Goal: Task Accomplishment & Management: Use online tool/utility

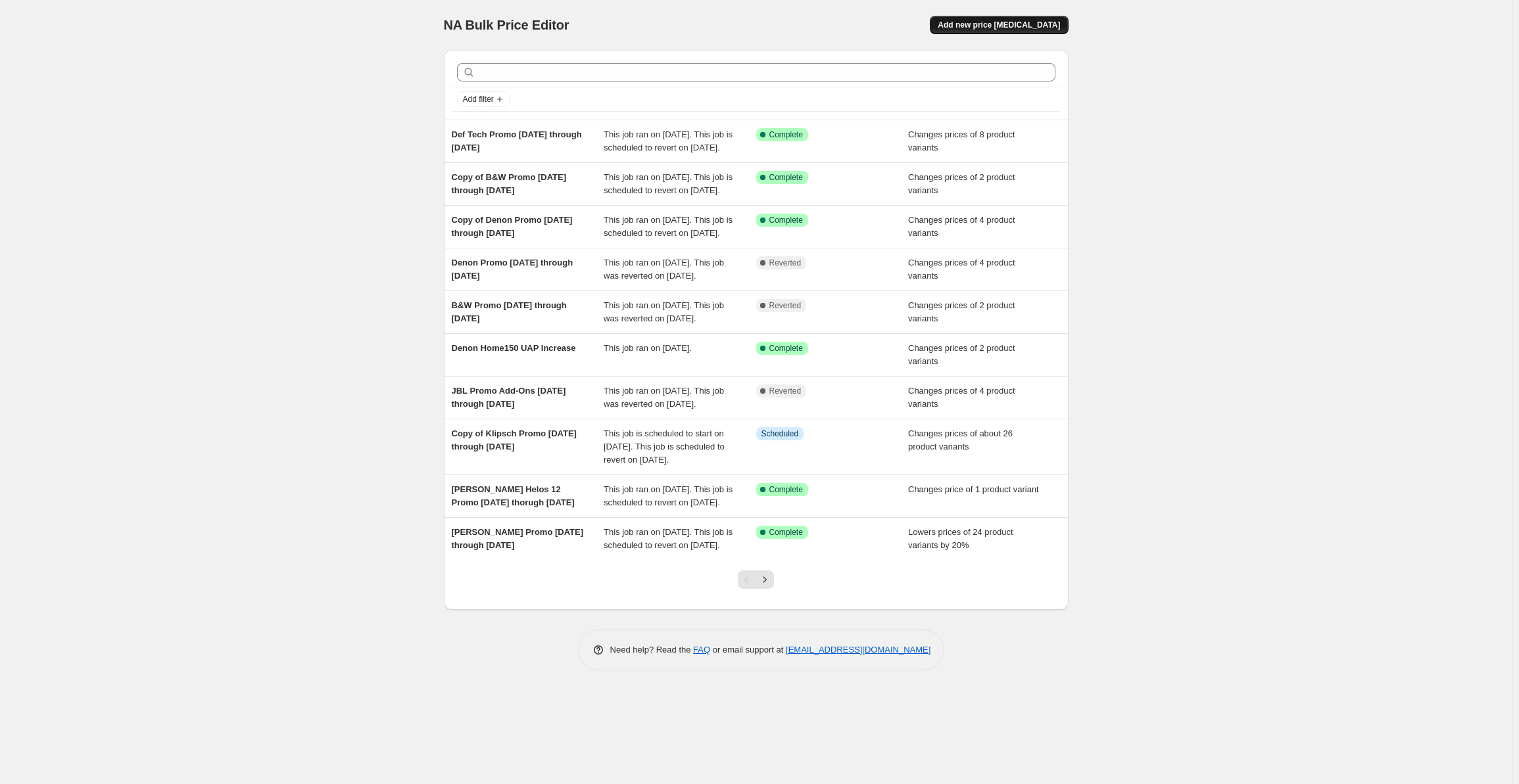
click at [994, 30] on span "Add new price [MEDICAL_DATA]" at bounding box center [998, 25] width 122 height 11
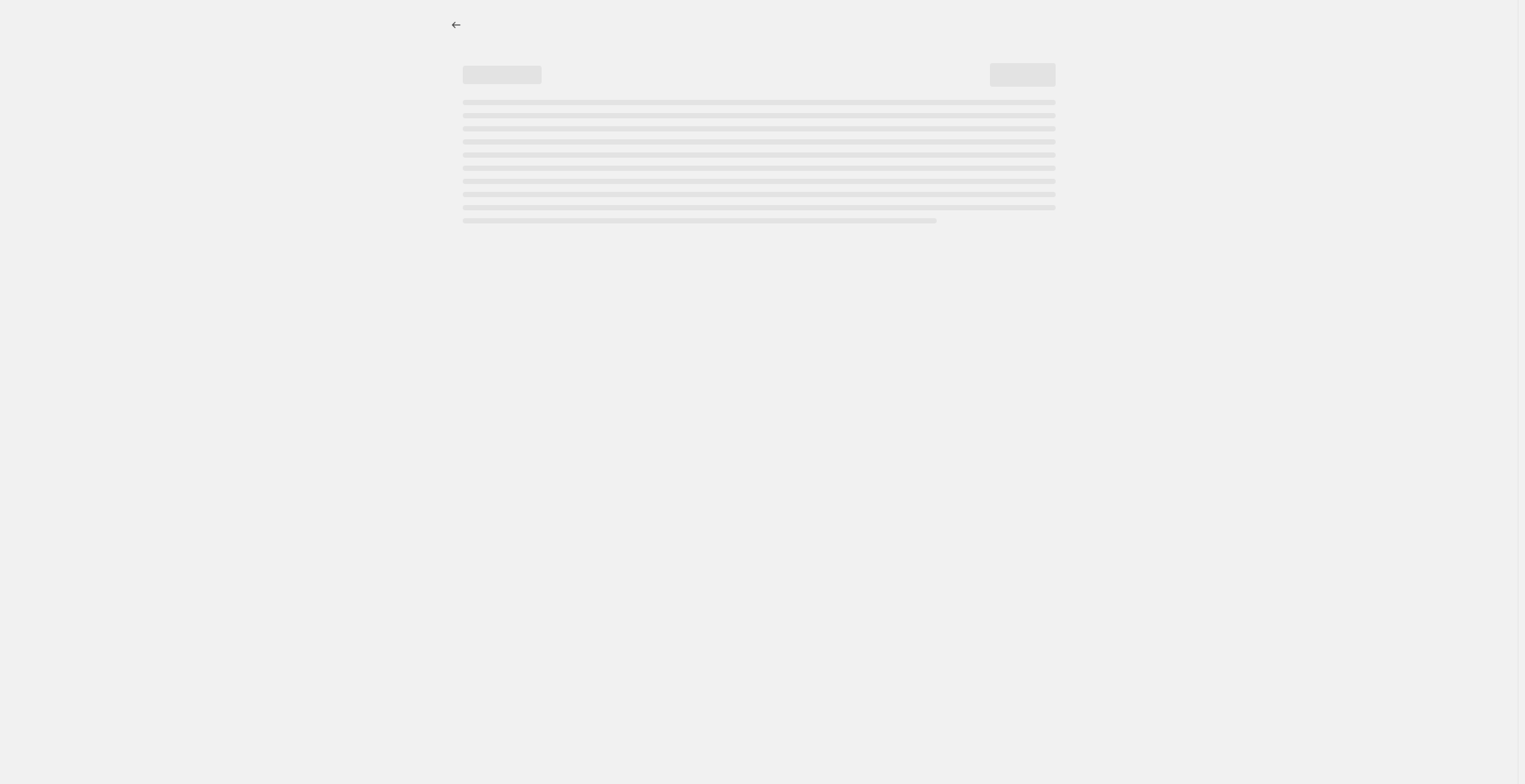
select select "percentage"
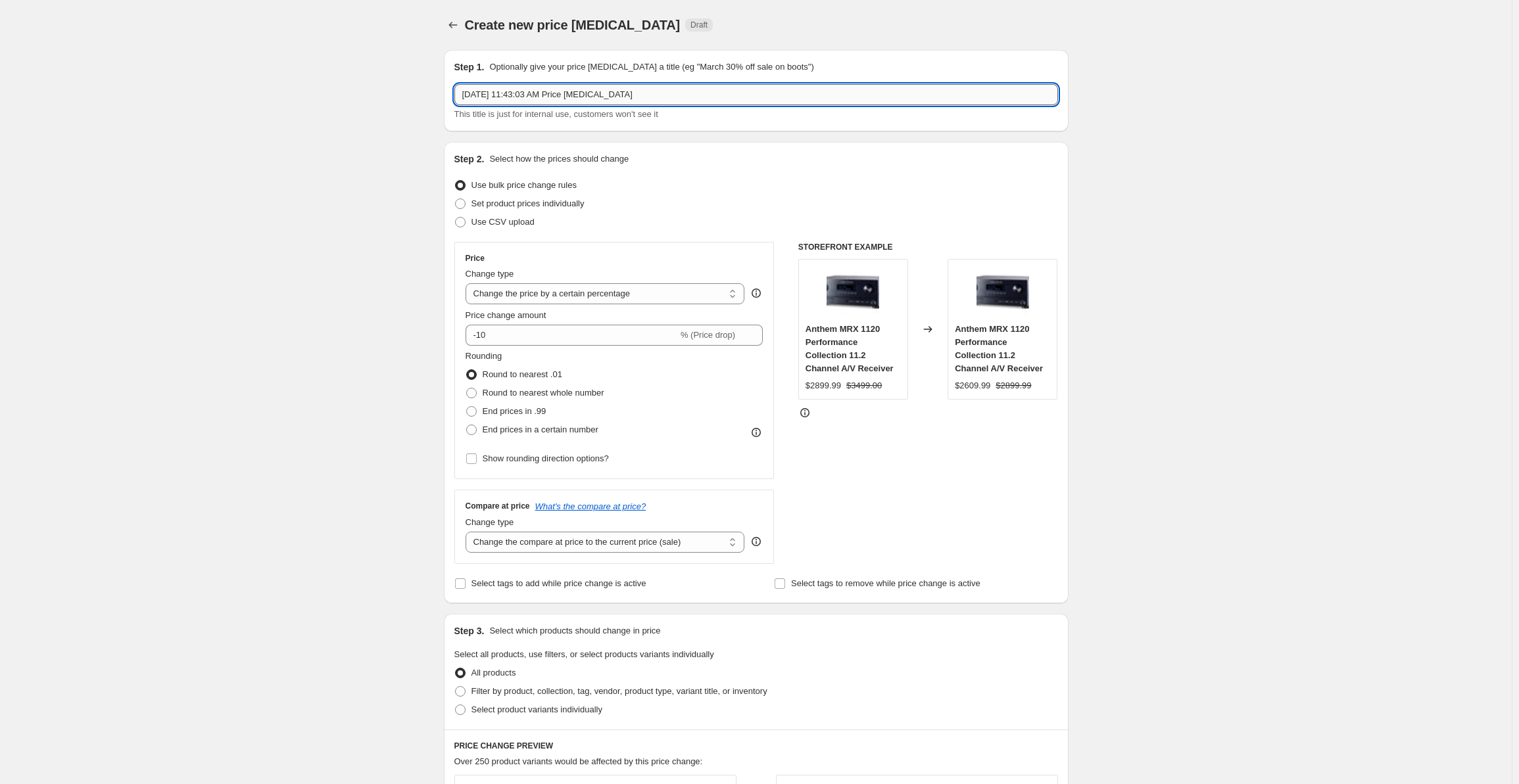
click at [535, 100] on input "[DATE] 11:43:03 AM Price [MEDICAL_DATA]" at bounding box center [756, 94] width 603 height 21
drag, startPoint x: 665, startPoint y: 95, endPoint x: 420, endPoint y: 115, distance: 245.8
click at [420, 115] on div "Create new price [MEDICAL_DATA]. This page is ready Create new price [MEDICAL_D…" at bounding box center [756, 667] width 1511 height 1334
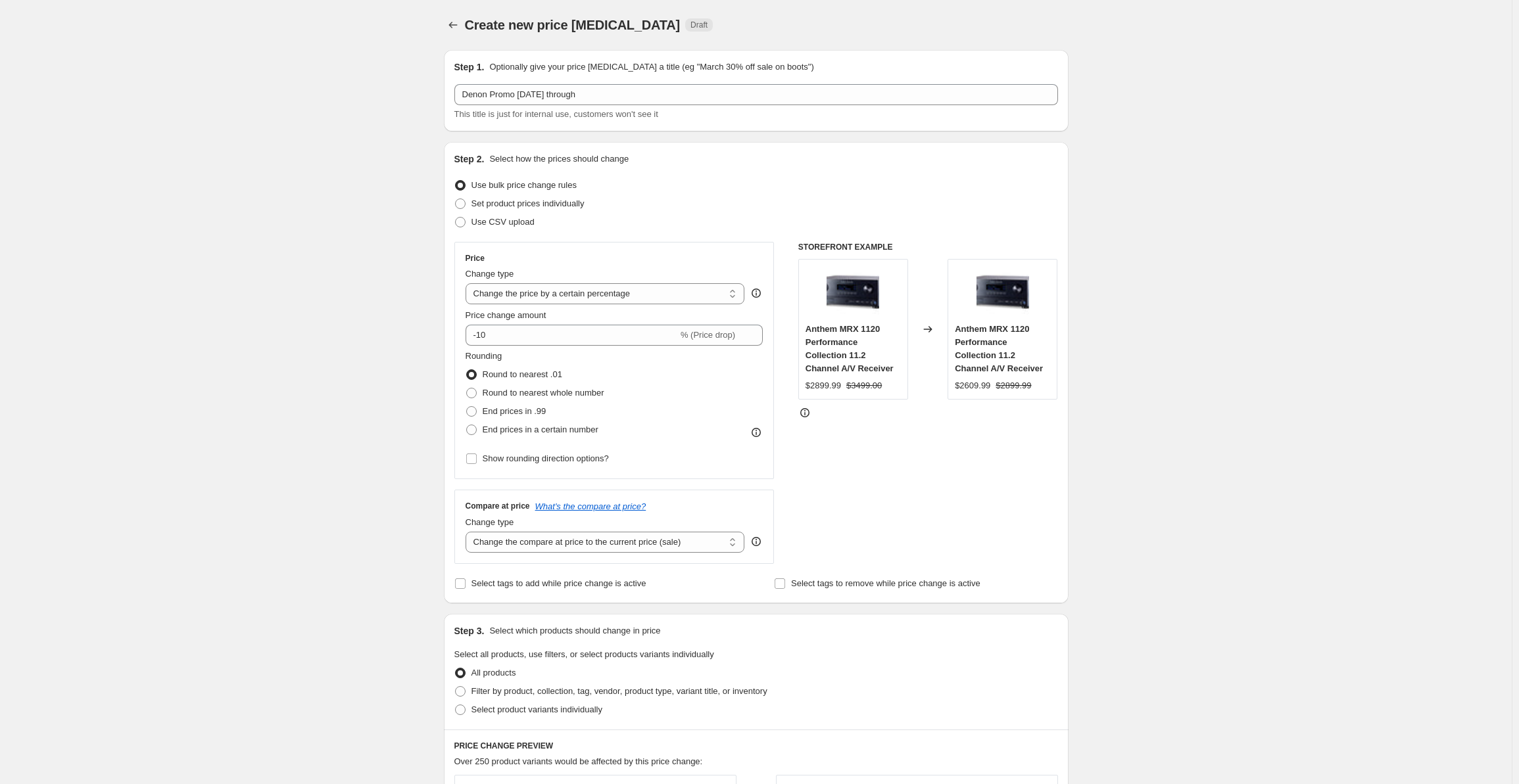
click at [1263, 592] on div "Create new price [MEDICAL_DATA]. This page is ready Create new price [MEDICAL_D…" at bounding box center [756, 667] width 1511 height 1334
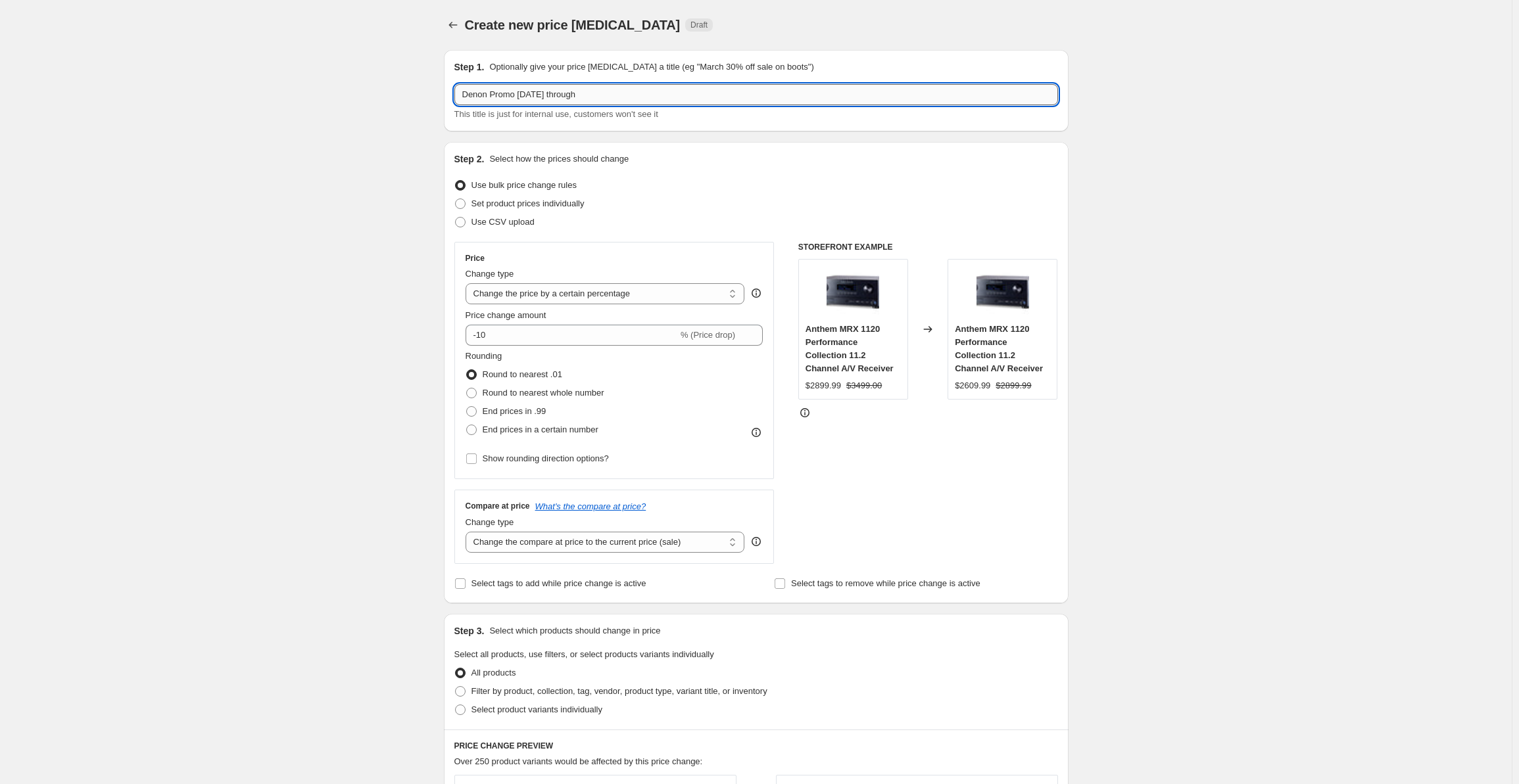
click at [603, 102] on input "Denon Promo [DATE] through" at bounding box center [756, 94] width 603 height 21
type input "Denon Promo [DATE] through [DATE]"
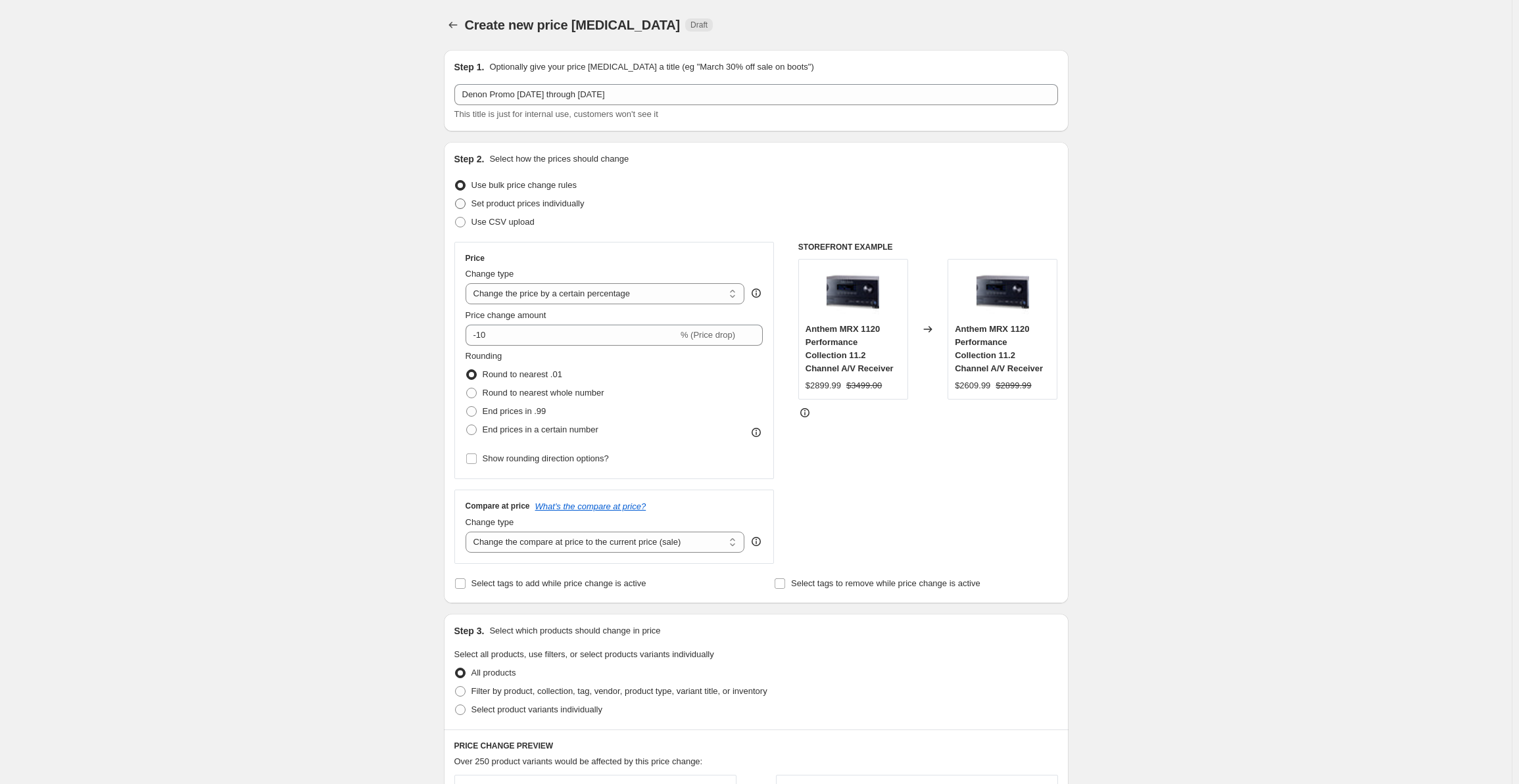
click at [513, 202] on span "Set product prices individually" at bounding box center [528, 204] width 113 height 10
click at [455, 199] on input "Set product prices individually" at bounding box center [455, 199] width 1 height 1
radio input "true"
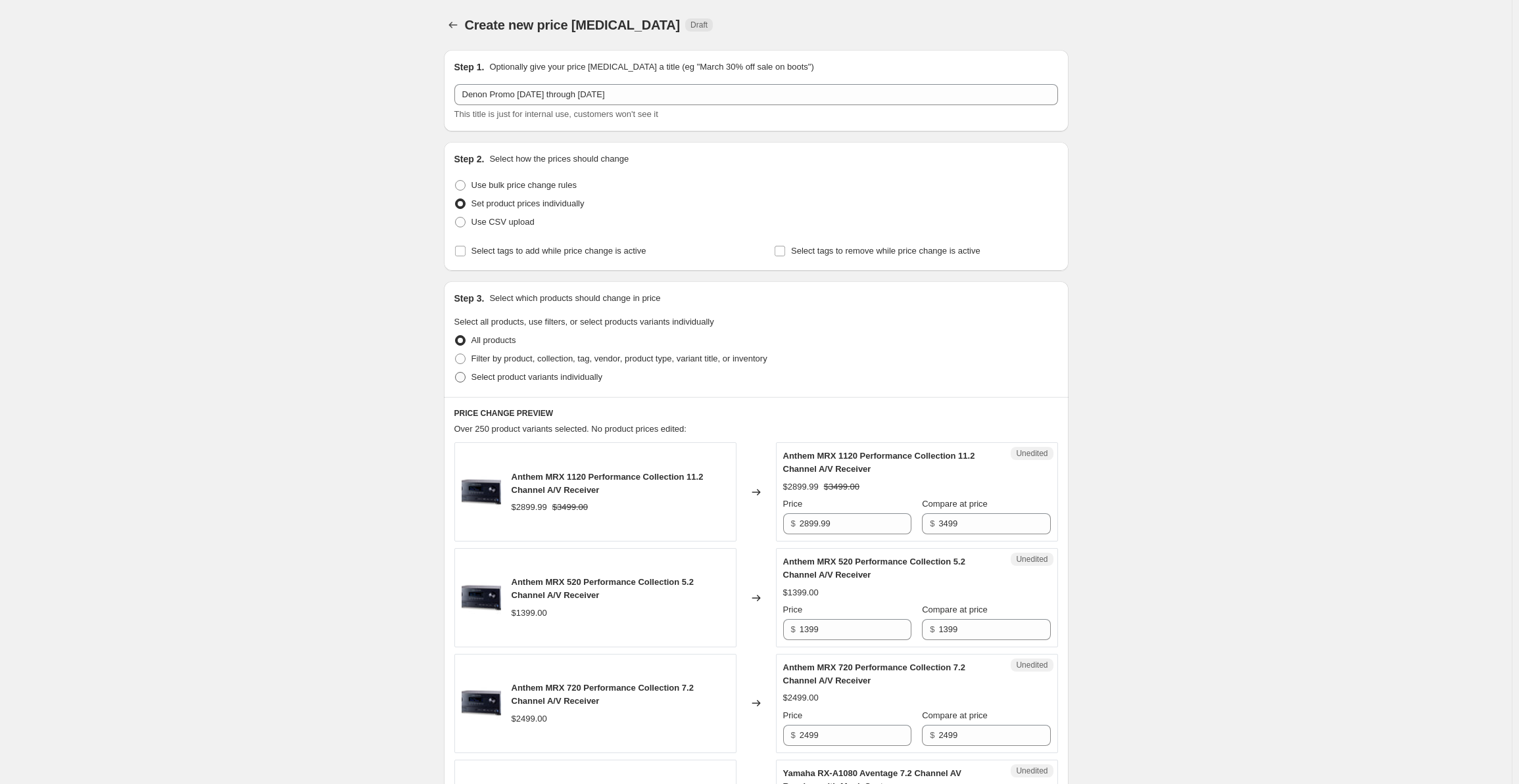
click at [501, 376] on span "Select product variants individually" at bounding box center [537, 377] width 131 height 10
click at [455, 373] on input "Select product variants individually" at bounding box center [455, 372] width 1 height 1
radio input "true"
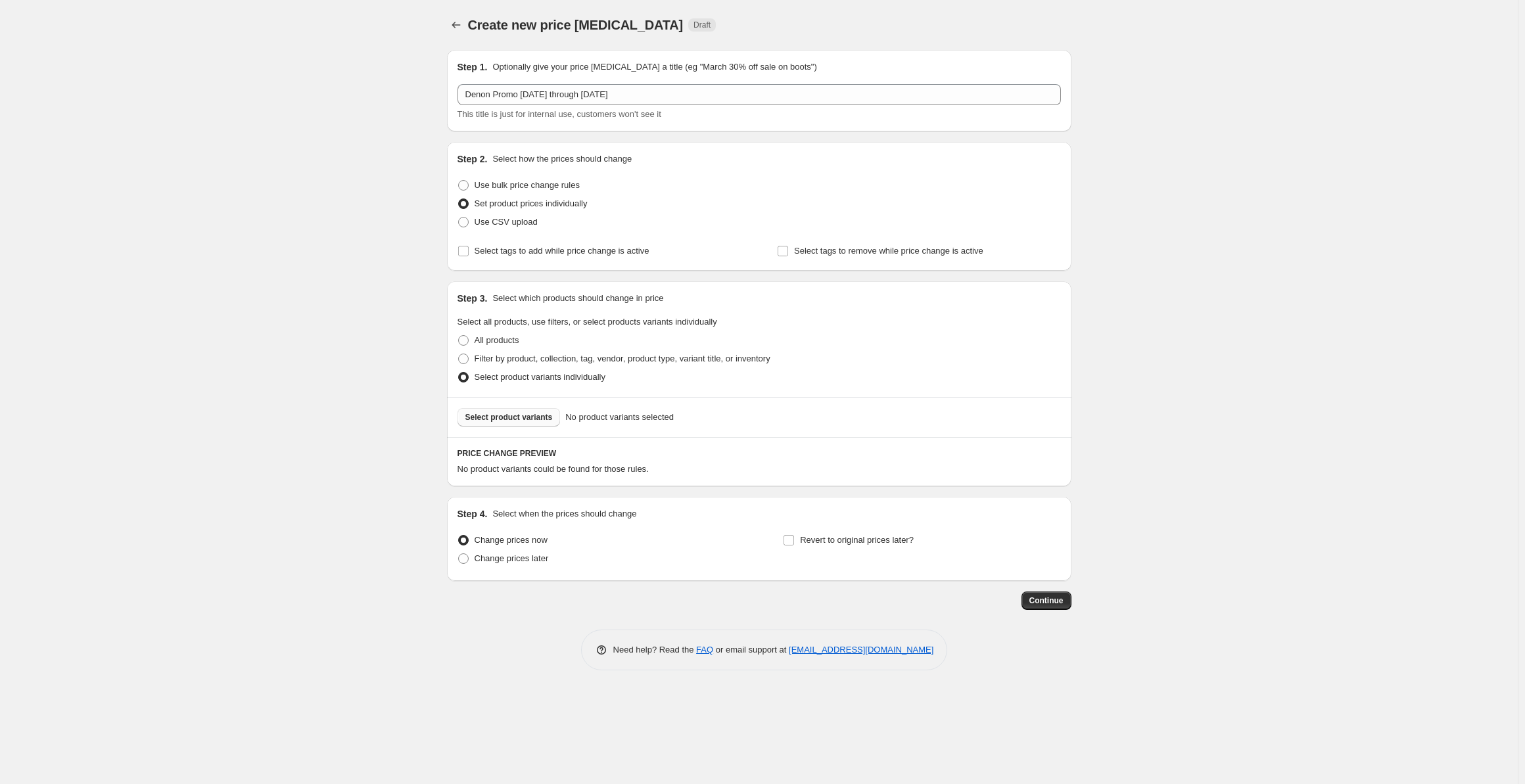
click at [490, 420] on span "Select product variants" at bounding box center [509, 417] width 87 height 11
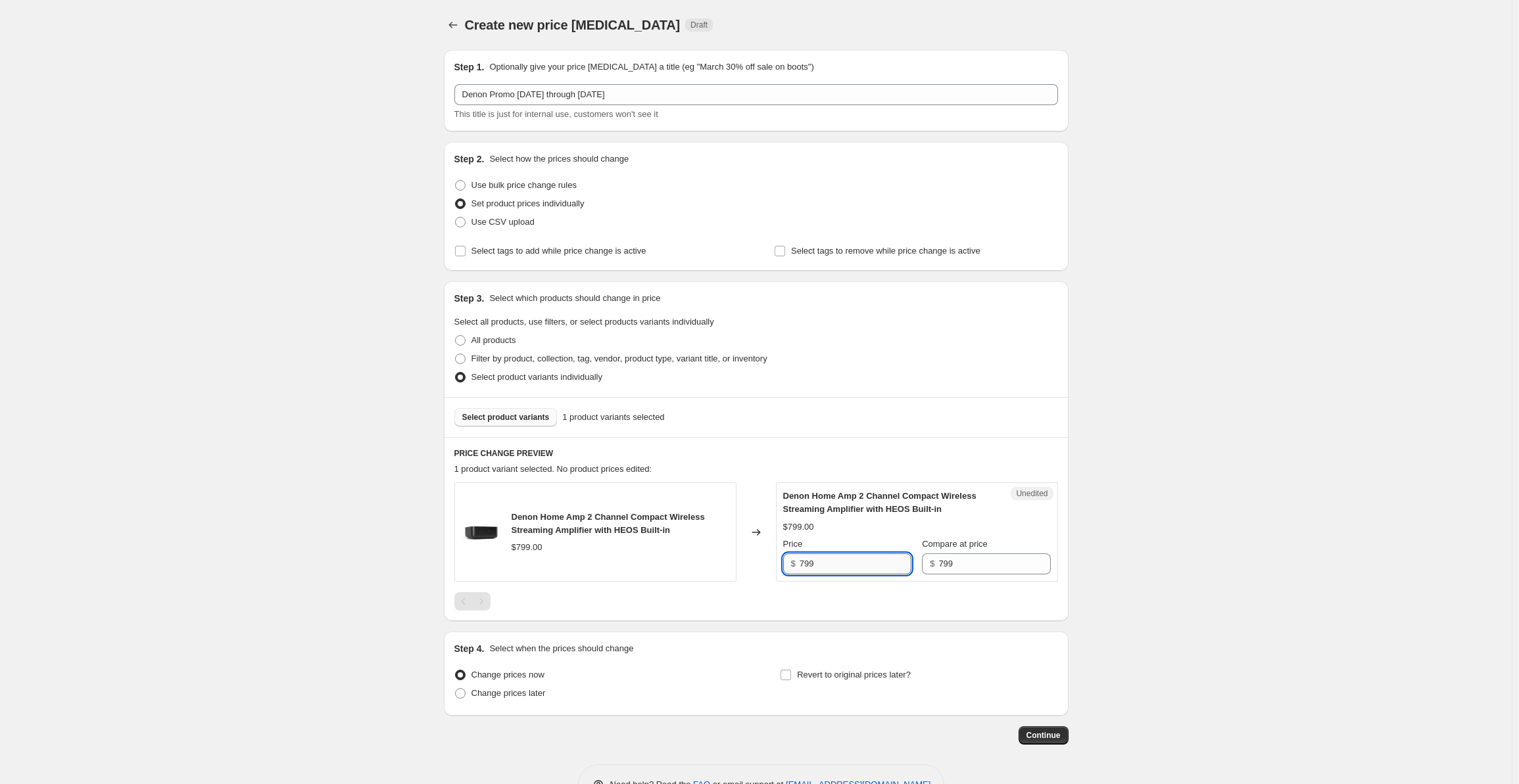
click at [834, 556] on input "799" at bounding box center [855, 563] width 111 height 21
drag, startPoint x: 842, startPoint y: 560, endPoint x: 764, endPoint y: 557, distance: 78.1
click at [764, 557] on div "Denon Home Amp 2 Channel Compact Wireless Streaming Amplifier with HEOS Built-i…" at bounding box center [756, 532] width 603 height 99
type input "679"
click at [971, 567] on input "799" at bounding box center [994, 563] width 111 height 21
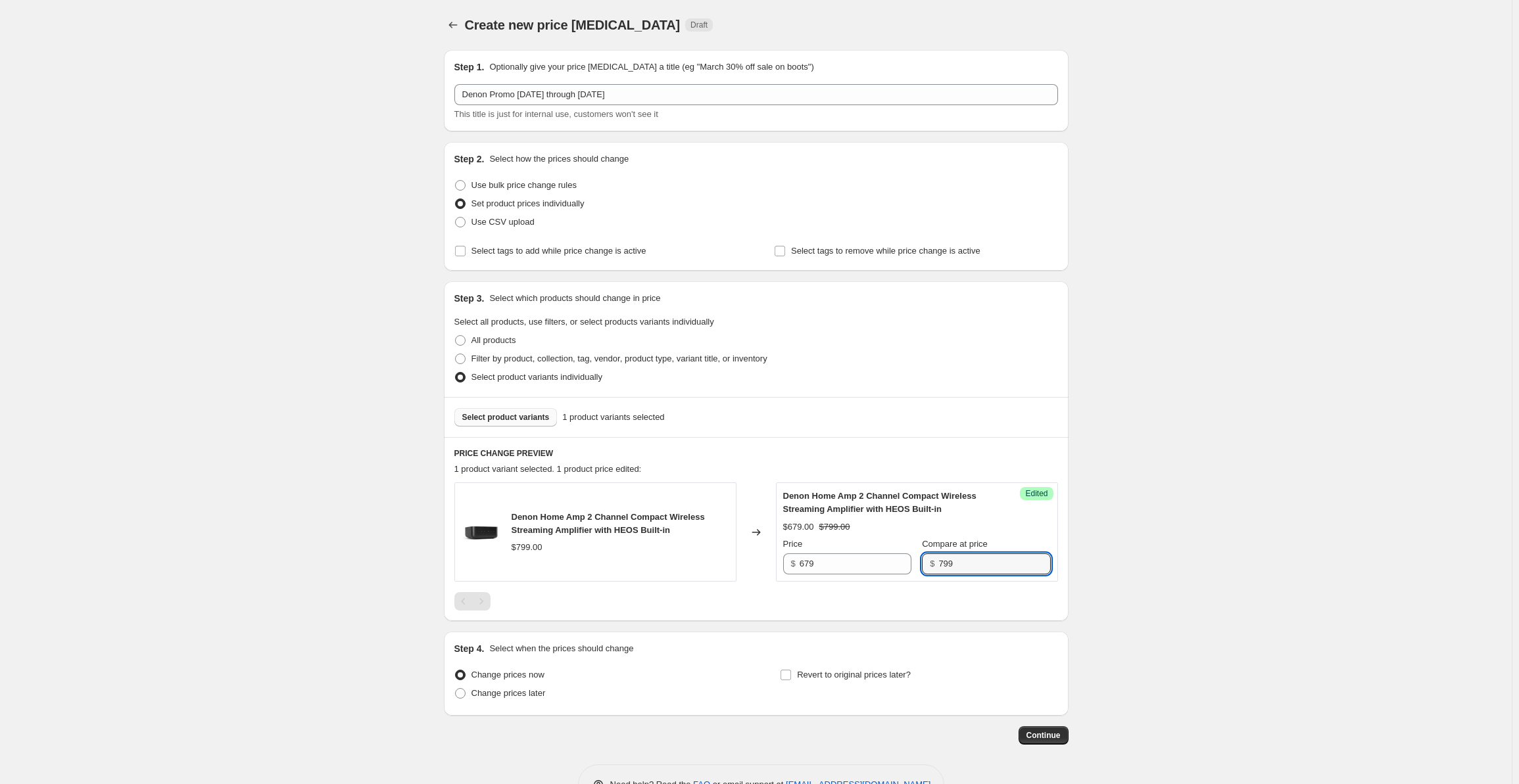
drag, startPoint x: 981, startPoint y: 565, endPoint x: 925, endPoint y: 565, distance: 56.0
click at [925, 565] on div "$ 799" at bounding box center [985, 563] width 128 height 21
click at [989, 564] on input "799" at bounding box center [994, 563] width 111 height 21
click at [492, 418] on span "Select product variants" at bounding box center [506, 417] width 87 height 11
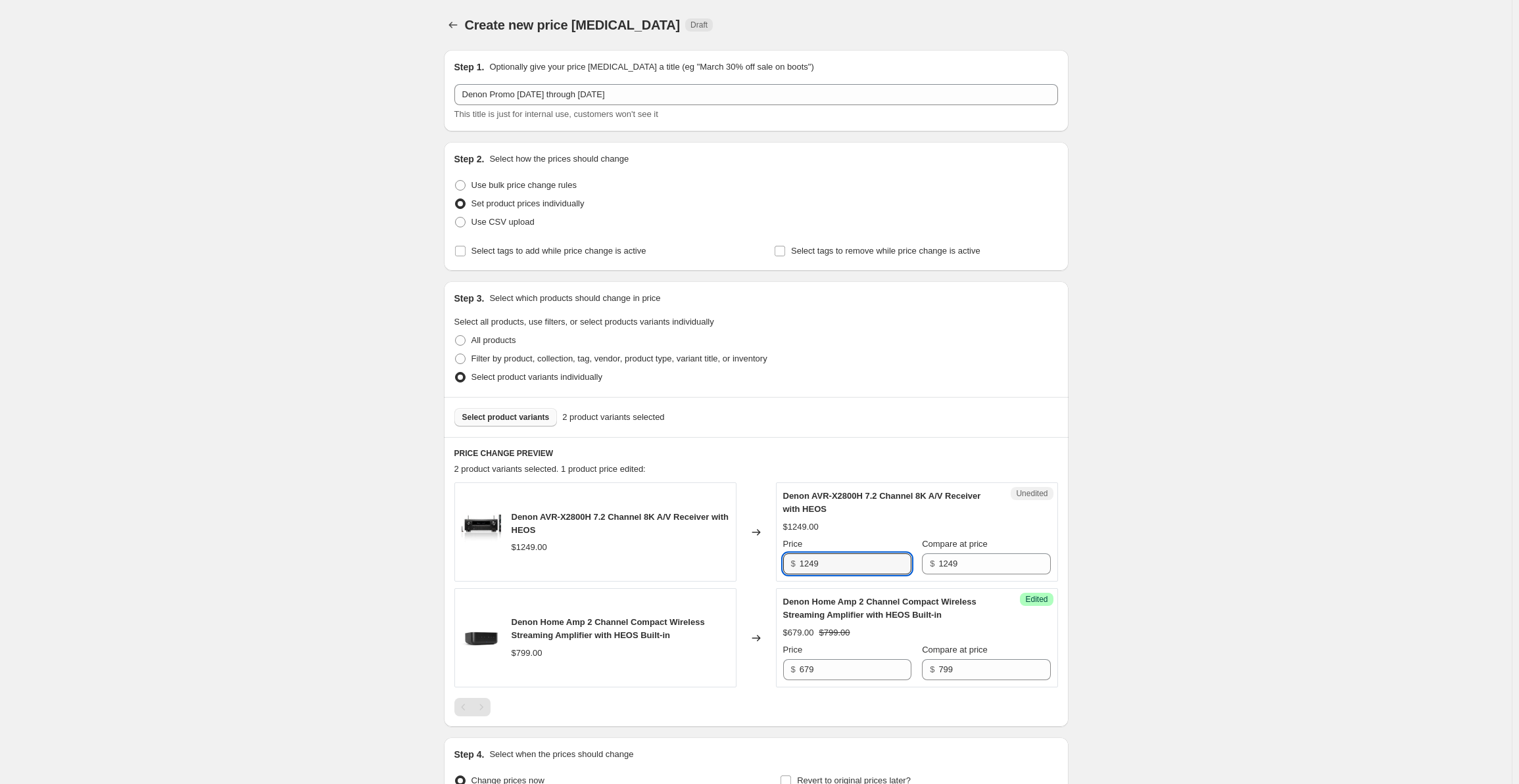
drag, startPoint x: 831, startPoint y: 568, endPoint x: 773, endPoint y: 557, distance: 59.0
click at [773, 557] on div "Denon AVR-X2800H 7.2 Channel 8K A/V Receiver with HEOS $1249.00 Changed to Uned…" at bounding box center [756, 532] width 603 height 99
type input "999"
click at [944, 564] on input "1249" at bounding box center [994, 563] width 111 height 21
drag, startPoint x: 956, startPoint y: 563, endPoint x: 888, endPoint y: 559, distance: 68.1
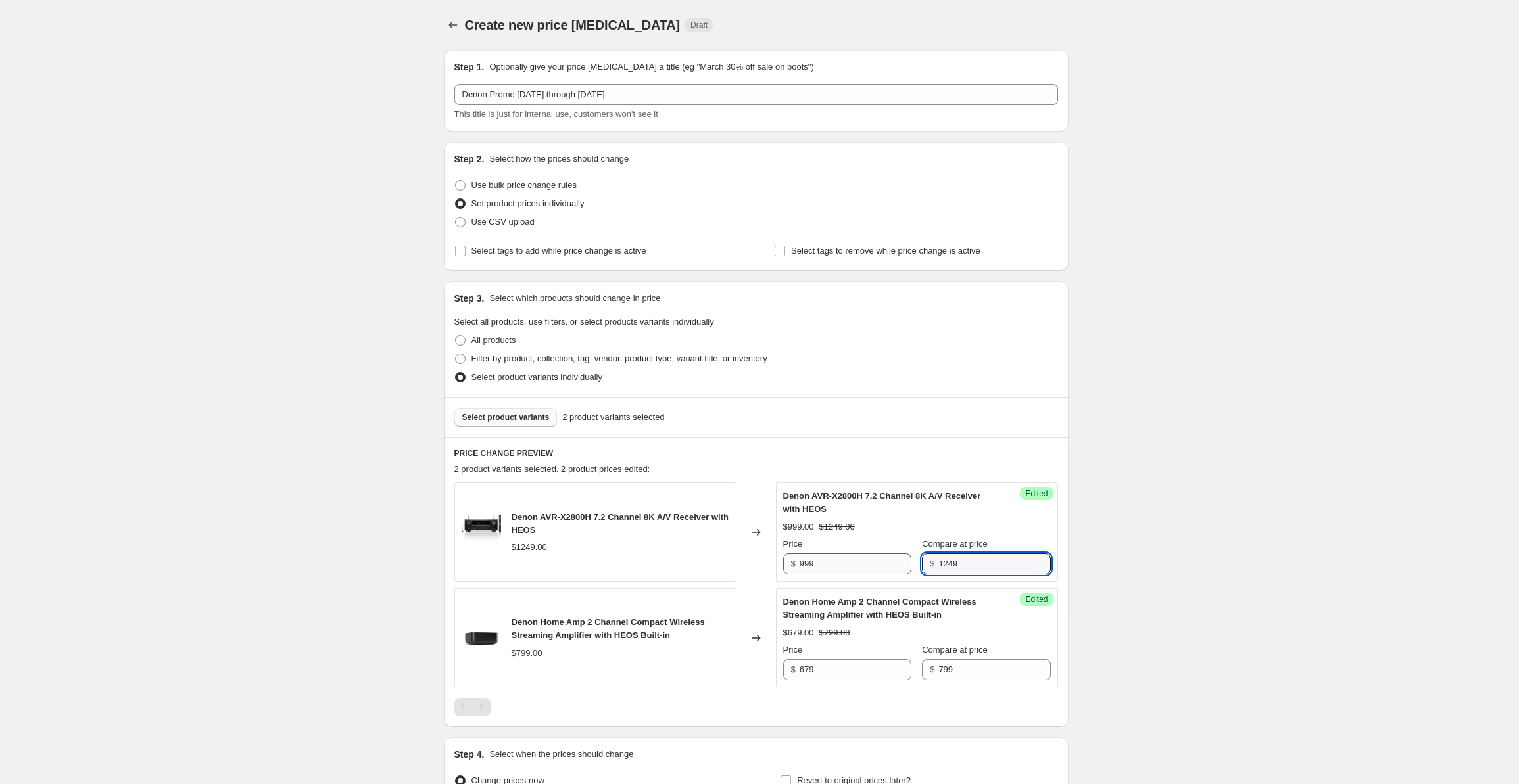
click at [888, 559] on div "Price $ 999 Compare at price $ 1249" at bounding box center [917, 555] width 267 height 37
type input "999"
click at [1165, 393] on div "Create new price [MEDICAL_DATA]. This page is ready Create new price [MEDICAL_D…" at bounding box center [756, 465] width 1511 height 930
click at [497, 416] on span "Select product variants" at bounding box center [506, 417] width 87 height 11
click at [511, 421] on span "Select product variants" at bounding box center [506, 417] width 87 height 11
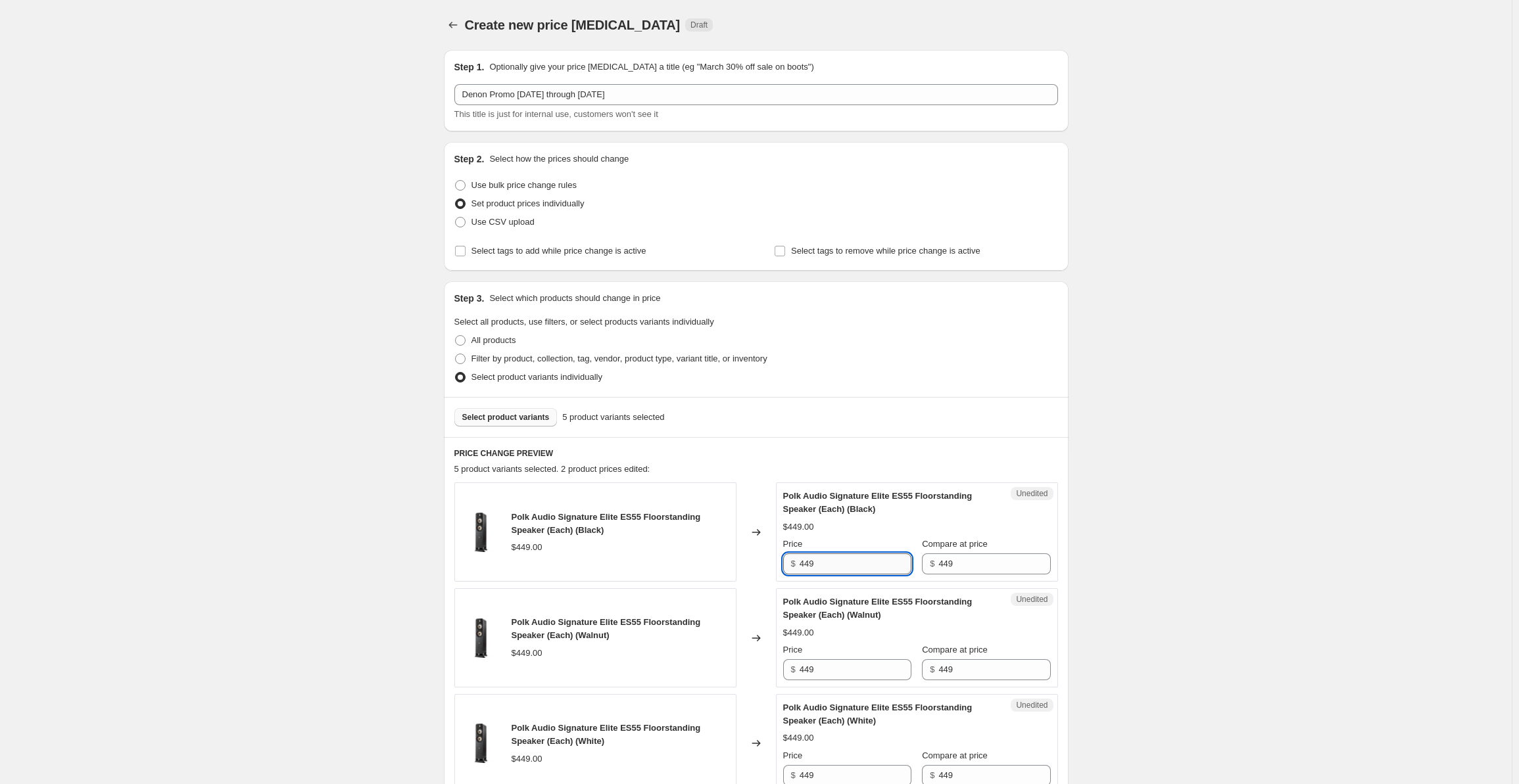
click at [822, 565] on input "449" at bounding box center [855, 563] width 111 height 21
drag, startPoint x: 828, startPoint y: 564, endPoint x: 784, endPoint y: 560, distance: 44.2
click at [784, 560] on div "Unedited Polk Audio Signature Elite ES55 Floorstanding Speaker (Each) (Black) $…" at bounding box center [917, 532] width 282 height 99
drag, startPoint x: 823, startPoint y: 566, endPoint x: 790, endPoint y: 561, distance: 33.4
click at [790, 561] on div "$ 379" at bounding box center [847, 563] width 128 height 21
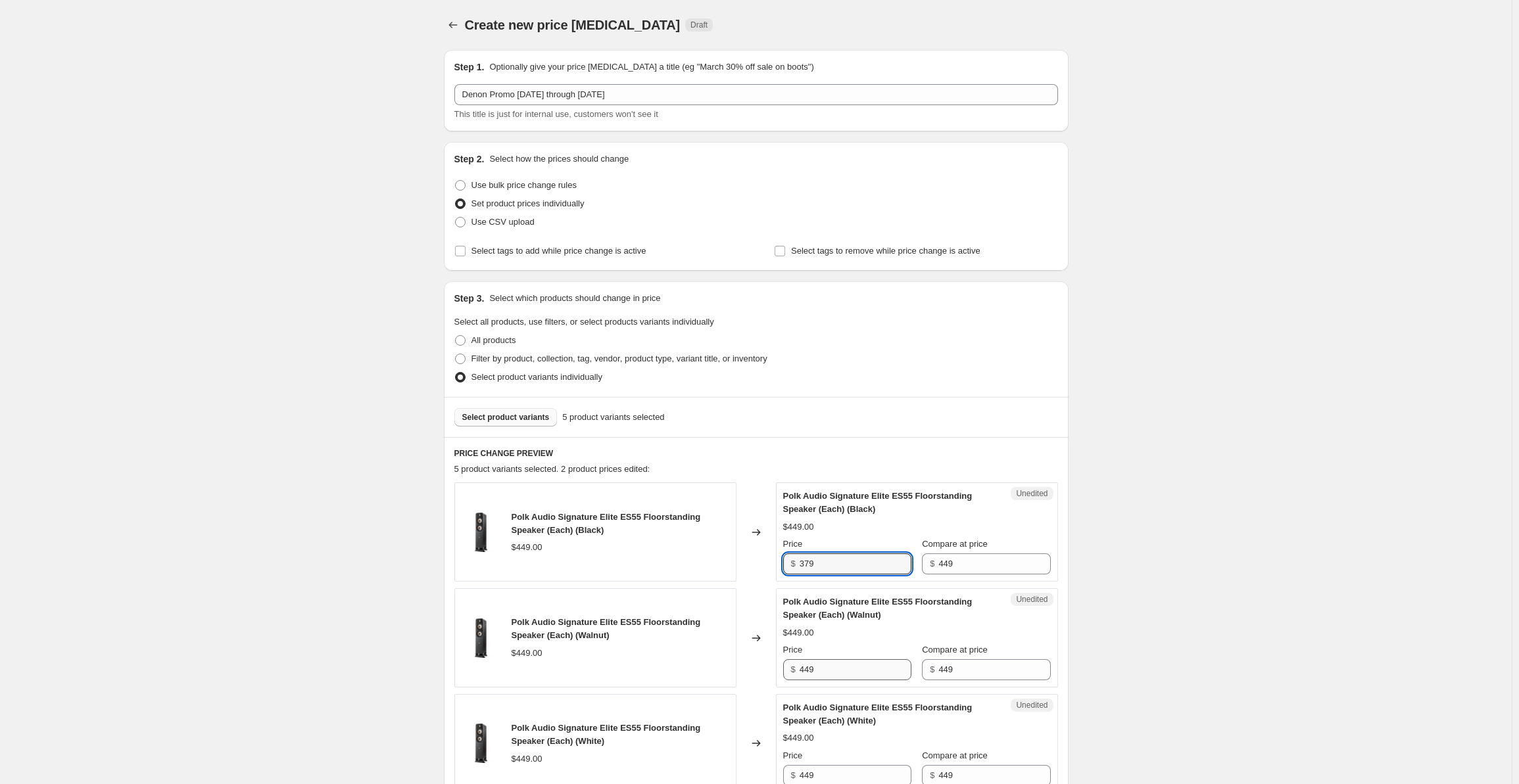
type input "379"
click at [841, 669] on input "449" at bounding box center [855, 669] width 111 height 21
drag, startPoint x: 846, startPoint y: 670, endPoint x: 779, endPoint y: 666, distance: 67.1
click at [779, 666] on div "Unedited Polk Audio Signature Elite ES55 Floorstanding Speaker (Each) (Walnut) …" at bounding box center [917, 638] width 282 height 99
paste input "37"
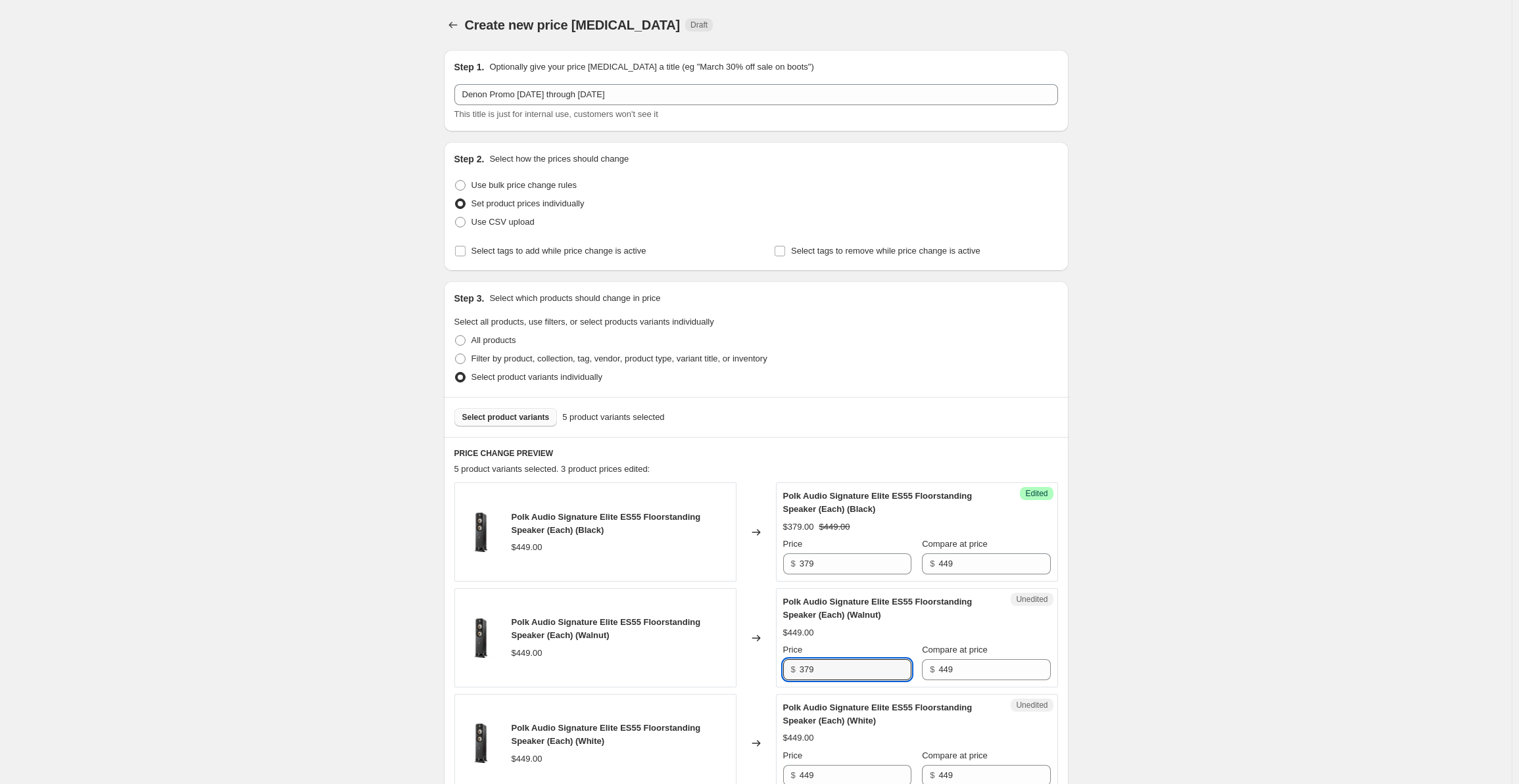
scroll to position [416, 0]
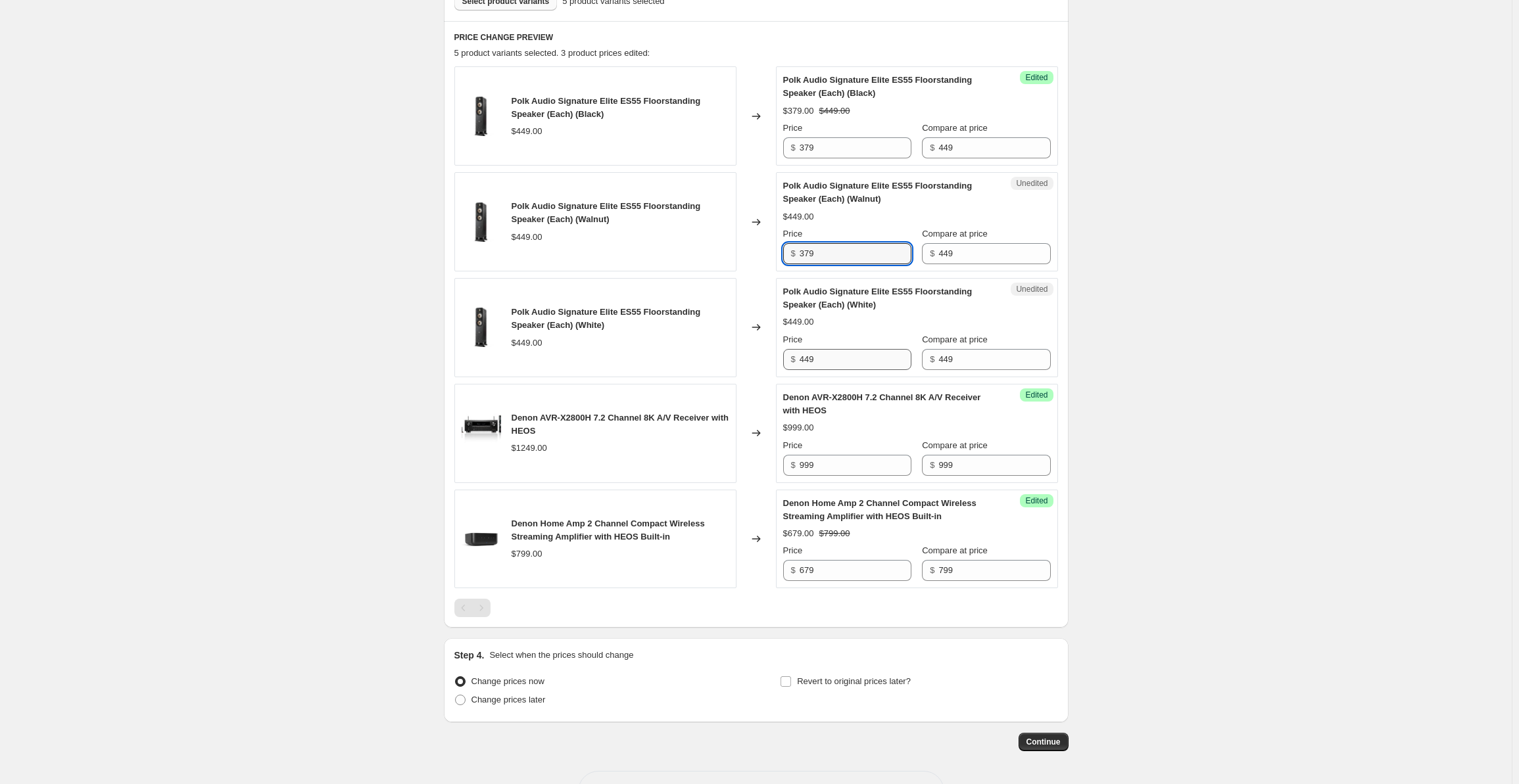
type input "379"
click at [828, 360] on input "449" at bounding box center [855, 359] width 111 height 21
drag, startPoint x: 837, startPoint y: 360, endPoint x: 781, endPoint y: 352, distance: 56.6
click at [781, 352] on div "Unedited Polk Audio Signature Elite ES55 Floorstanding Speaker (Each) (White) $…" at bounding box center [917, 328] width 282 height 99
paste input "37"
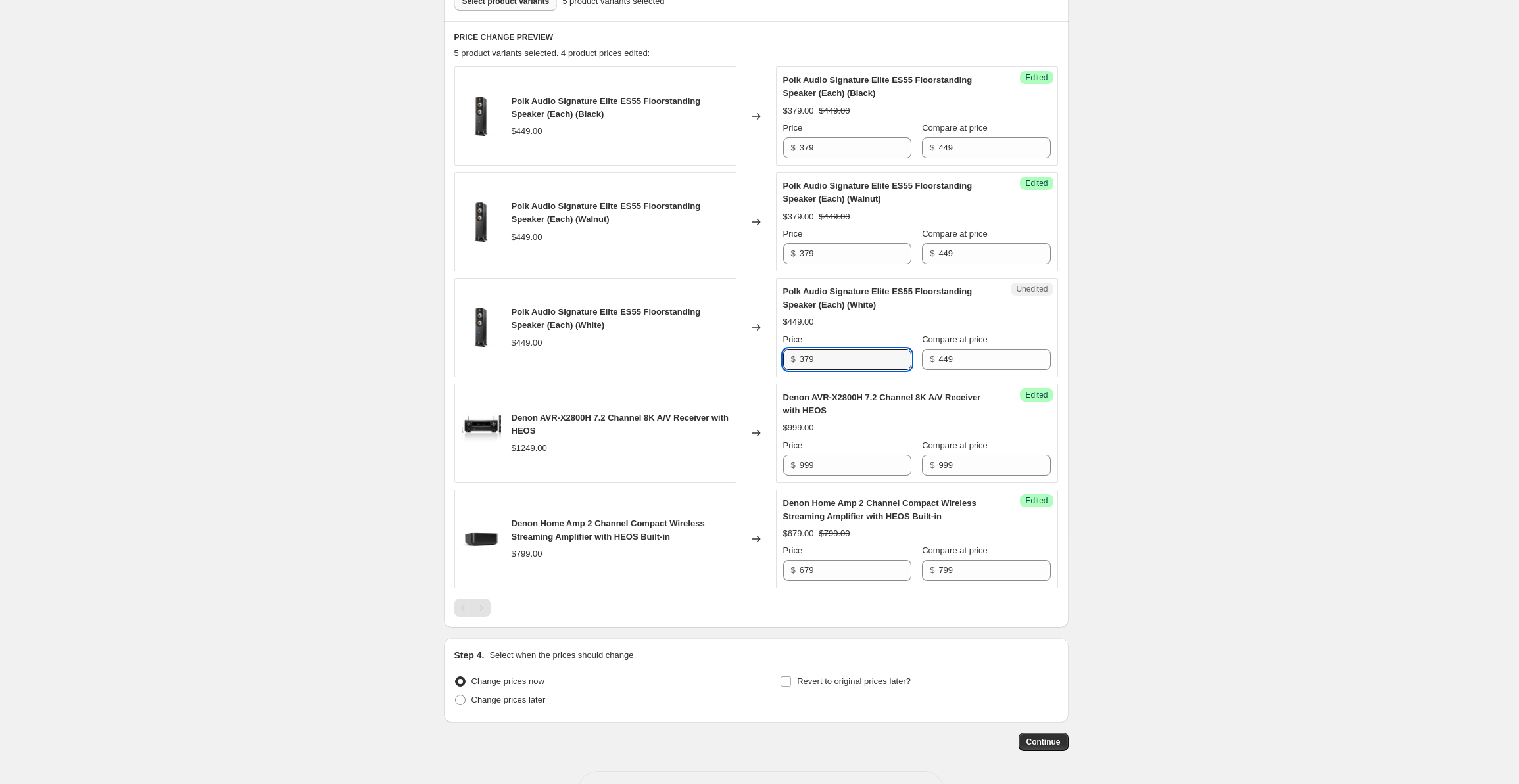
type input "379"
click at [1161, 331] on div "Create new price [MEDICAL_DATA]. This page is ready Create new price [MEDICAL_D…" at bounding box center [756, 207] width 1511 height 1247
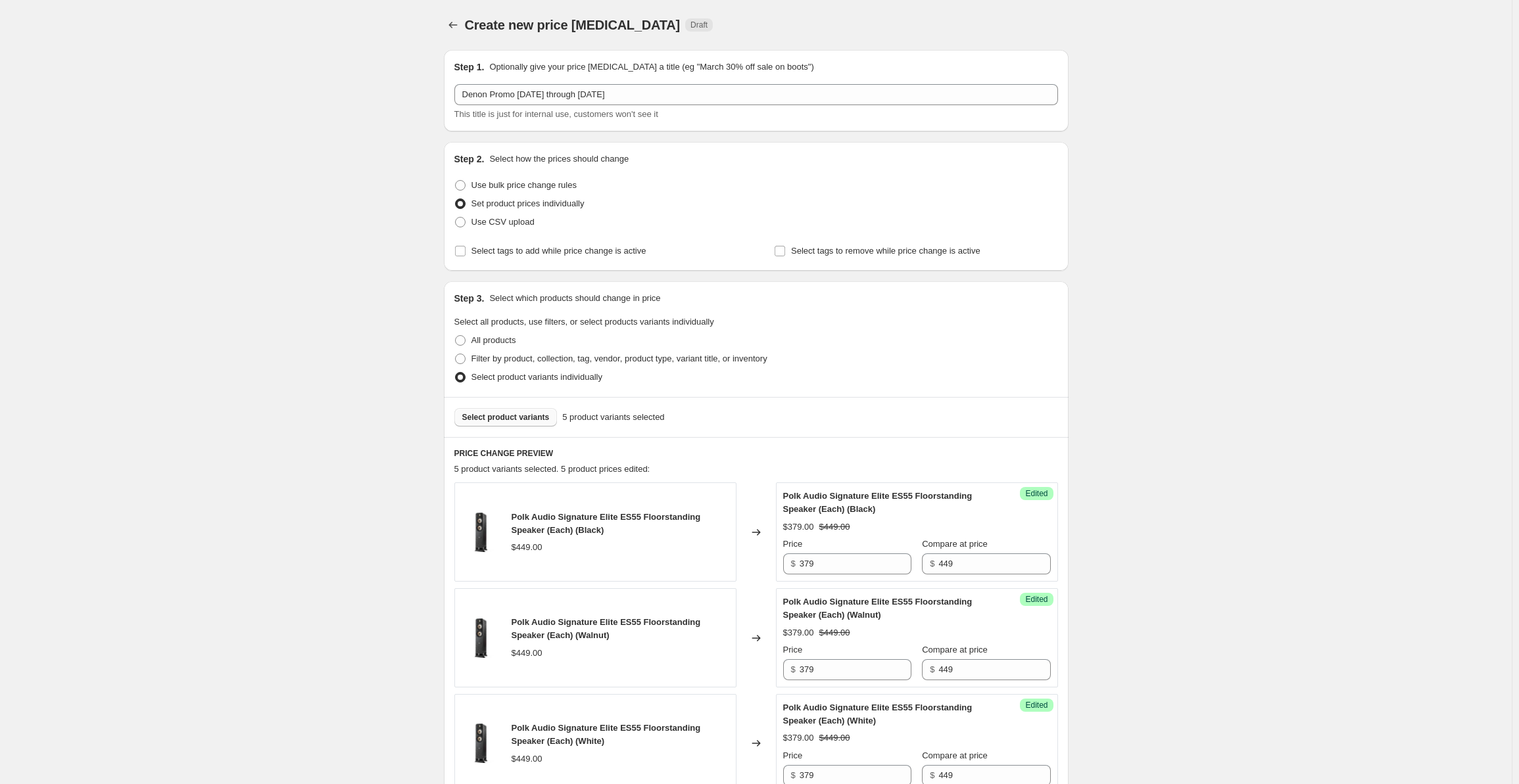
click at [513, 415] on span "Select product variants" at bounding box center [506, 417] width 87 height 11
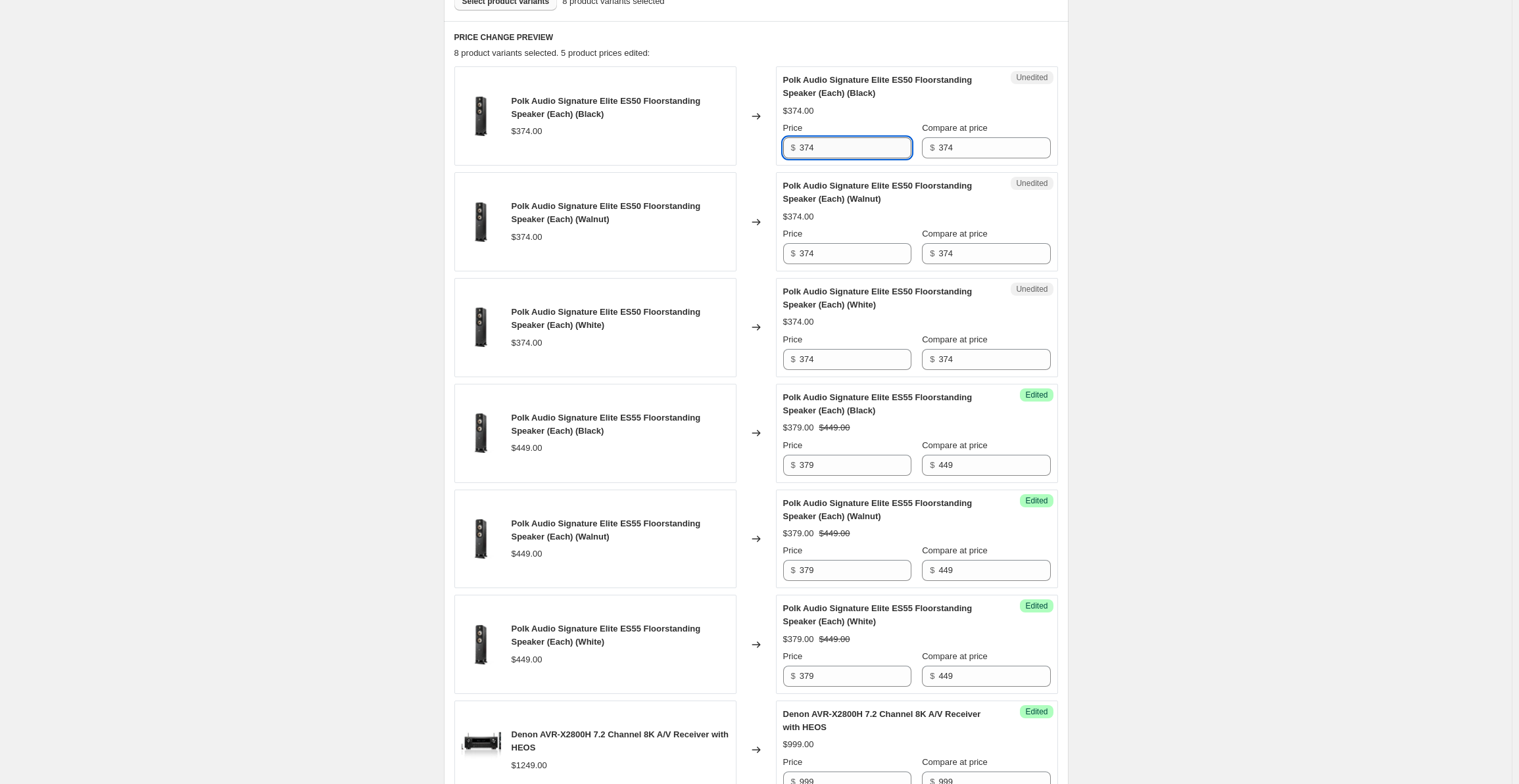
click at [837, 146] on input "374" at bounding box center [855, 147] width 111 height 21
drag, startPoint x: 850, startPoint y: 146, endPoint x: 791, endPoint y: 148, distance: 59.0
click at [791, 148] on div "$ 374" at bounding box center [847, 147] width 128 height 21
type input "314"
click at [832, 259] on input "374" at bounding box center [855, 253] width 111 height 21
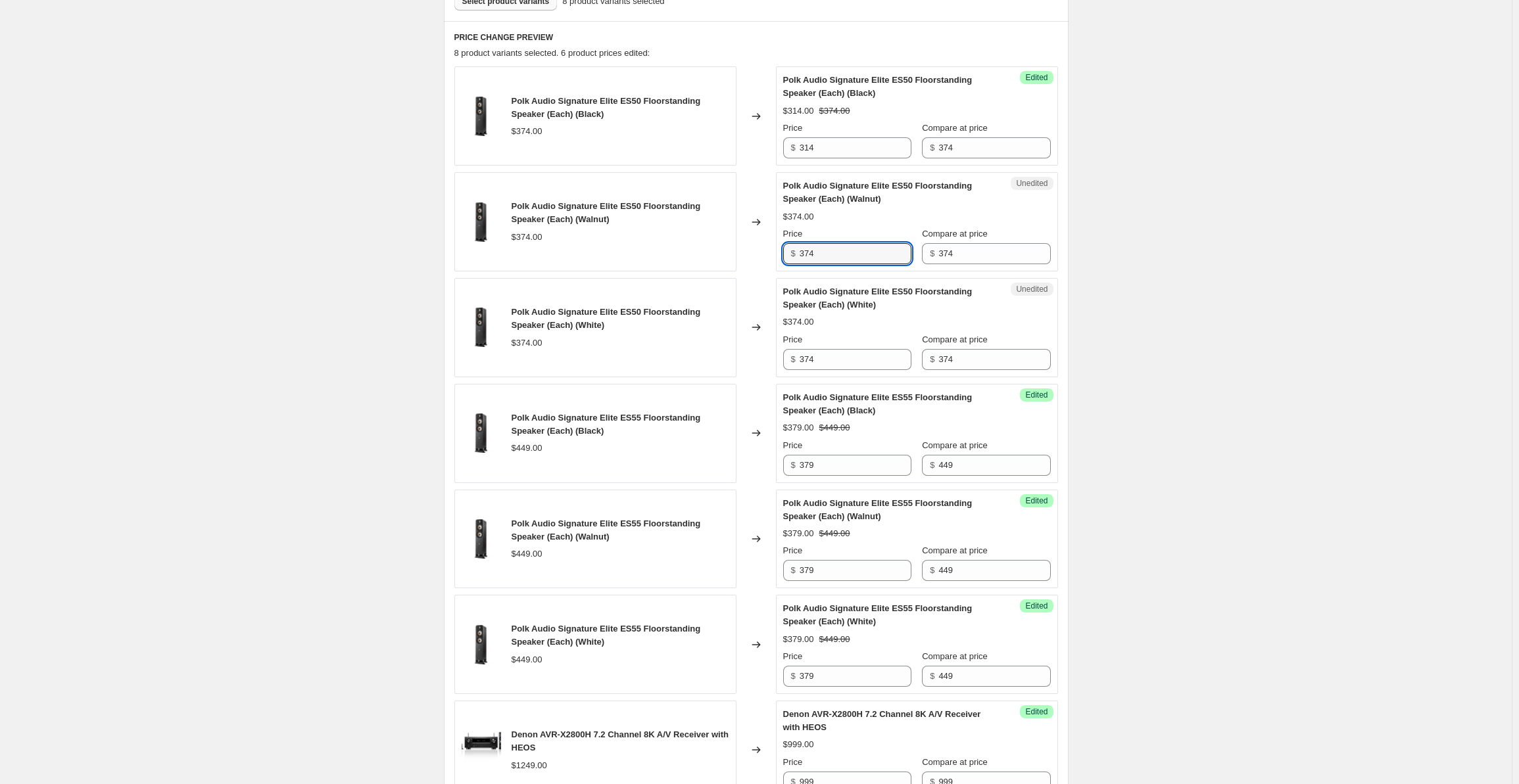
drag, startPoint x: 841, startPoint y: 260, endPoint x: 772, endPoint y: 253, distance: 69.4
click at [772, 253] on div "Polk Audio Signature Elite ES50 Floorstanding Speaker (Each) (Walnut) $374.00 C…" at bounding box center [756, 222] width 603 height 99
type input "314"
click at [827, 349] on input "374" at bounding box center [855, 359] width 111 height 21
drag, startPoint x: 832, startPoint y: 351, endPoint x: 763, endPoint y: 352, distance: 69.0
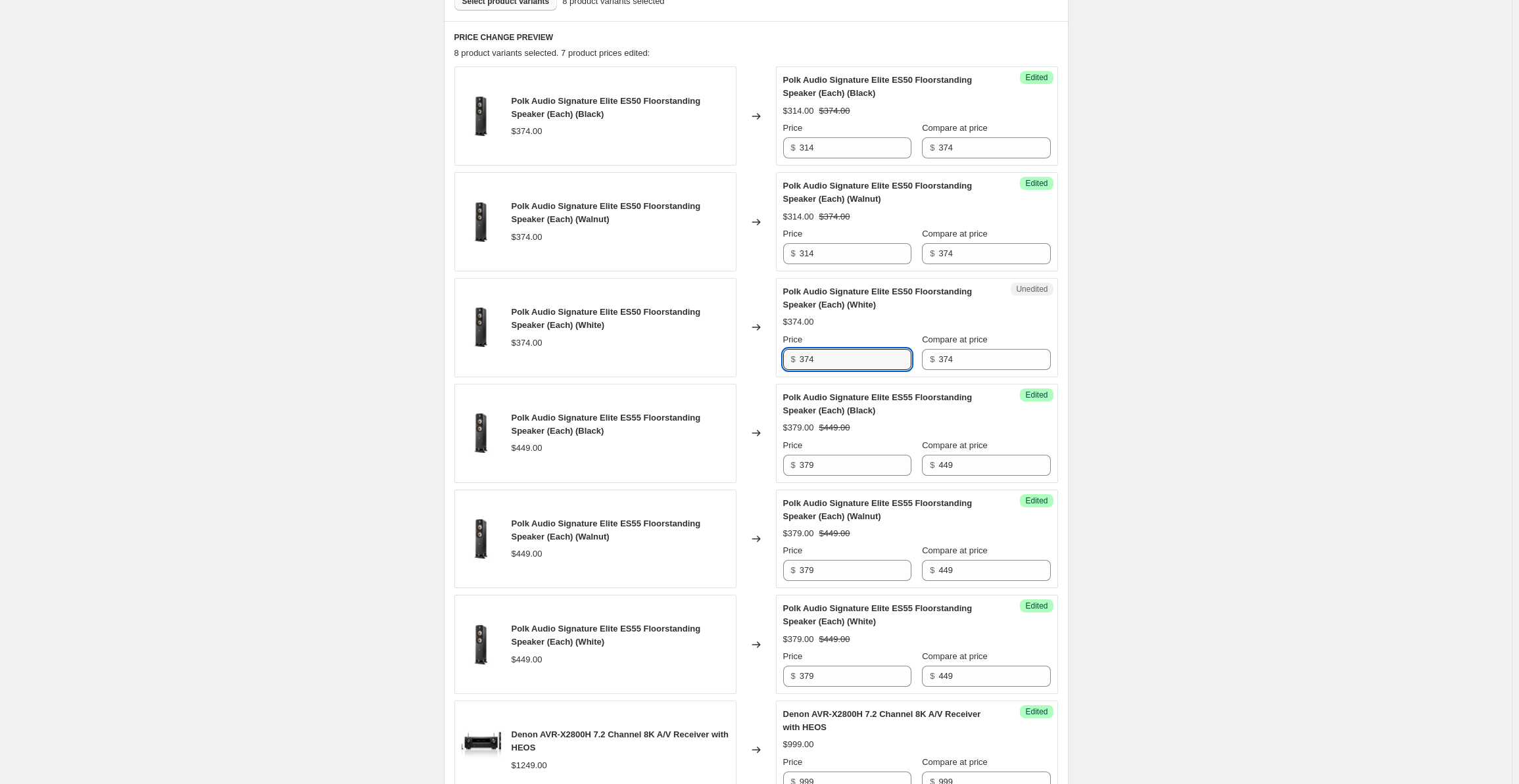
click at [763, 352] on div "Polk Audio Signature Elite ES50 Floorstanding Speaker (Each) (White) $374.00 Ch…" at bounding box center [756, 328] width 603 height 99
type input "314"
click at [1162, 284] on div "Create new price [MEDICAL_DATA]. This page is ready Create new price [MEDICAL_D…" at bounding box center [756, 366] width 1511 height 1565
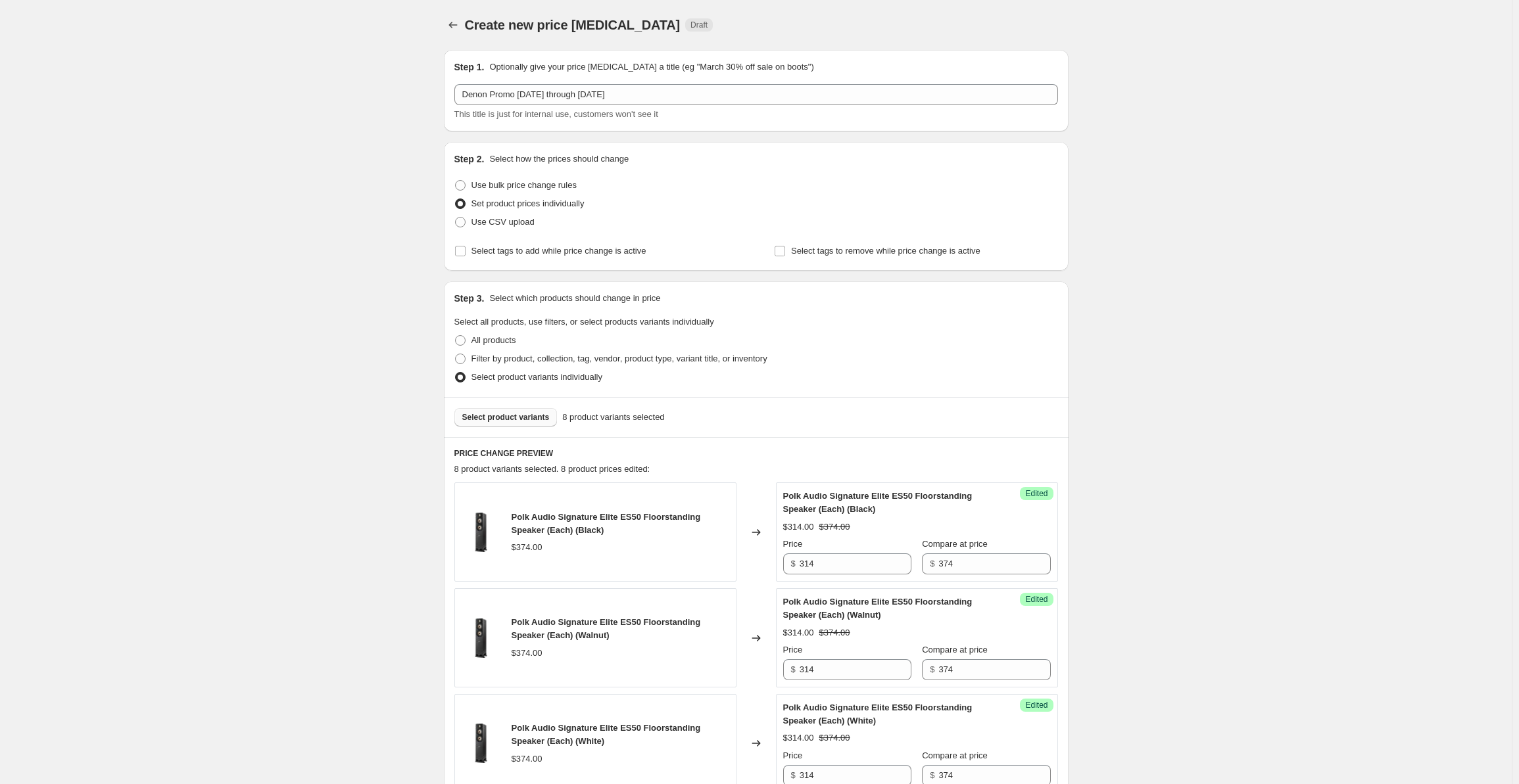
click at [505, 420] on span "Select product variants" at bounding box center [506, 417] width 87 height 11
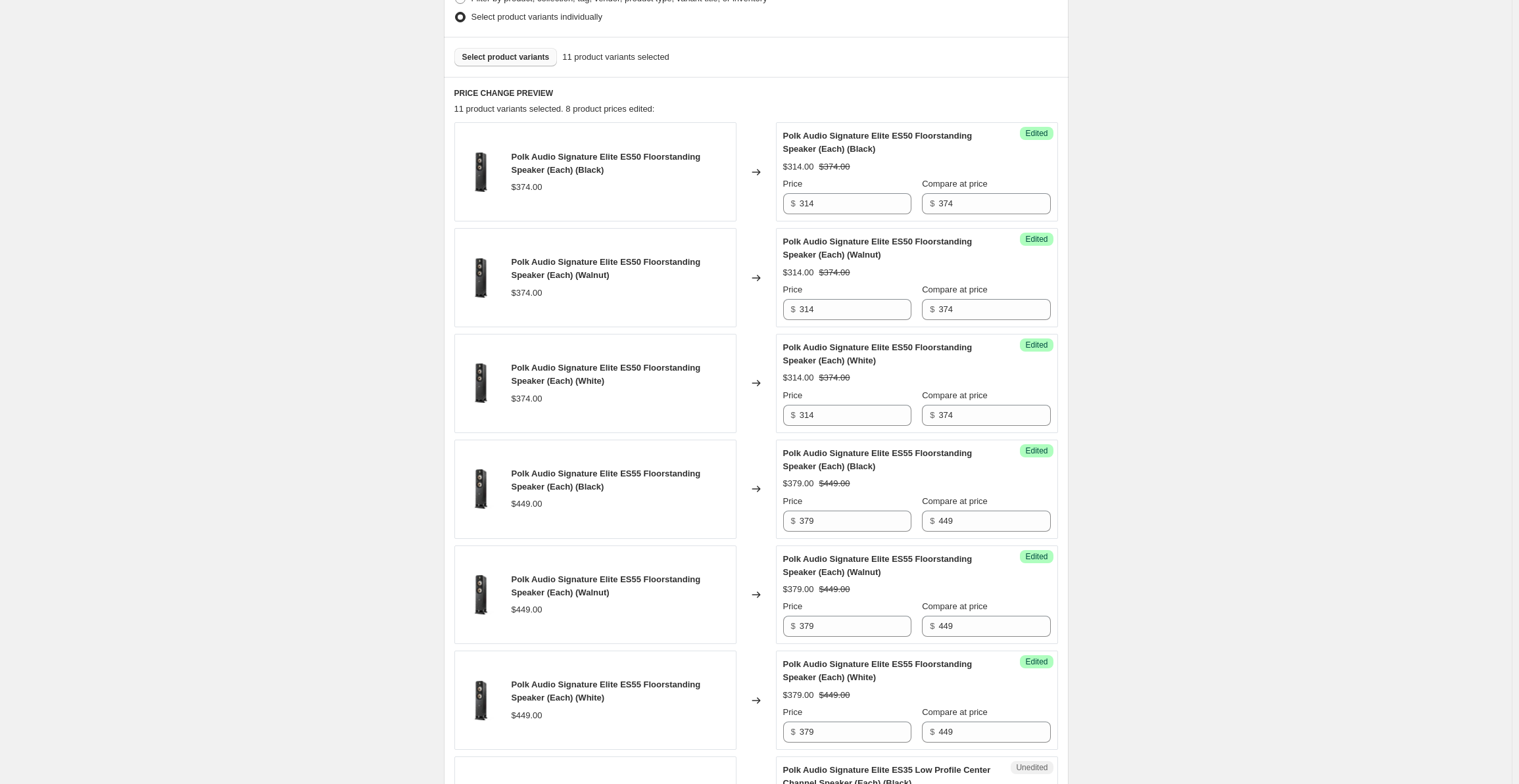
scroll to position [832, 0]
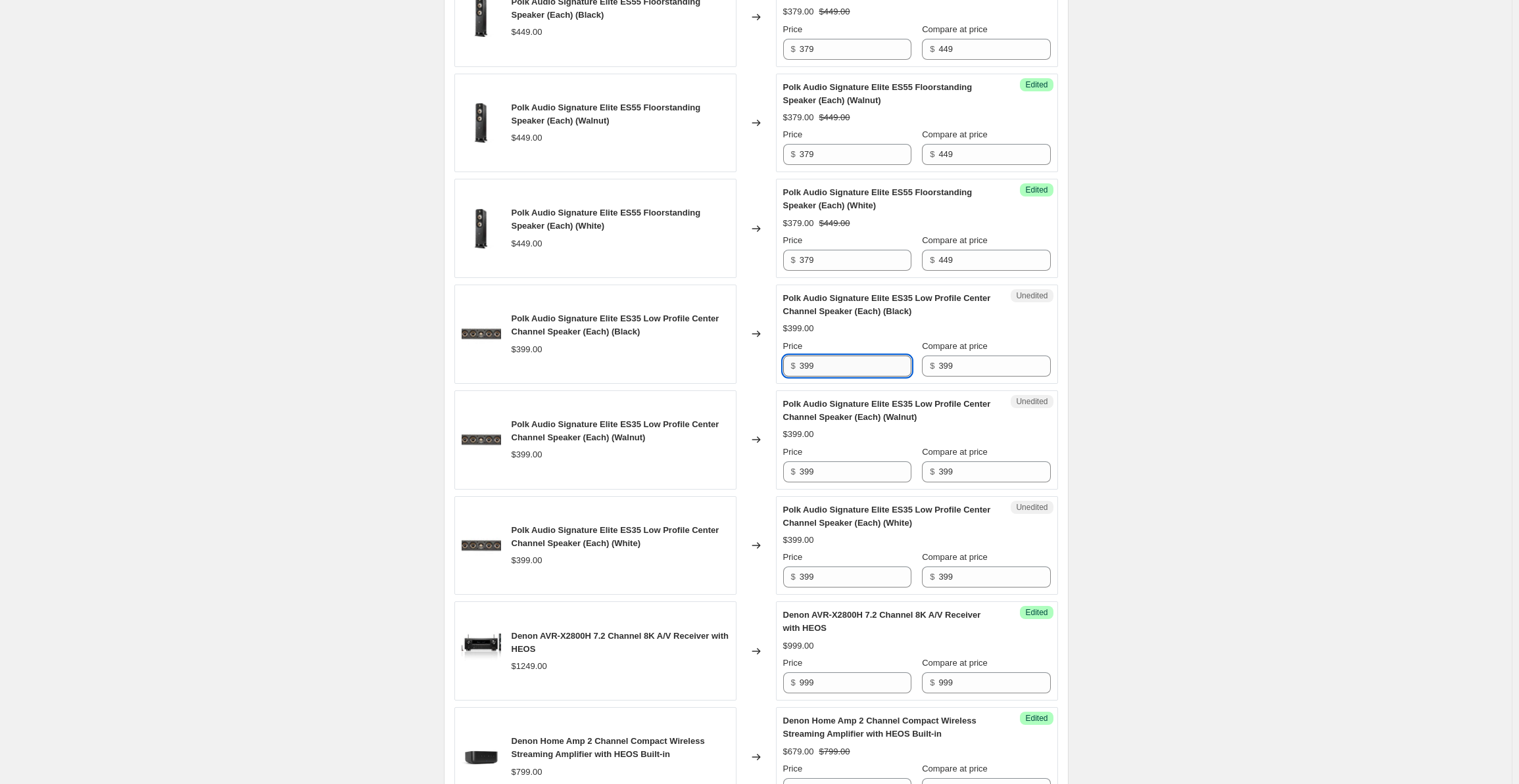
click at [823, 369] on input "399" at bounding box center [855, 366] width 111 height 21
drag, startPoint x: 842, startPoint y: 364, endPoint x: 794, endPoint y: 360, distance: 48.2
click at [794, 360] on div "$ 399" at bounding box center [847, 366] width 128 height 21
type input "339"
click at [831, 461] on input "399" at bounding box center [855, 471] width 111 height 21
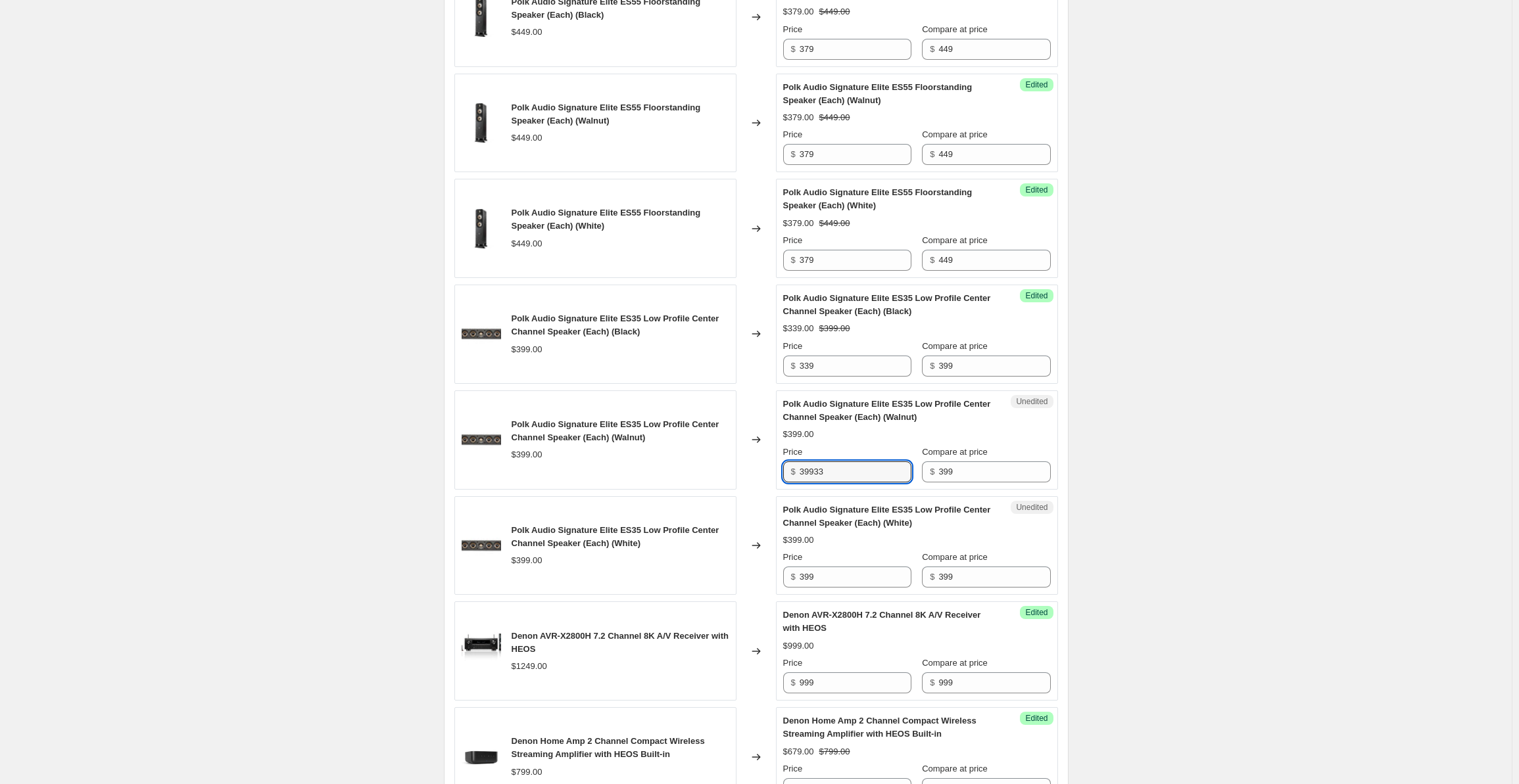
drag, startPoint x: 796, startPoint y: 465, endPoint x: 759, endPoint y: 465, distance: 37.0
click at [759, 465] on div "Polk Audio Signature Elite ES35 Low Profile Center Channel Speaker (Each) (Waln…" at bounding box center [756, 440] width 603 height 99
type input "339"
click at [832, 571] on input "399" at bounding box center [855, 576] width 111 height 21
drag, startPoint x: 842, startPoint y: 571, endPoint x: 787, endPoint y: 569, distance: 55.0
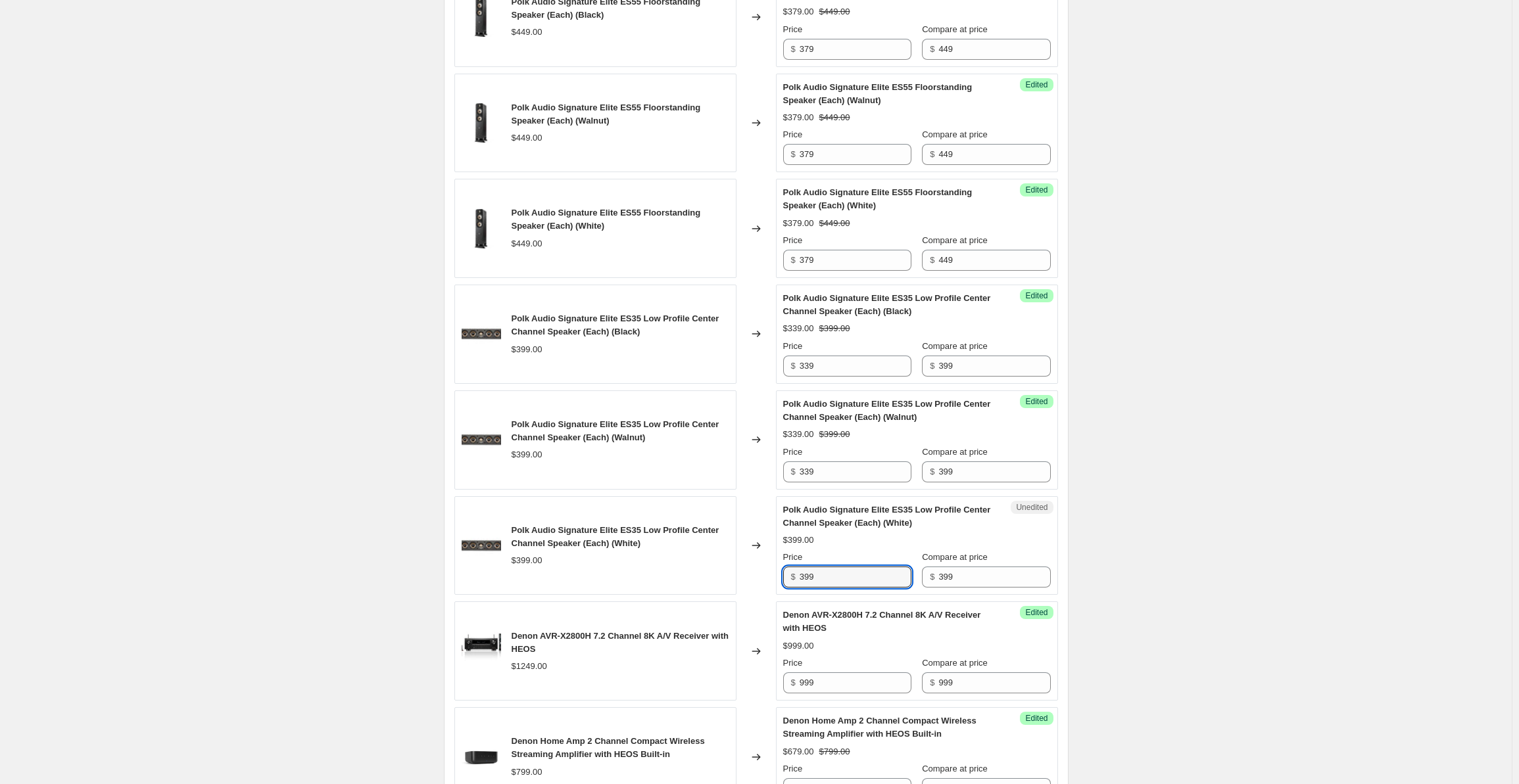
click at [787, 569] on div "$ 399" at bounding box center [847, 576] width 128 height 21
type input "339"
click at [1283, 429] on div "Create new price [MEDICAL_DATA]. This page is ready Create new price [MEDICAL_D…" at bounding box center [756, 108] width 1511 height 1881
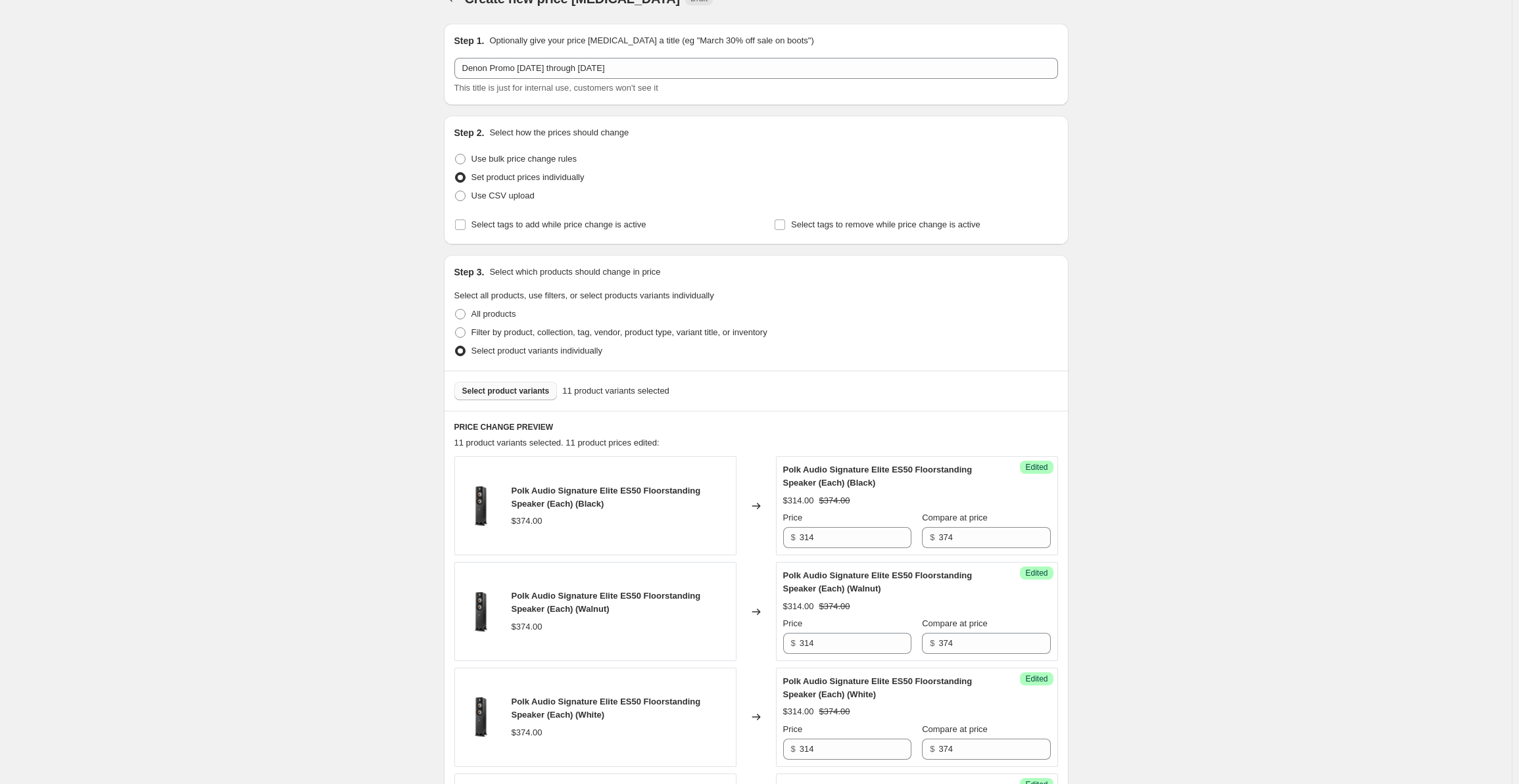
scroll to position [0, 0]
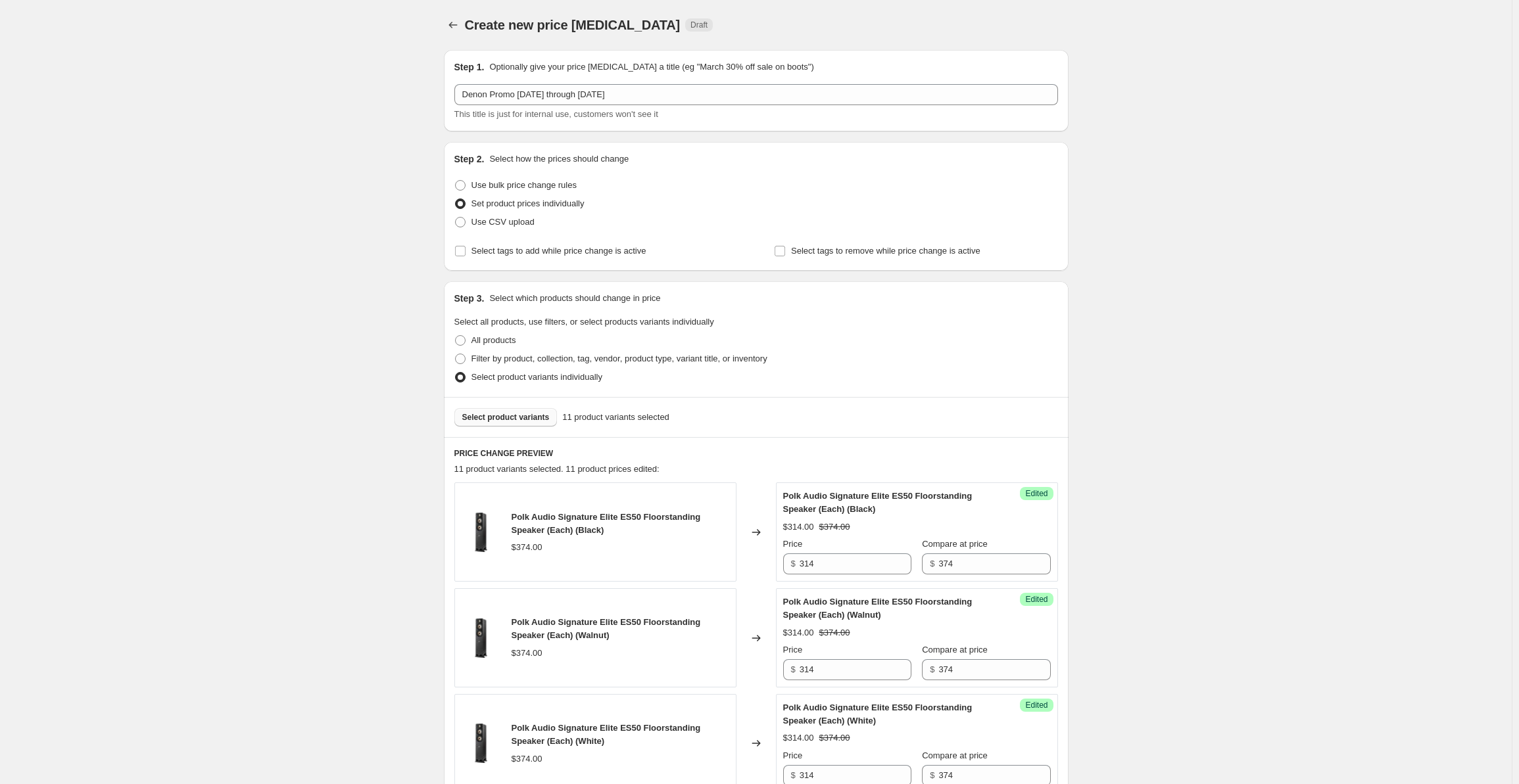
click at [521, 413] on span "Select product variants" at bounding box center [506, 417] width 87 height 11
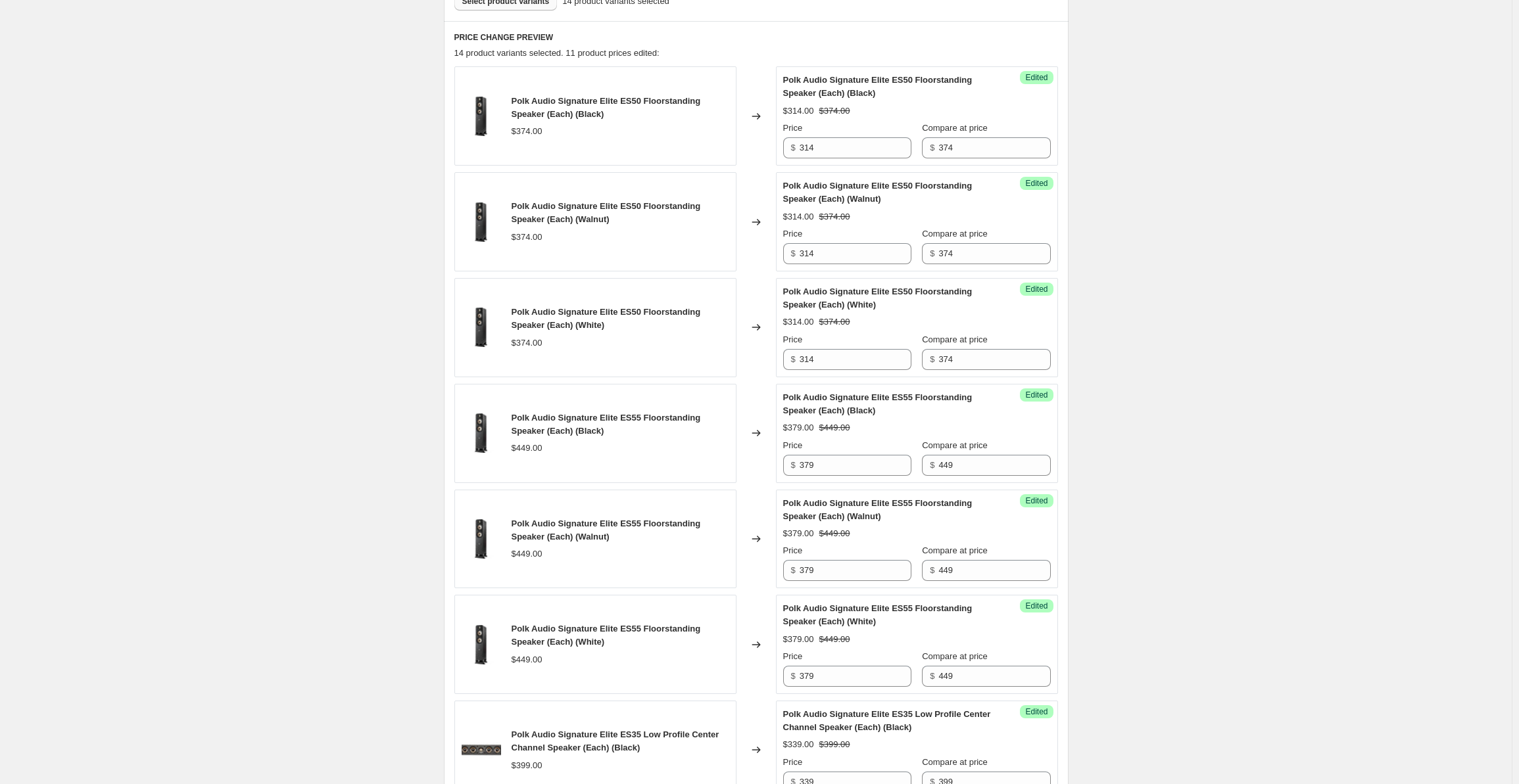
scroll to position [832, 0]
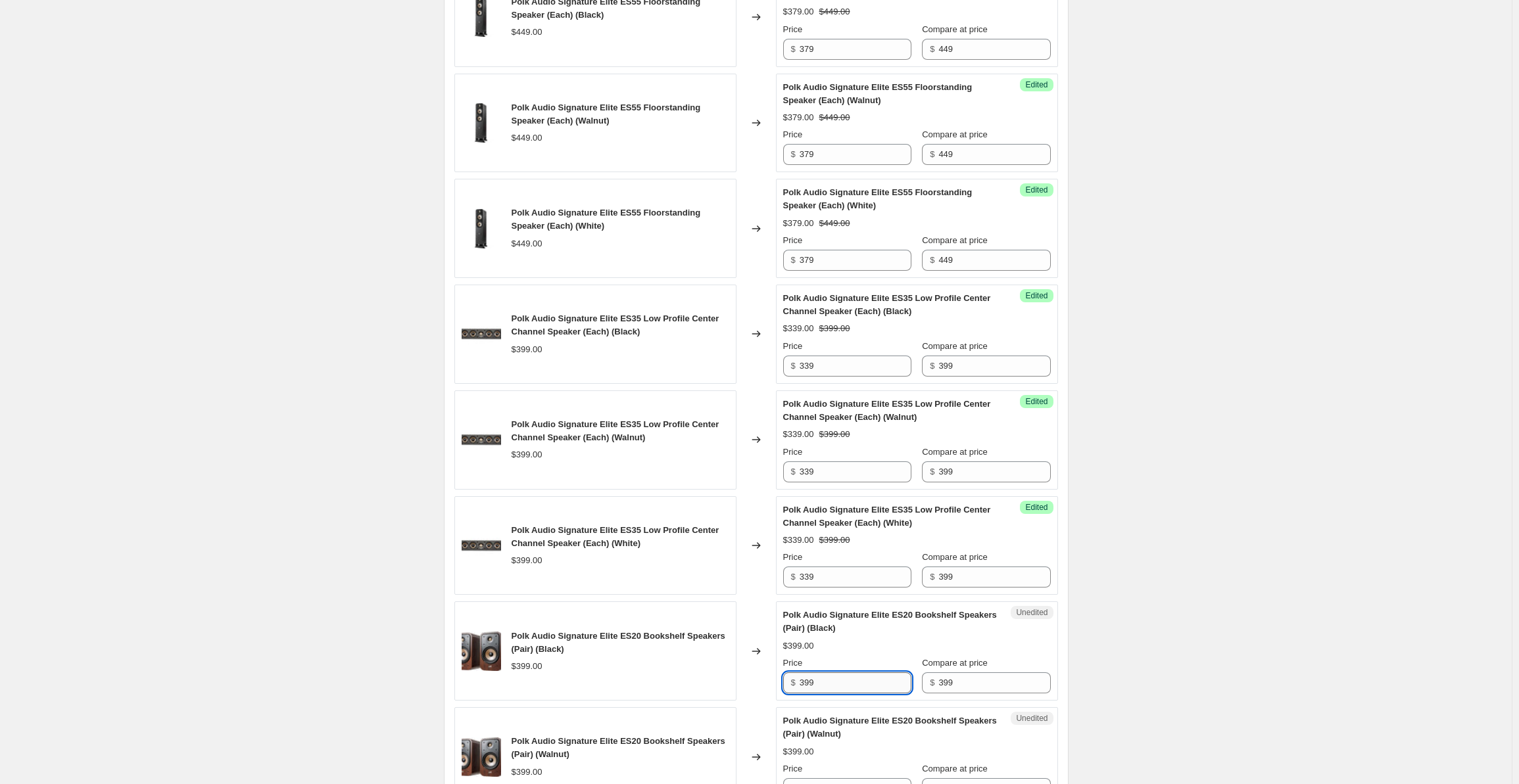
click at [824, 682] on input "399" at bounding box center [855, 683] width 111 height 21
drag, startPoint x: 830, startPoint y: 683, endPoint x: 802, endPoint y: 680, distance: 28.2
click at [802, 680] on input "399" at bounding box center [855, 683] width 111 height 21
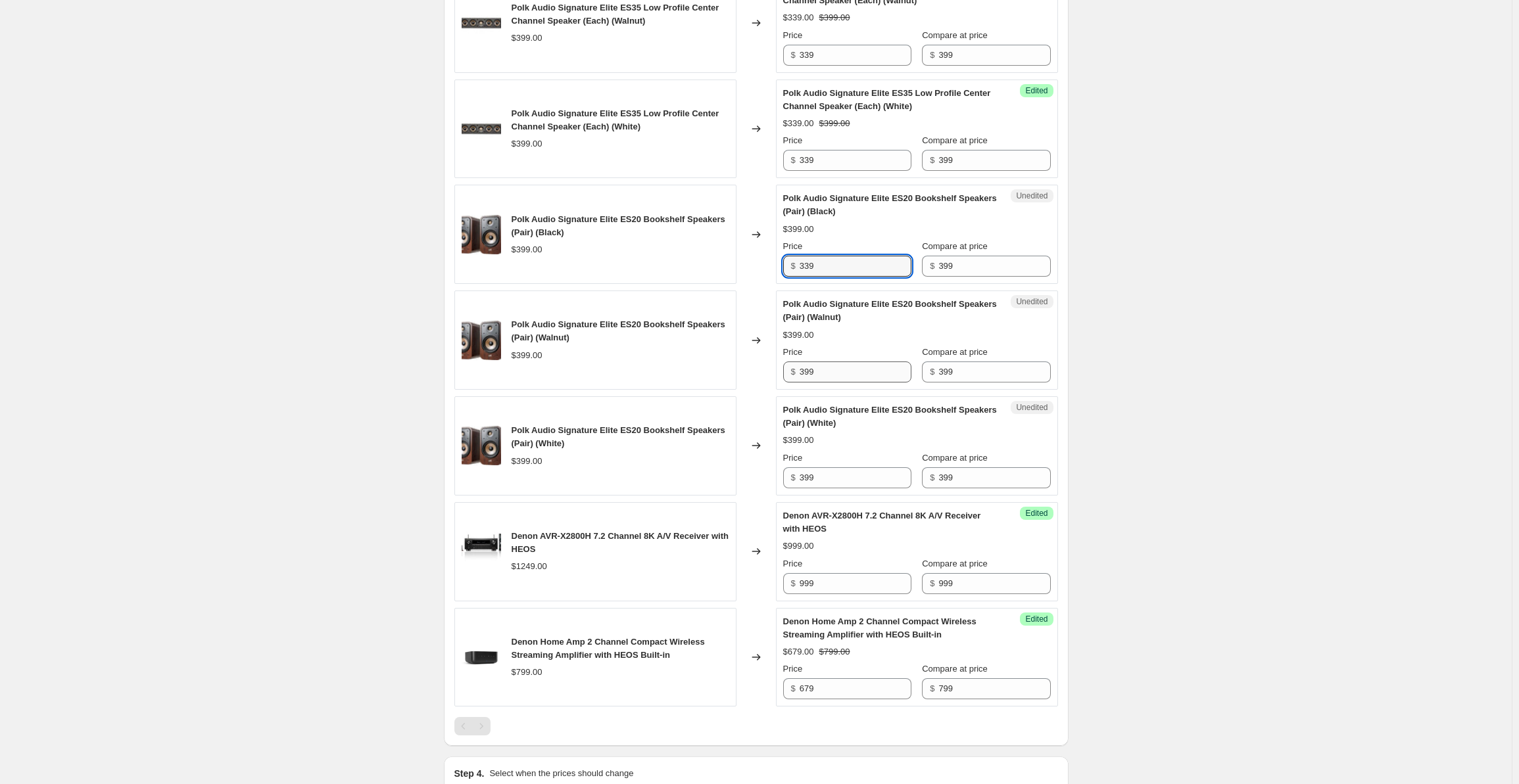
type input "339"
click at [834, 366] on input "399" at bounding box center [855, 372] width 111 height 21
drag, startPoint x: 861, startPoint y: 368, endPoint x: 790, endPoint y: 366, distance: 71.0
click at [790, 366] on div "$ 399" at bounding box center [847, 372] width 128 height 21
type input "339"
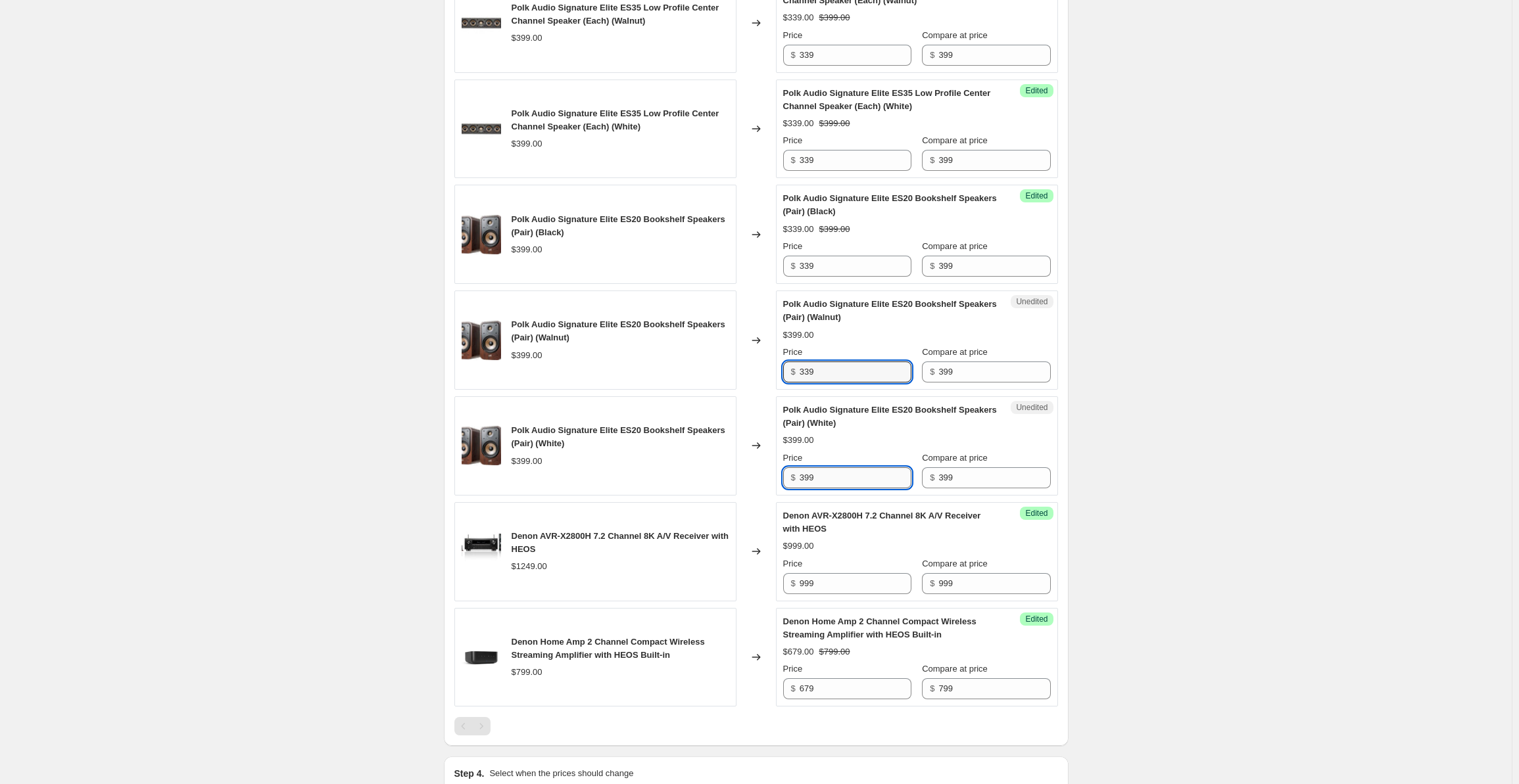
click at [849, 476] on input "399" at bounding box center [855, 477] width 111 height 21
drag, startPoint x: 837, startPoint y: 469, endPoint x: 773, endPoint y: 472, distance: 64.1
click at [773, 472] on div "Polk Audio Signature Elite ES20 Bookshelf Speakers (Pair) (White) $399.00 Chang…" at bounding box center [756, 446] width 603 height 99
type input "339"
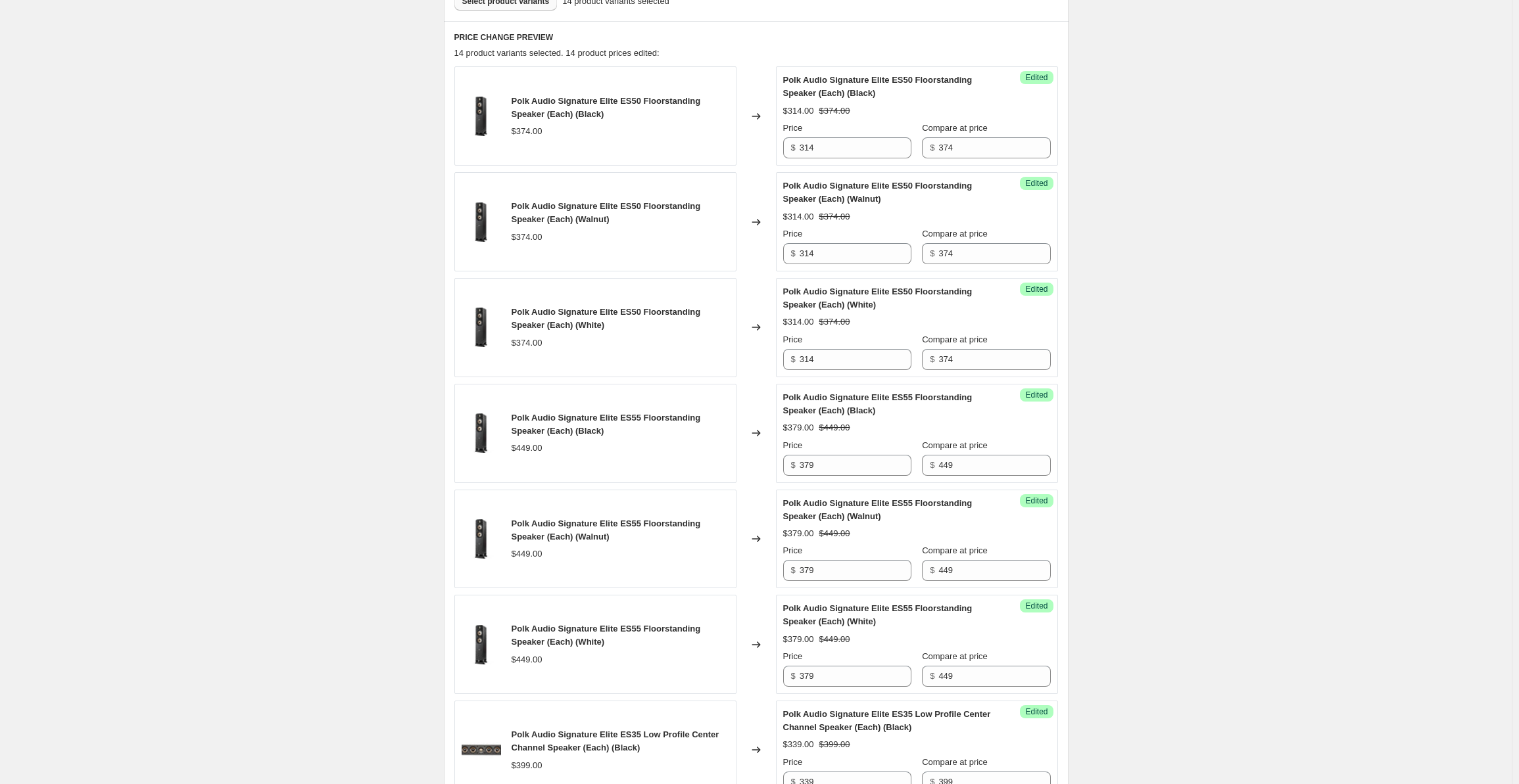
scroll to position [0, 0]
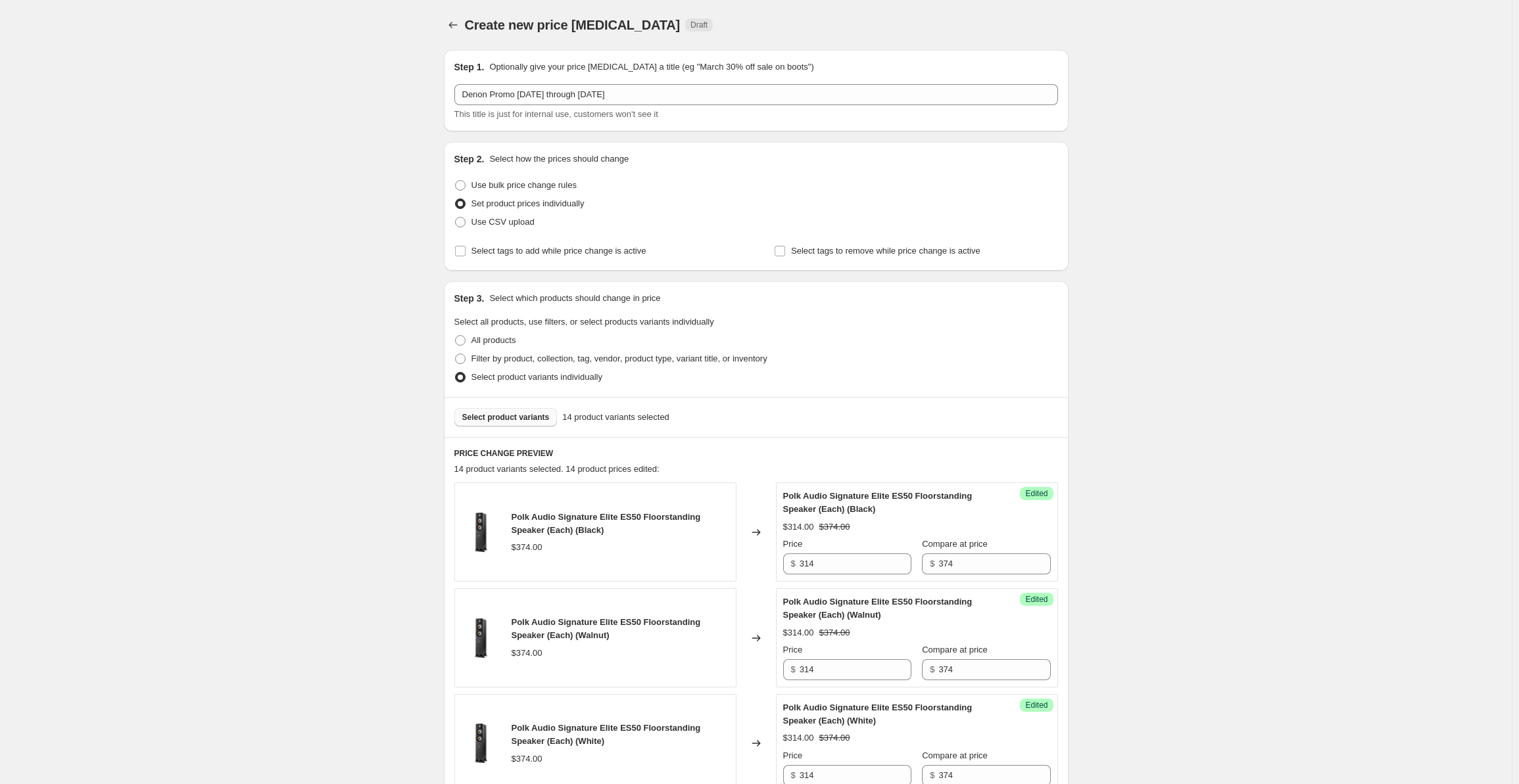
click at [494, 412] on span "Select product variants" at bounding box center [506, 417] width 87 height 11
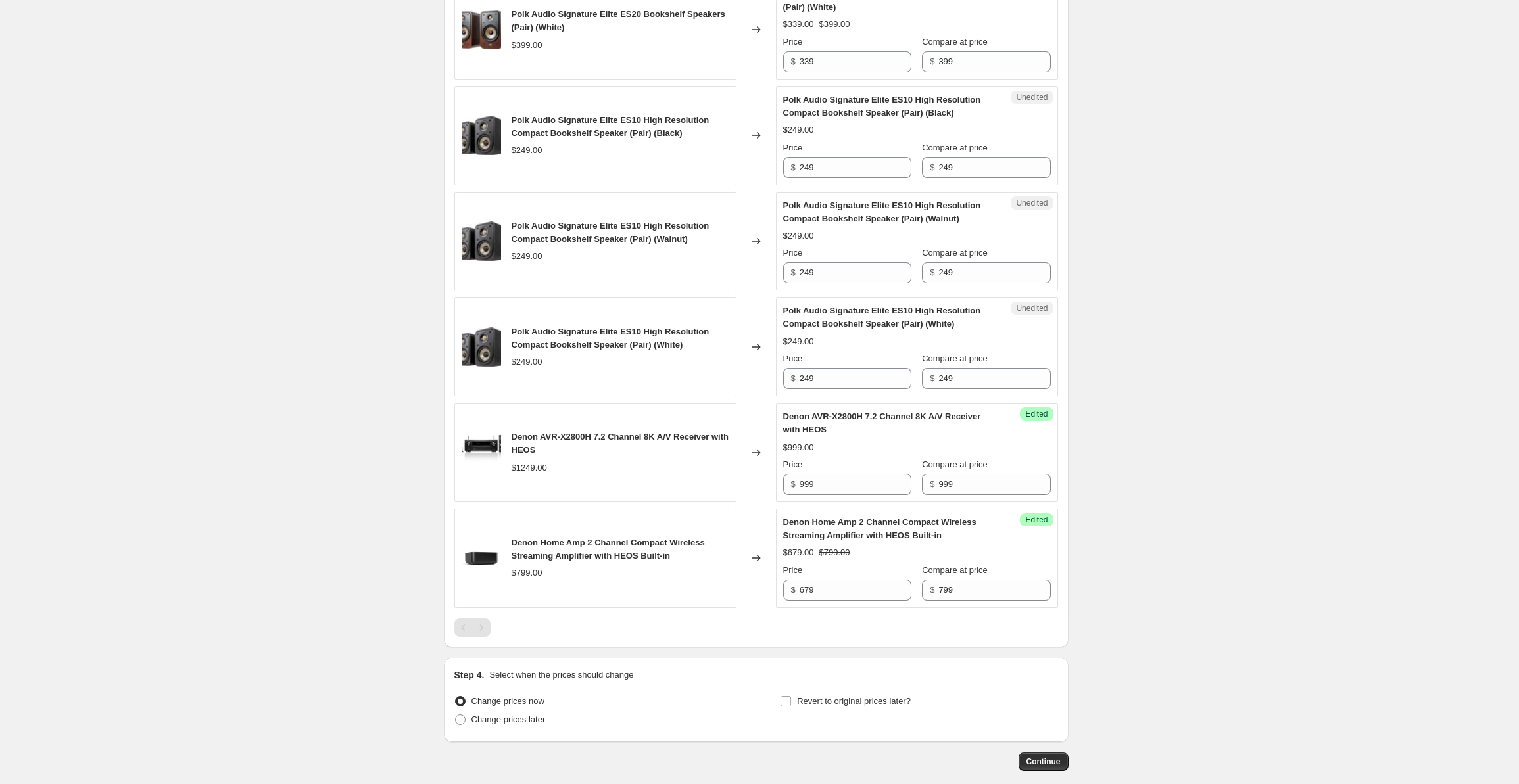
scroll to position [1248, 0]
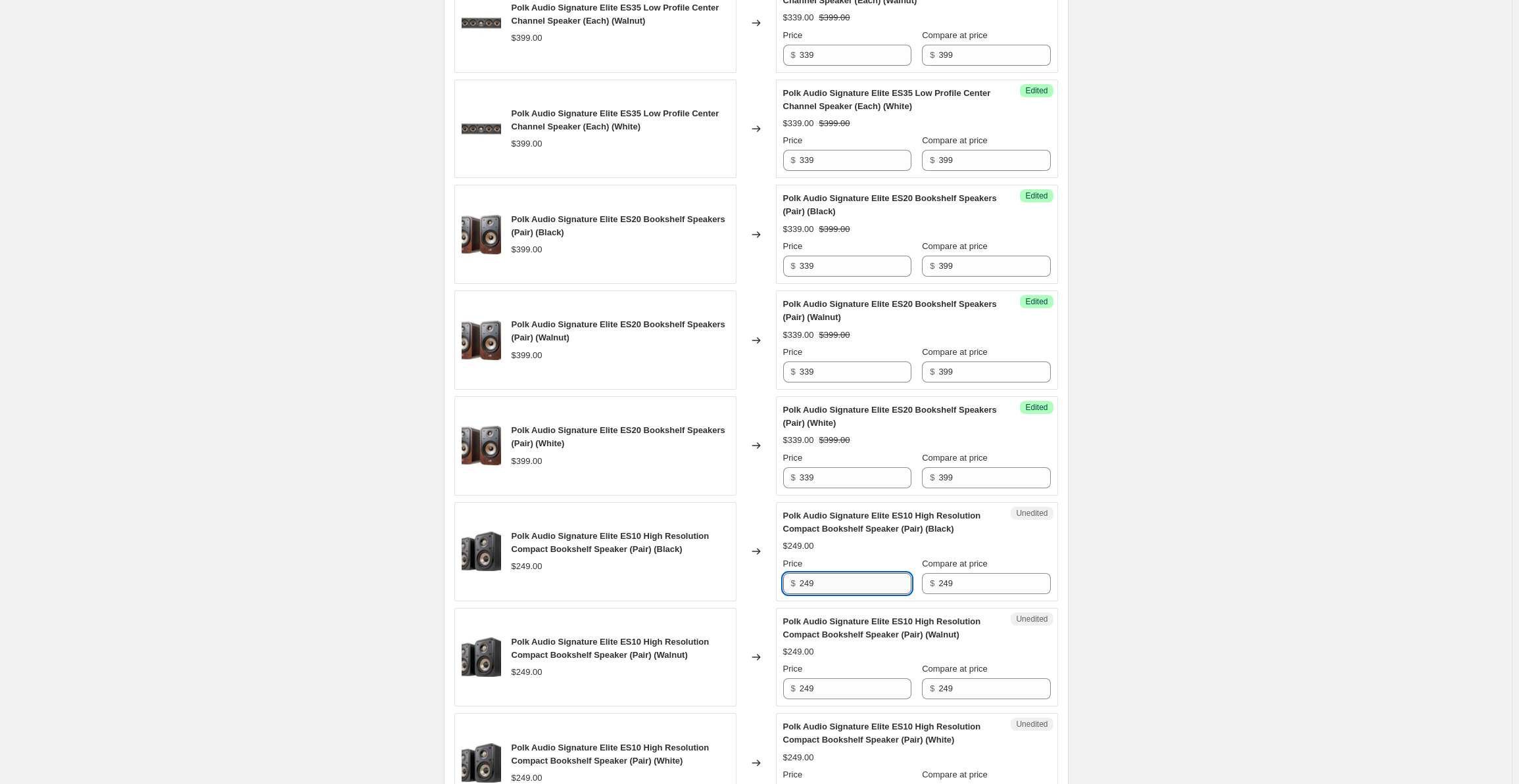
click at [832, 573] on input "249" at bounding box center [855, 583] width 111 height 21
drag, startPoint x: 849, startPoint y: 573, endPoint x: 768, endPoint y: 576, distance: 81.1
click at [768, 576] on div "Polk Audio Signature Elite ES10 High Resolution Compact Bookshelf Speaker (Pair…" at bounding box center [756, 551] width 603 height 99
drag, startPoint x: 832, startPoint y: 576, endPoint x: 765, endPoint y: 573, distance: 67.1
click at [765, 573] on div "Polk Audio Signature Elite ES10 High Resolution Compact Bookshelf Speaker (Pair…" at bounding box center [756, 551] width 603 height 99
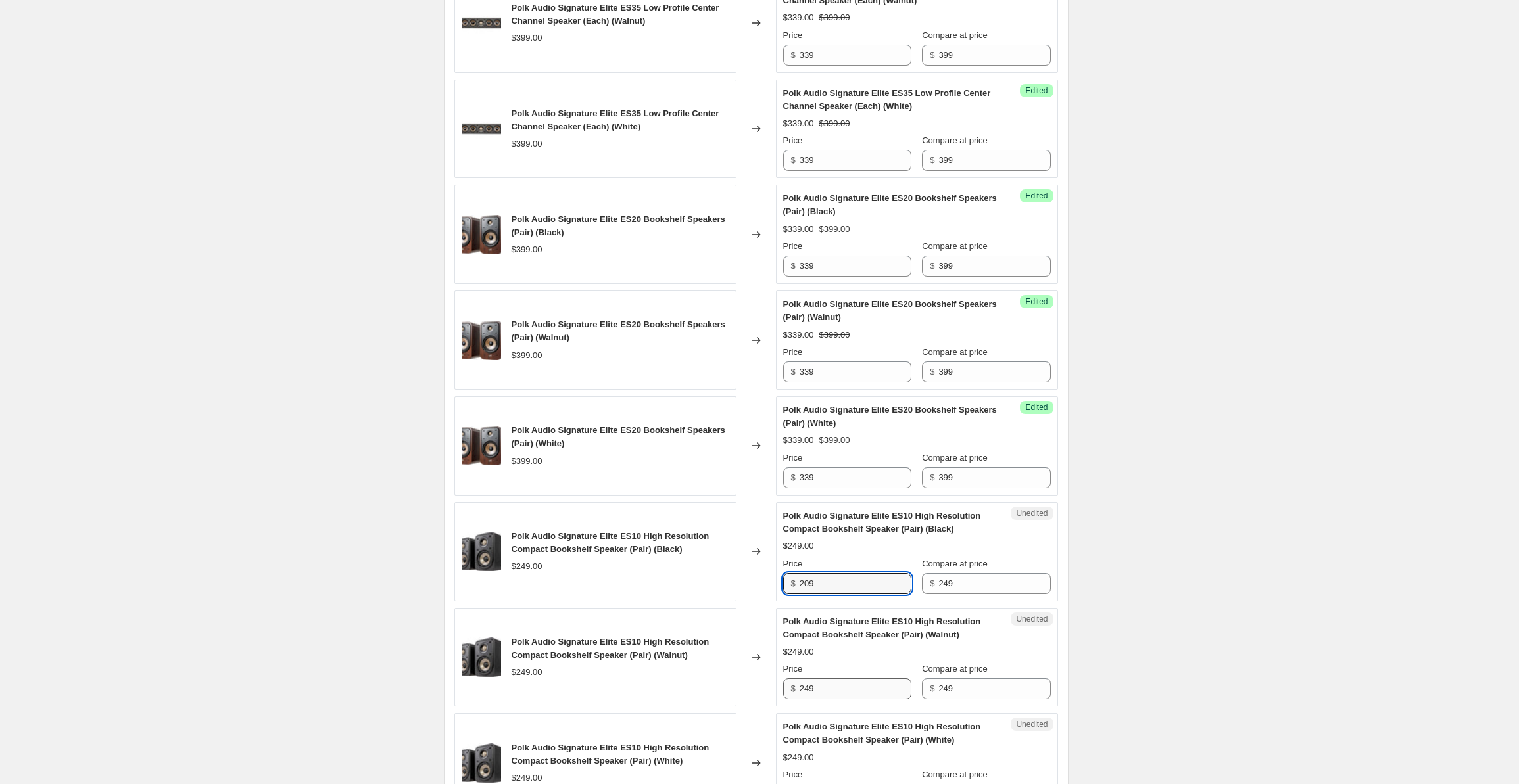
type input "209"
click at [829, 682] on input "249" at bounding box center [855, 688] width 111 height 21
drag, startPoint x: 835, startPoint y: 682, endPoint x: 768, endPoint y: 679, distance: 67.1
click at [768, 679] on div "Polk Audio Signature Elite ES10 High Resolution Compact Bookshelf Speaker (Pair…" at bounding box center [756, 658] width 603 height 99
paste input "0"
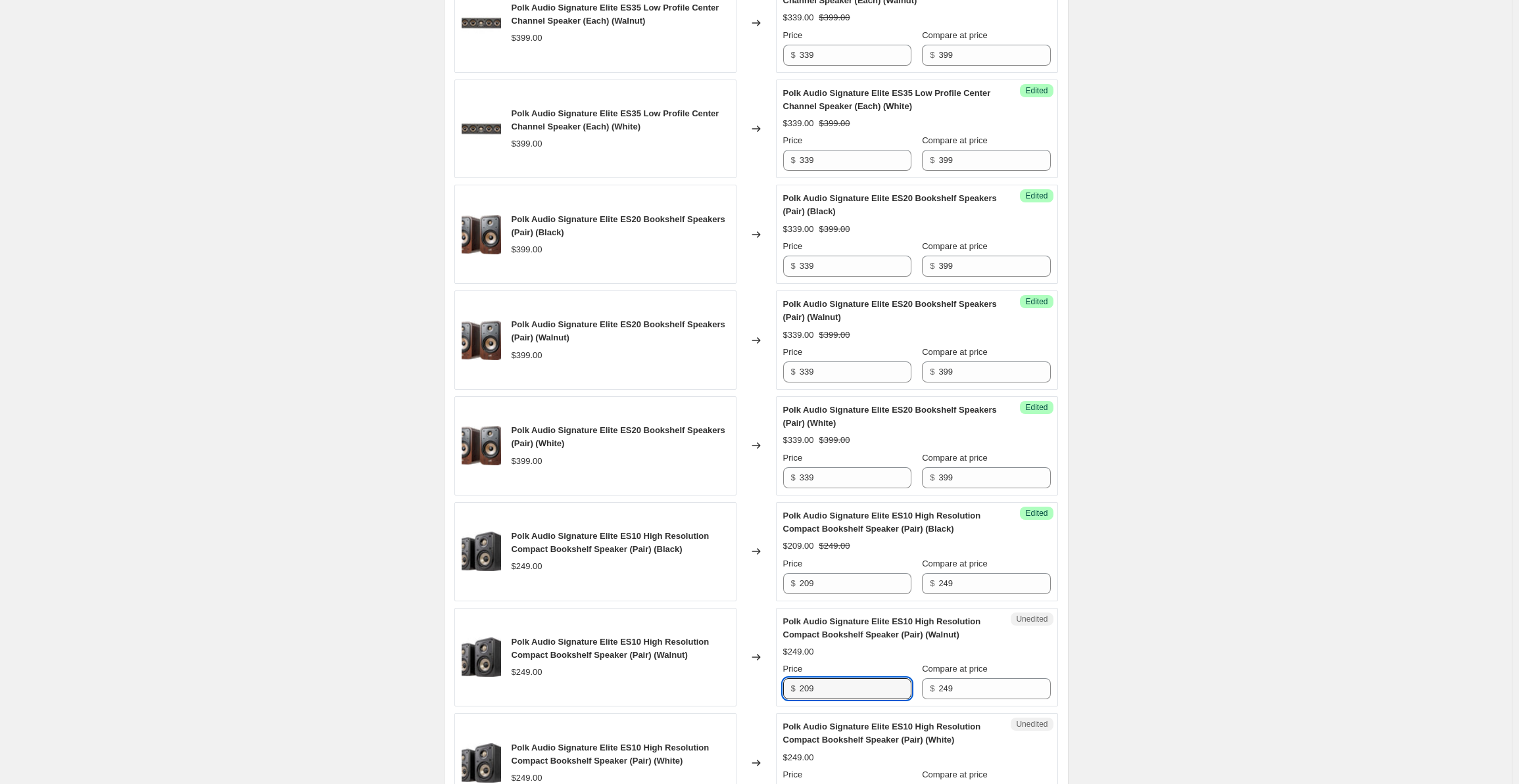
scroll to position [1664, 0]
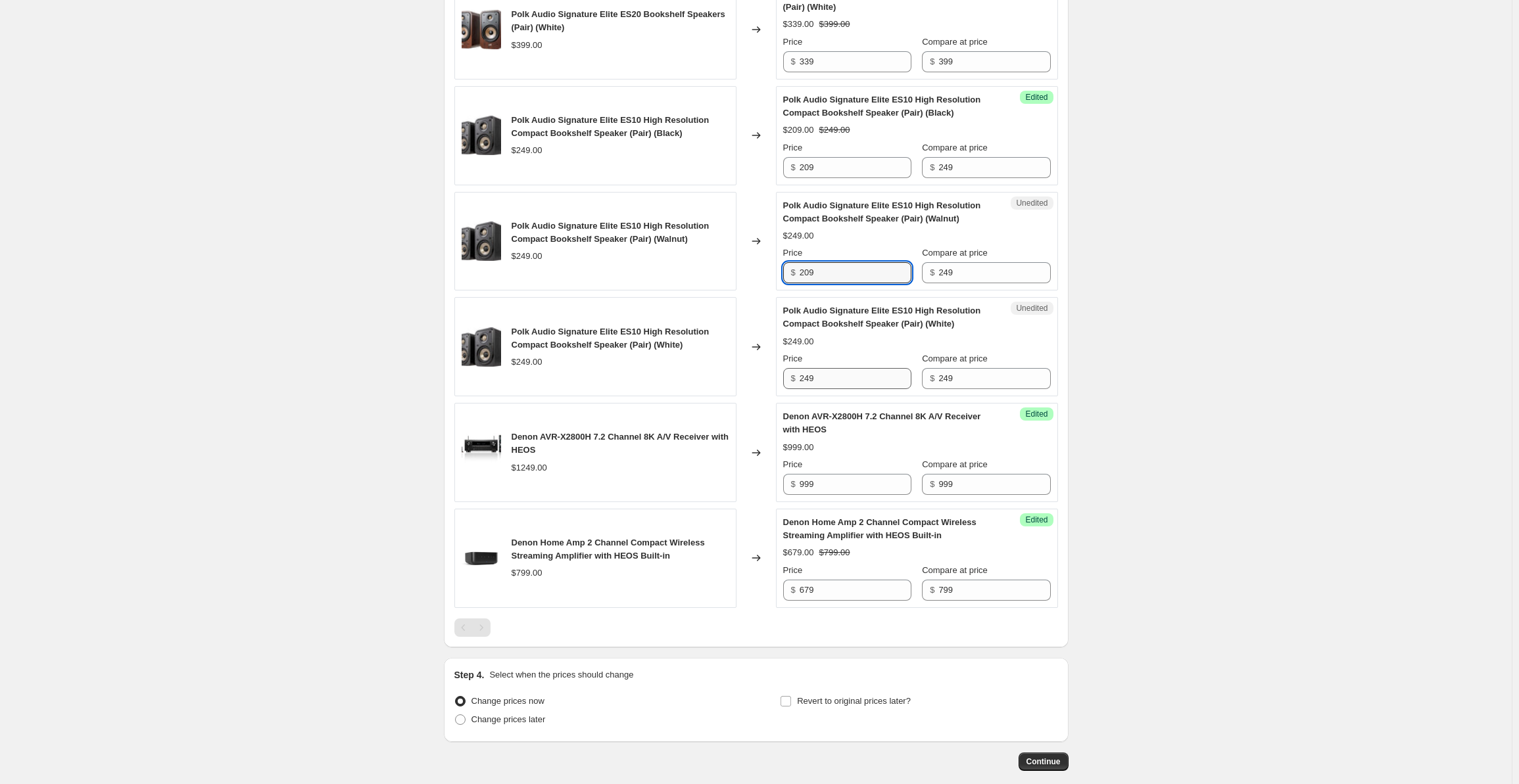
type input "209"
click at [825, 371] on input "249" at bounding box center [855, 378] width 111 height 21
click at [762, 365] on div "Polk Audio Signature Elite ES10 High Resolution Compact Bookshelf Speaker (Pair…" at bounding box center [756, 347] width 603 height 99
paste input "0"
type input "209"
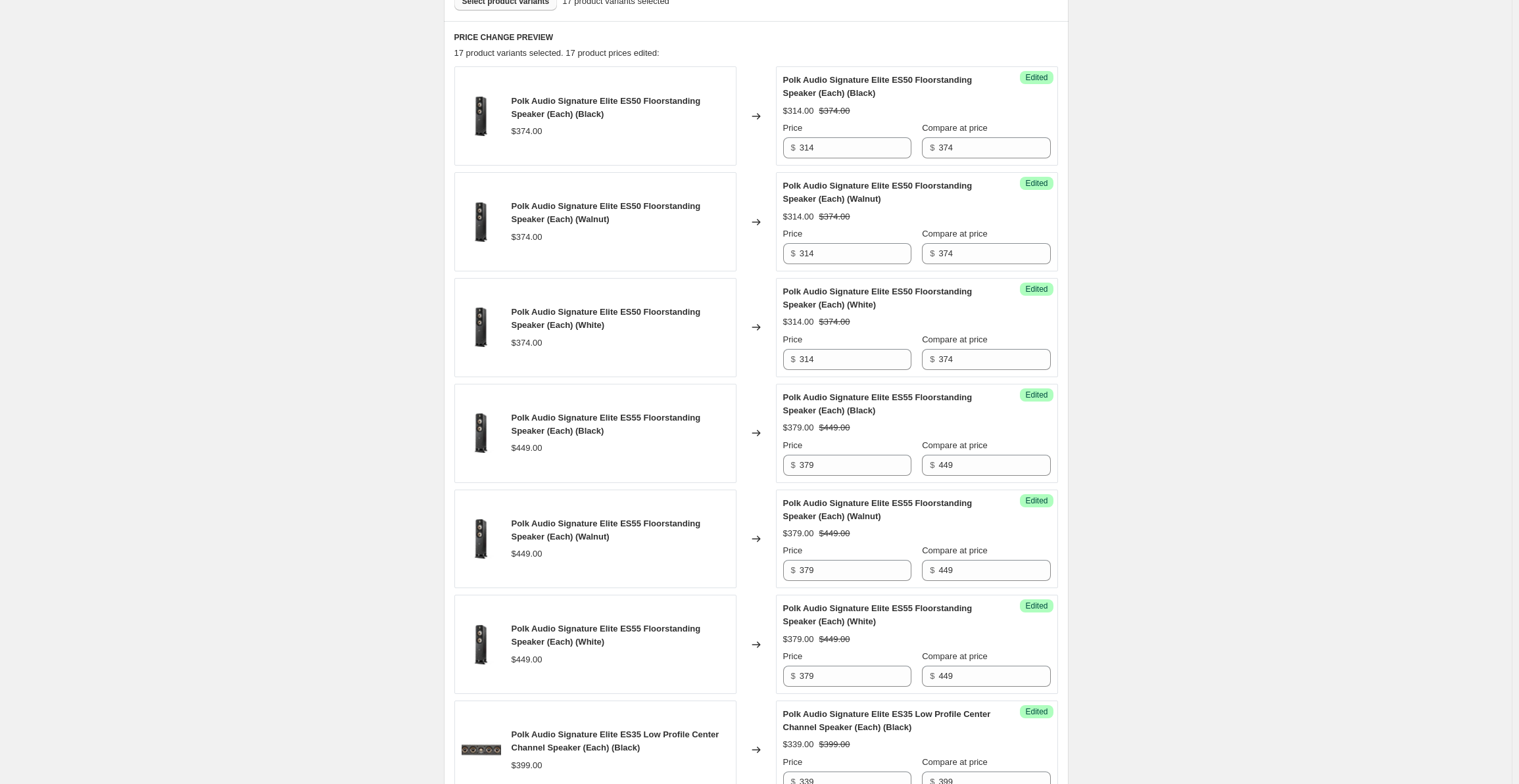
scroll to position [0, 0]
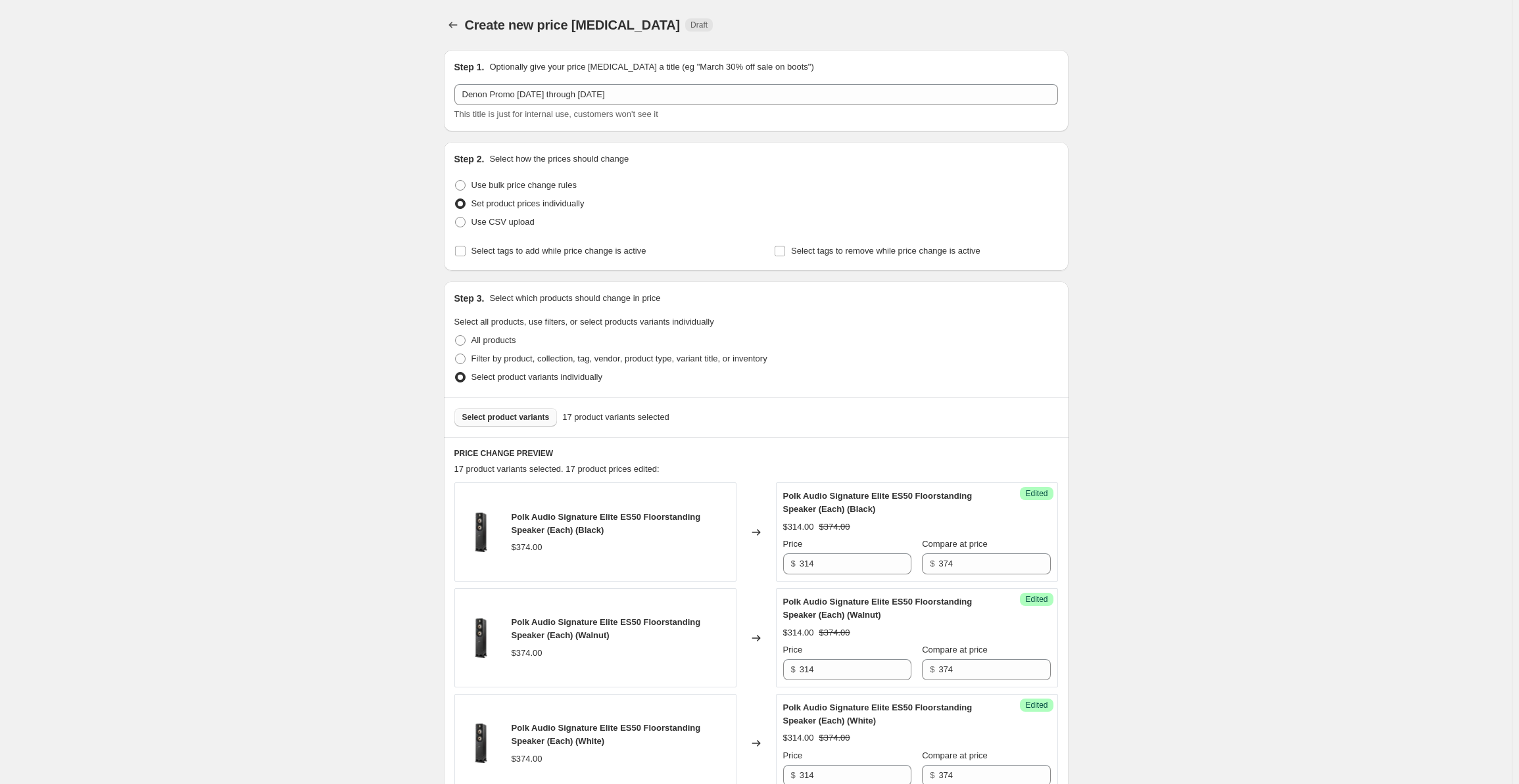
click at [528, 417] on span "Select product variants" at bounding box center [506, 417] width 87 height 11
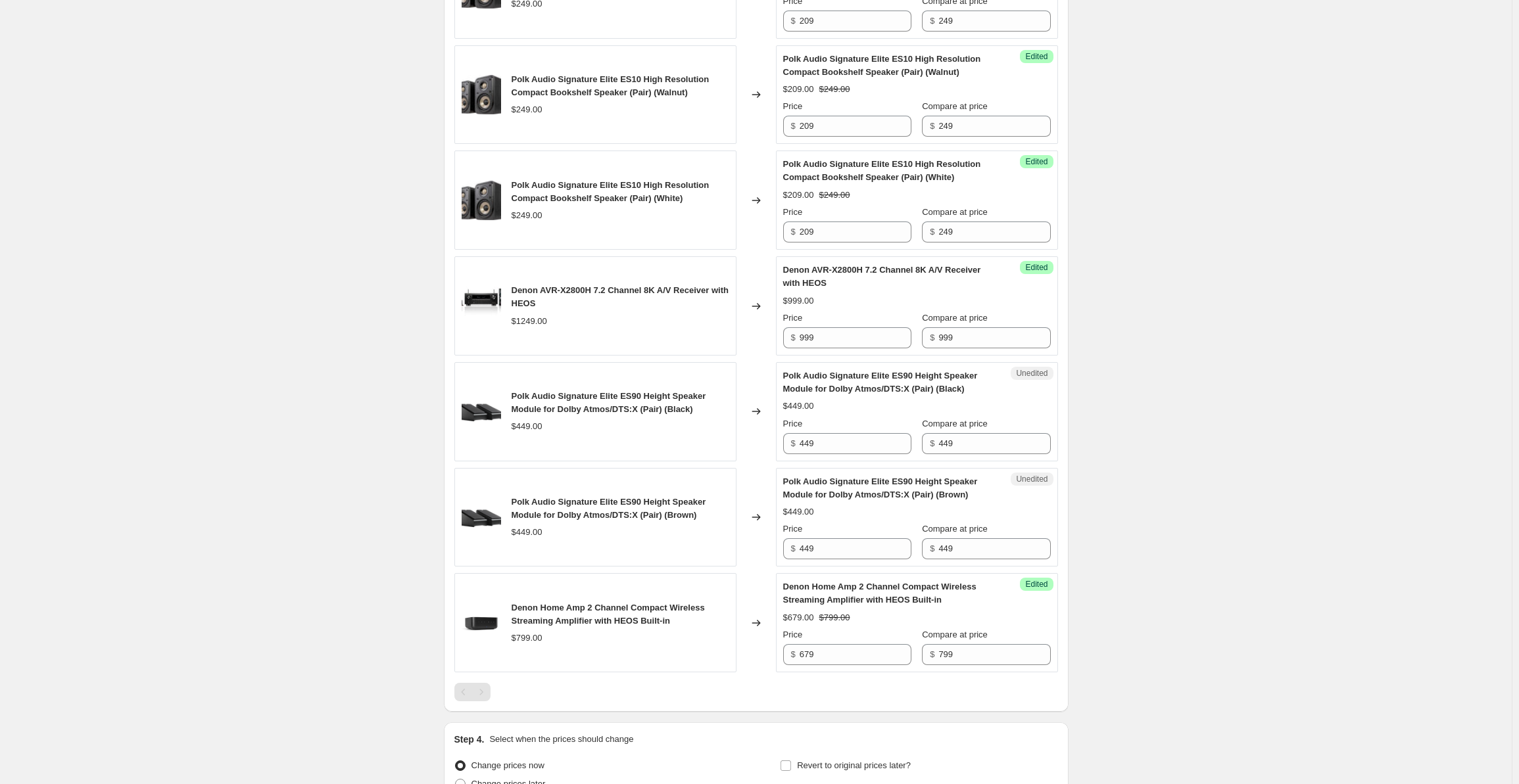
scroll to position [1934, 0]
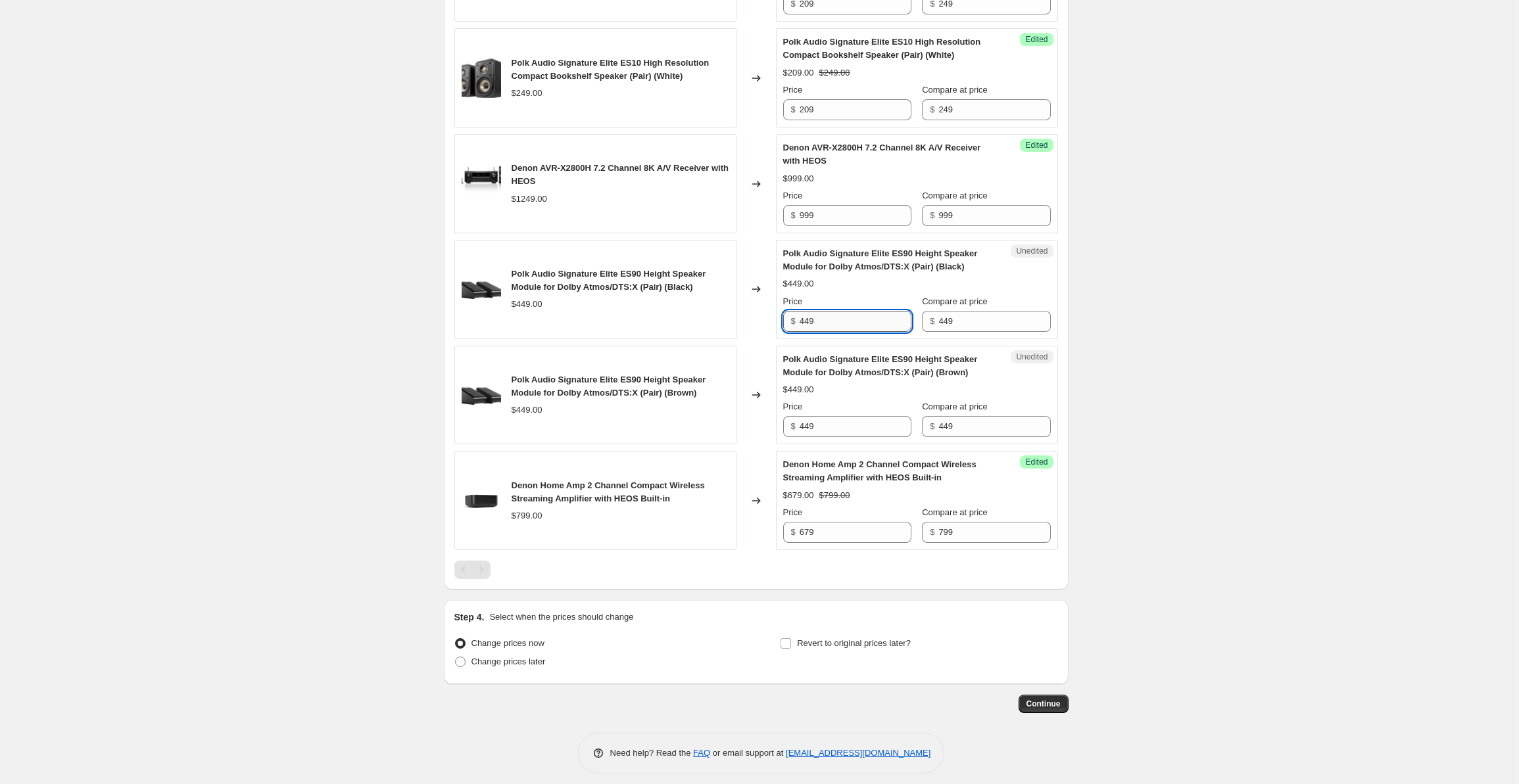
click at [827, 323] on input "449" at bounding box center [855, 321] width 111 height 21
drag, startPoint x: 839, startPoint y: 317, endPoint x: 763, endPoint y: 316, distance: 76.0
click at [763, 316] on div "Polk Audio Signature Elite ES90 Height Speaker Module for Dolby Atmos/DTS:X (Pa…" at bounding box center [756, 289] width 603 height 99
type input "379"
click at [828, 416] on input "449" at bounding box center [855, 426] width 111 height 21
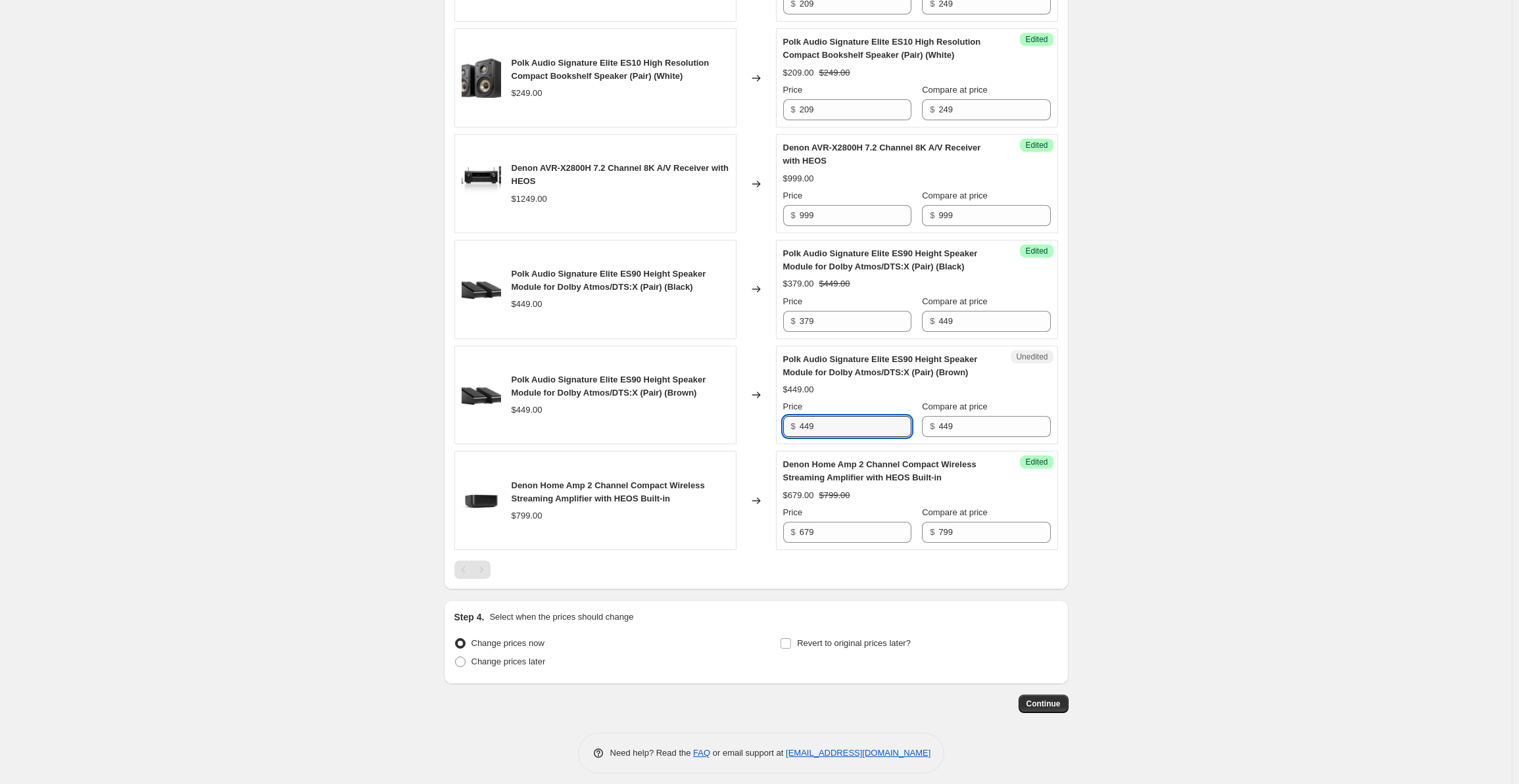
drag, startPoint x: 832, startPoint y: 418, endPoint x: 765, endPoint y: 421, distance: 67.1
click at [765, 421] on div "Polk Audio Signature Elite ES90 Height Speaker Module for Dolby Atmos/DTS:X (Pa…" at bounding box center [756, 395] width 603 height 99
type input "379"
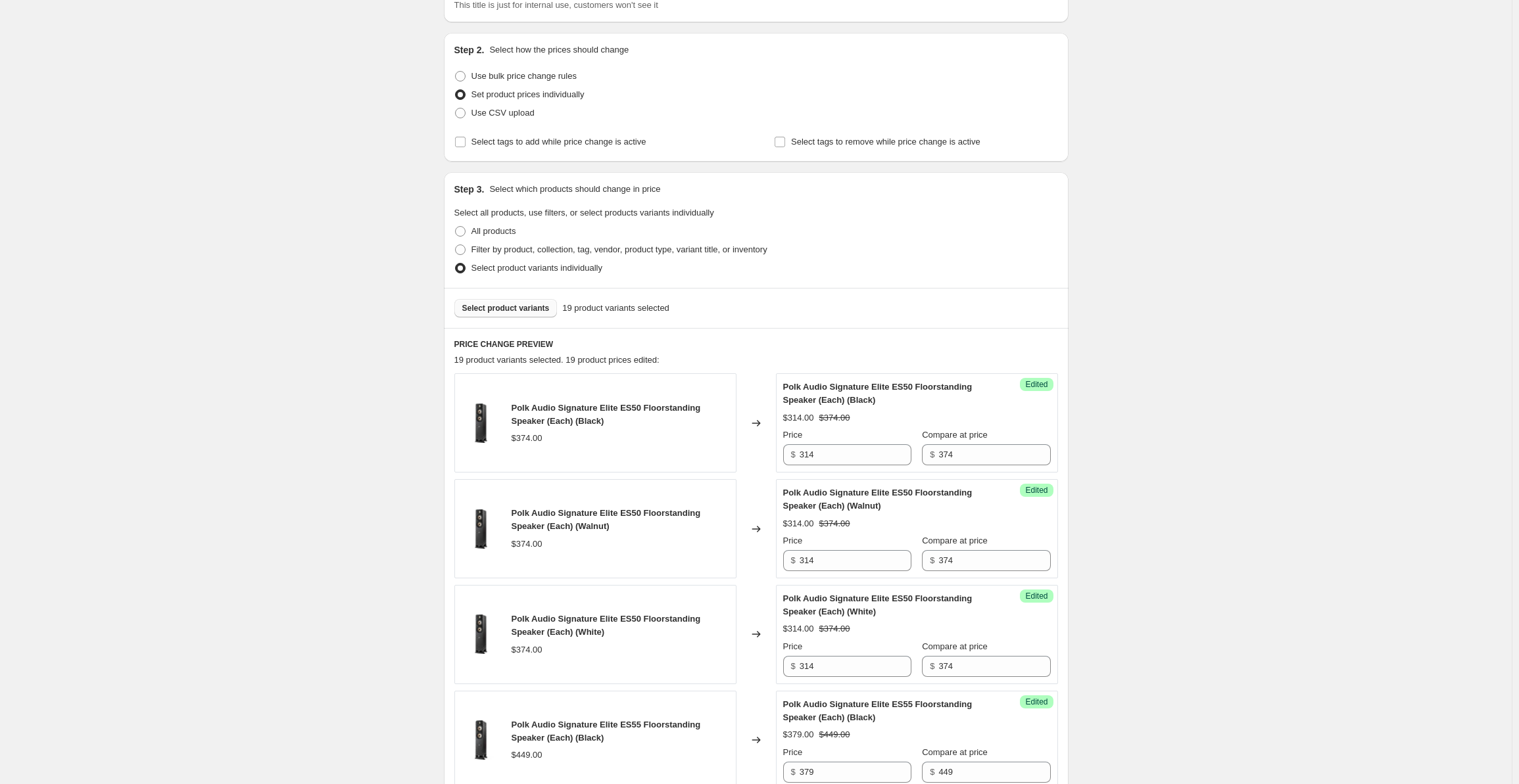
scroll to position [0, 0]
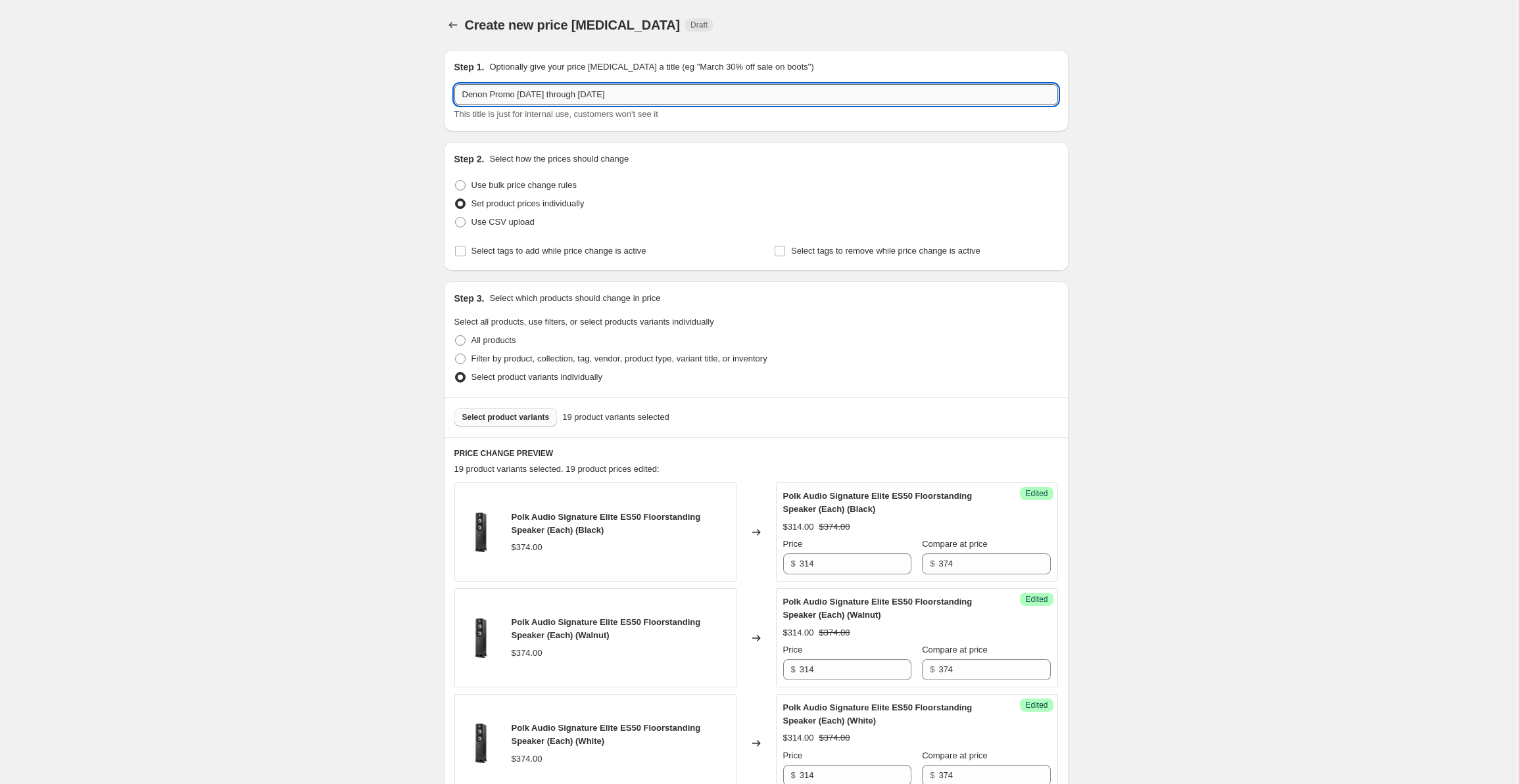
click at [527, 99] on input "Denon Promo [DATE] through [DATE]" at bounding box center [756, 94] width 603 height 21
type input "Denon Promo [DATE] through [DATE]"
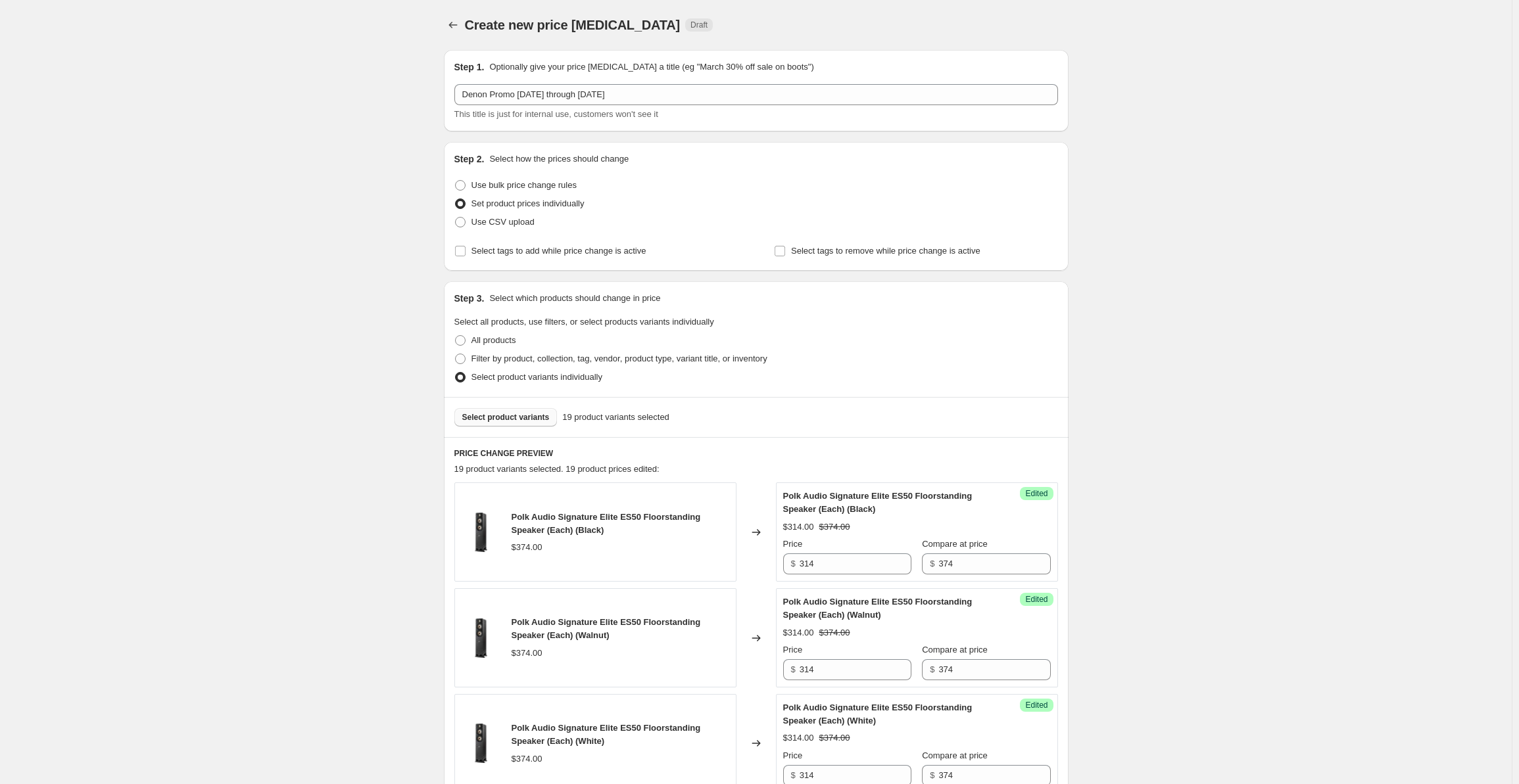
click at [494, 417] on span "Select product variants" at bounding box center [506, 417] width 87 height 11
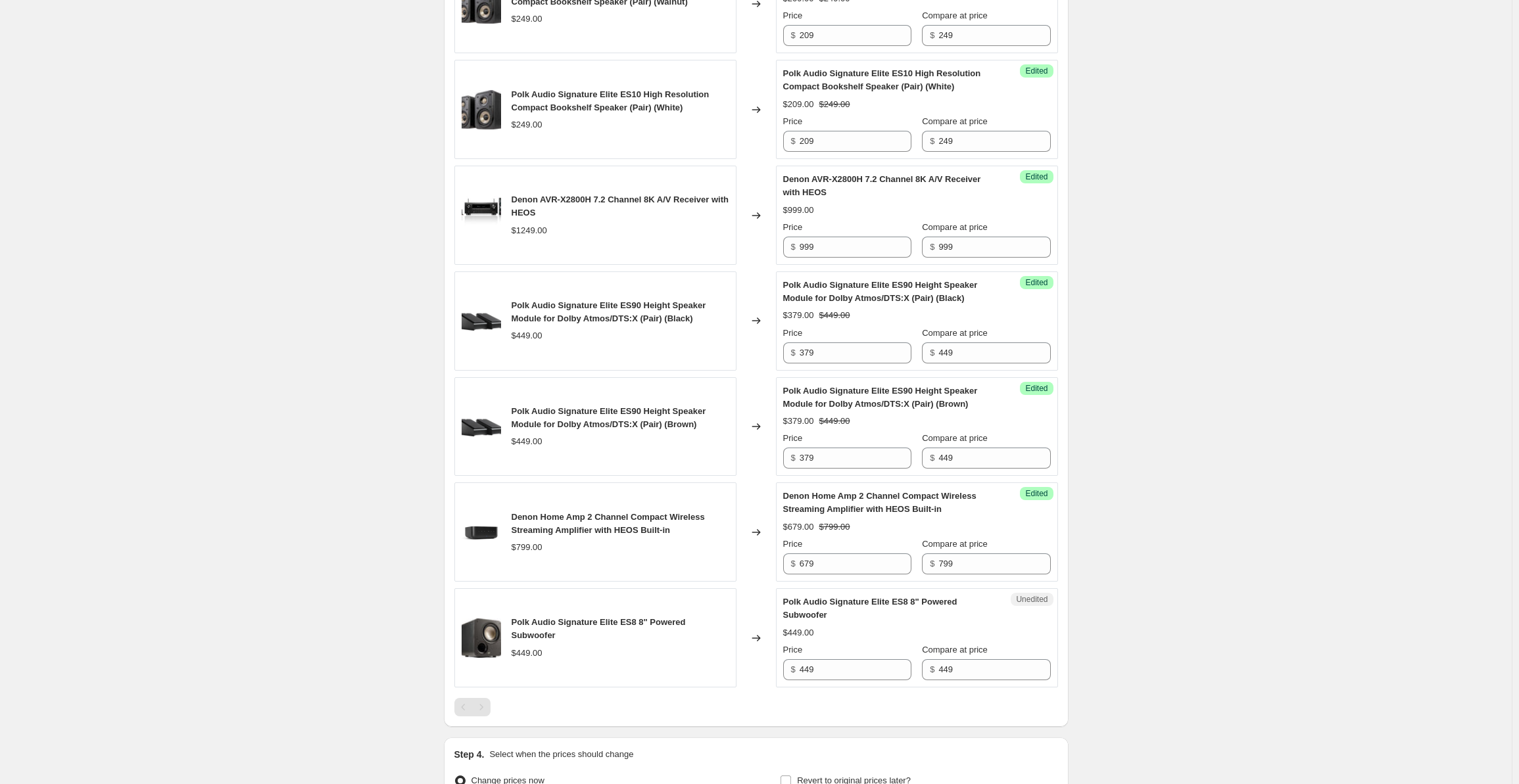
scroll to position [2038, 0]
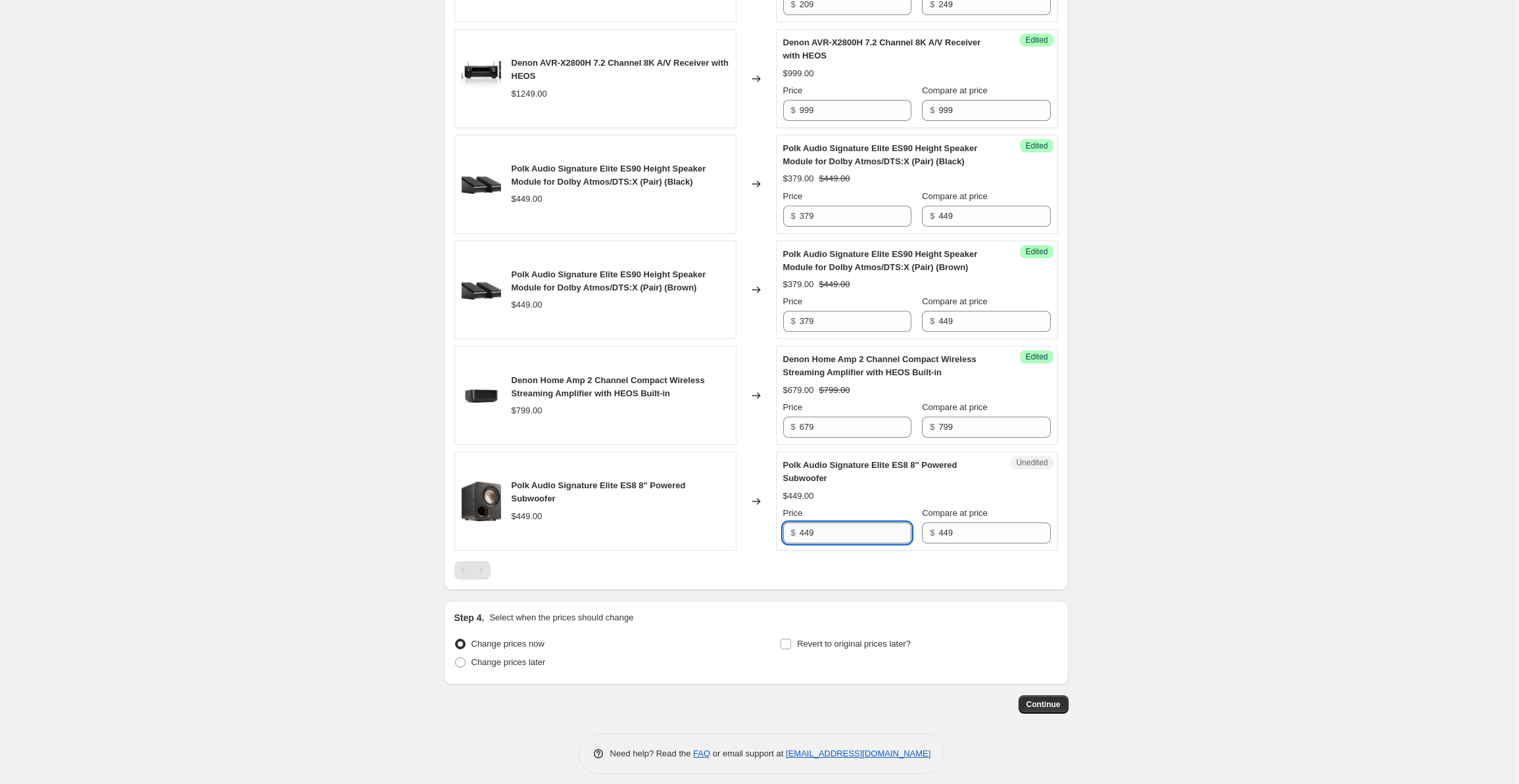
click at [827, 523] on input "449" at bounding box center [855, 533] width 111 height 21
drag, startPoint x: 836, startPoint y: 527, endPoint x: 784, endPoint y: 527, distance: 52.0
click at [784, 527] on div "Unedited Polk Audio Signature Elite ES8 8" Powered Subwoofer $449.00 Price $ 44…" at bounding box center [917, 501] width 282 height 99
type input "379"
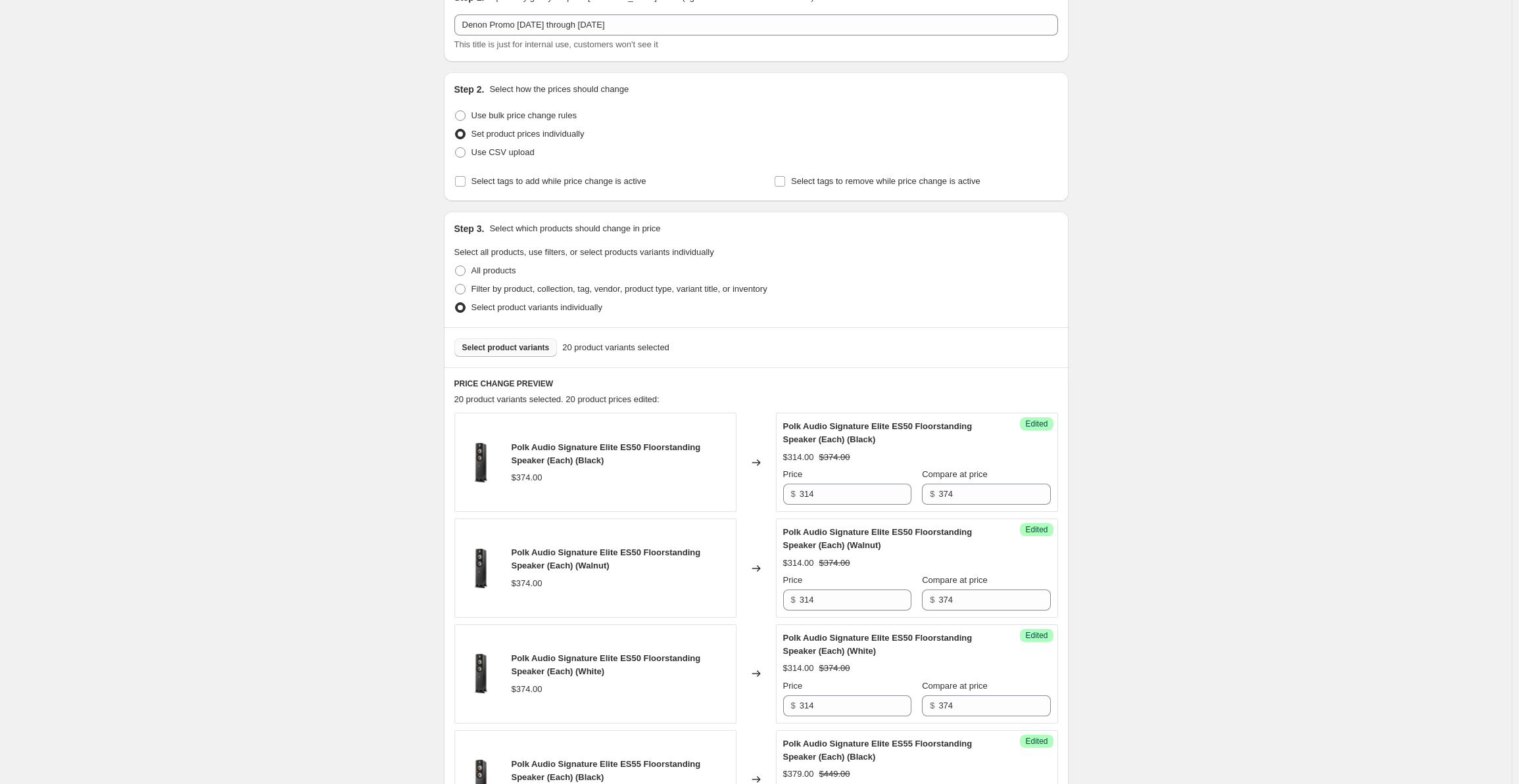
scroll to position [0, 0]
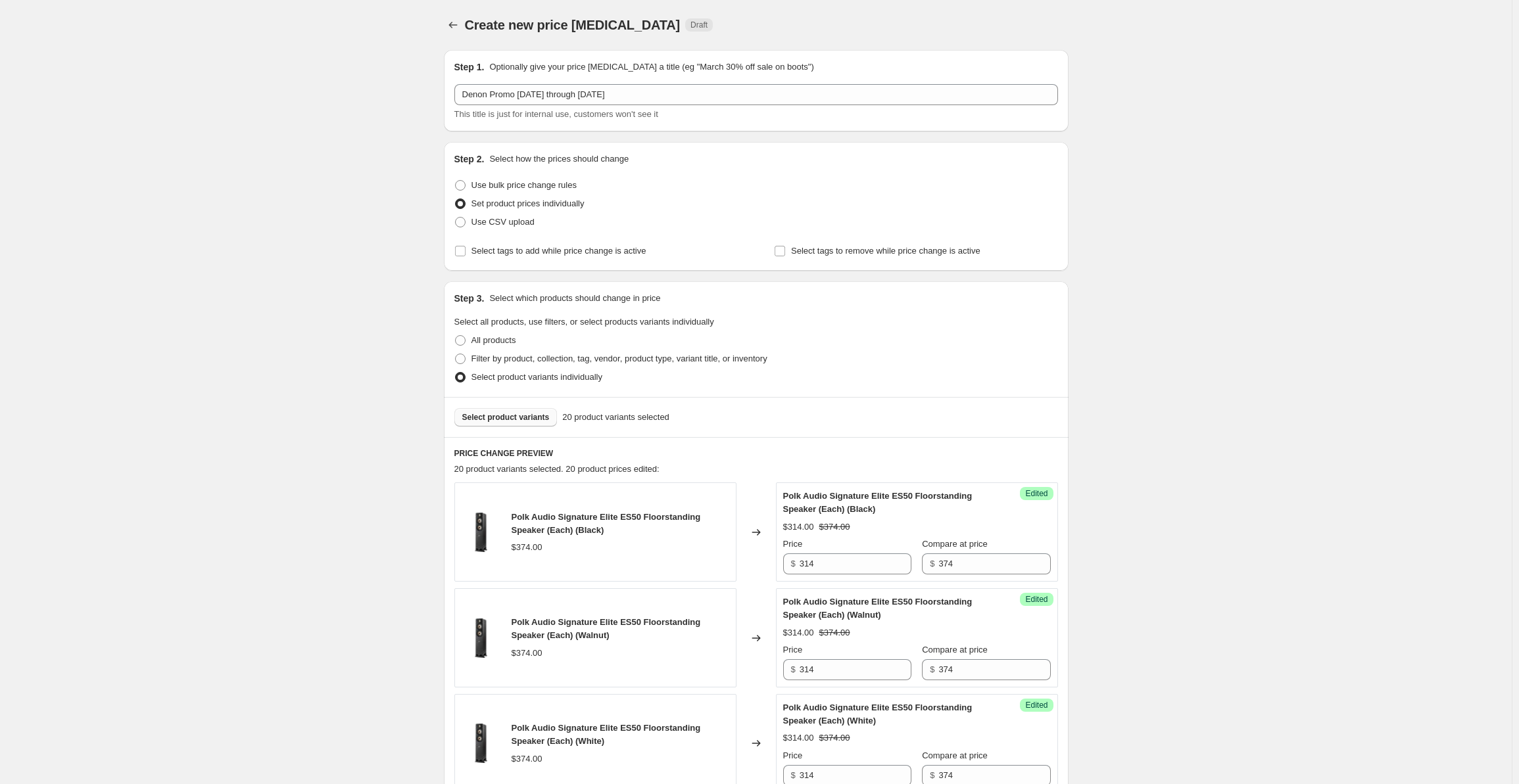
click at [514, 416] on span "Select product variants" at bounding box center [506, 417] width 87 height 11
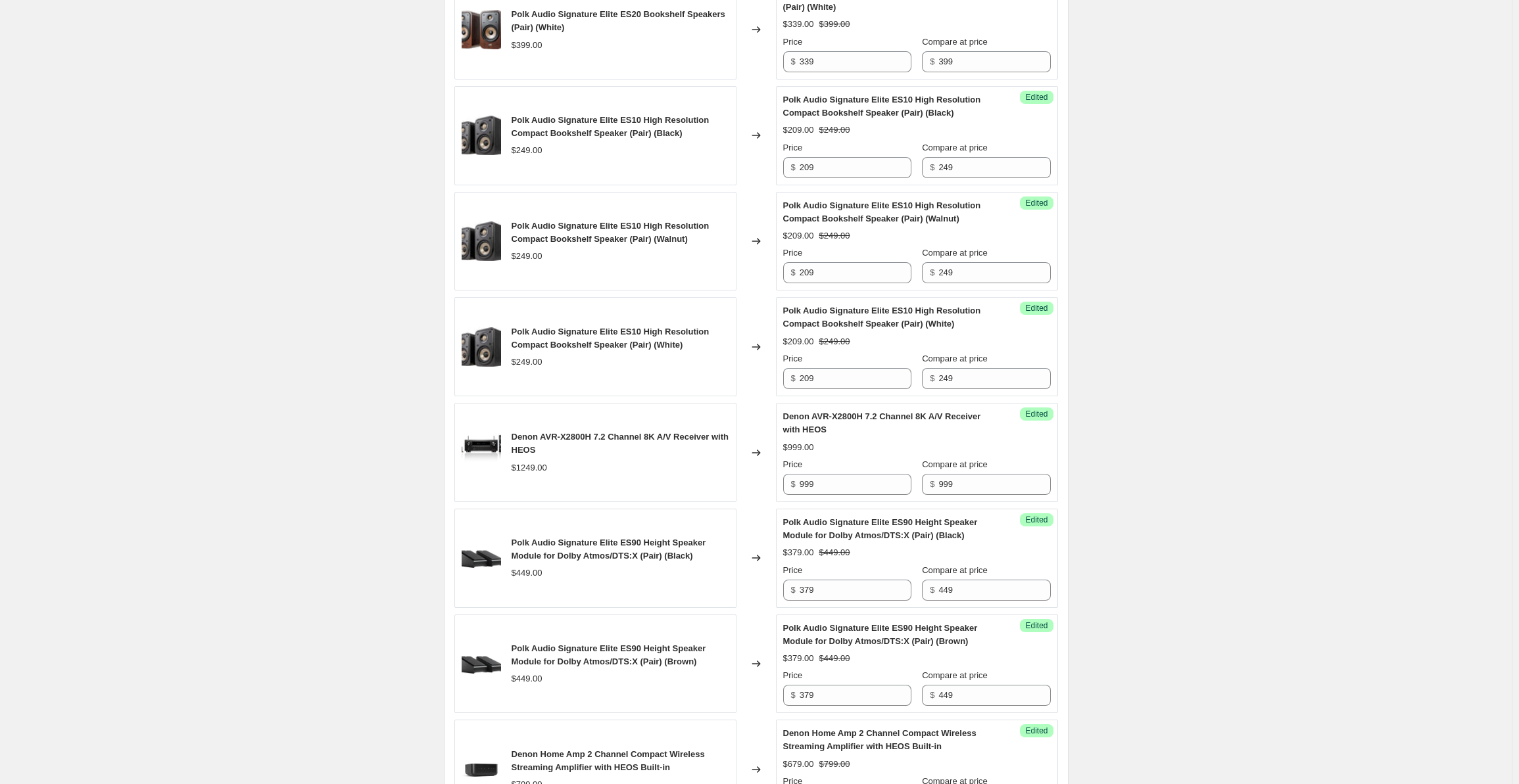
scroll to position [2038, 0]
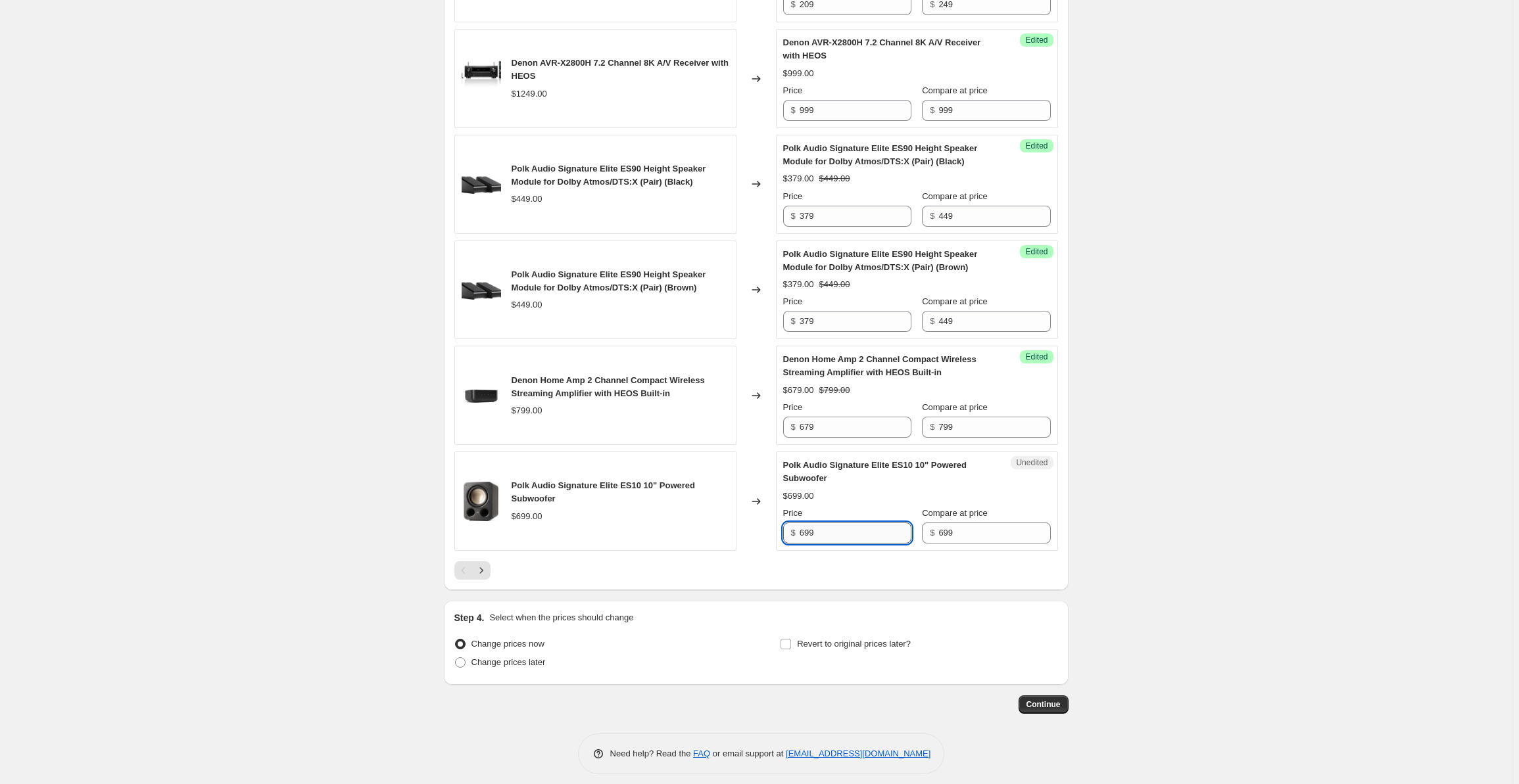
click at [826, 531] on input "699" at bounding box center [855, 533] width 111 height 21
drag, startPoint x: 837, startPoint y: 525, endPoint x: 755, endPoint y: 519, distance: 82.2
click at [755, 519] on div "Polk Audio Signature Elite ES10 10" Powered Subwoofer $699.00 Changed to Unedit…" at bounding box center [756, 501] width 603 height 99
type input "599"
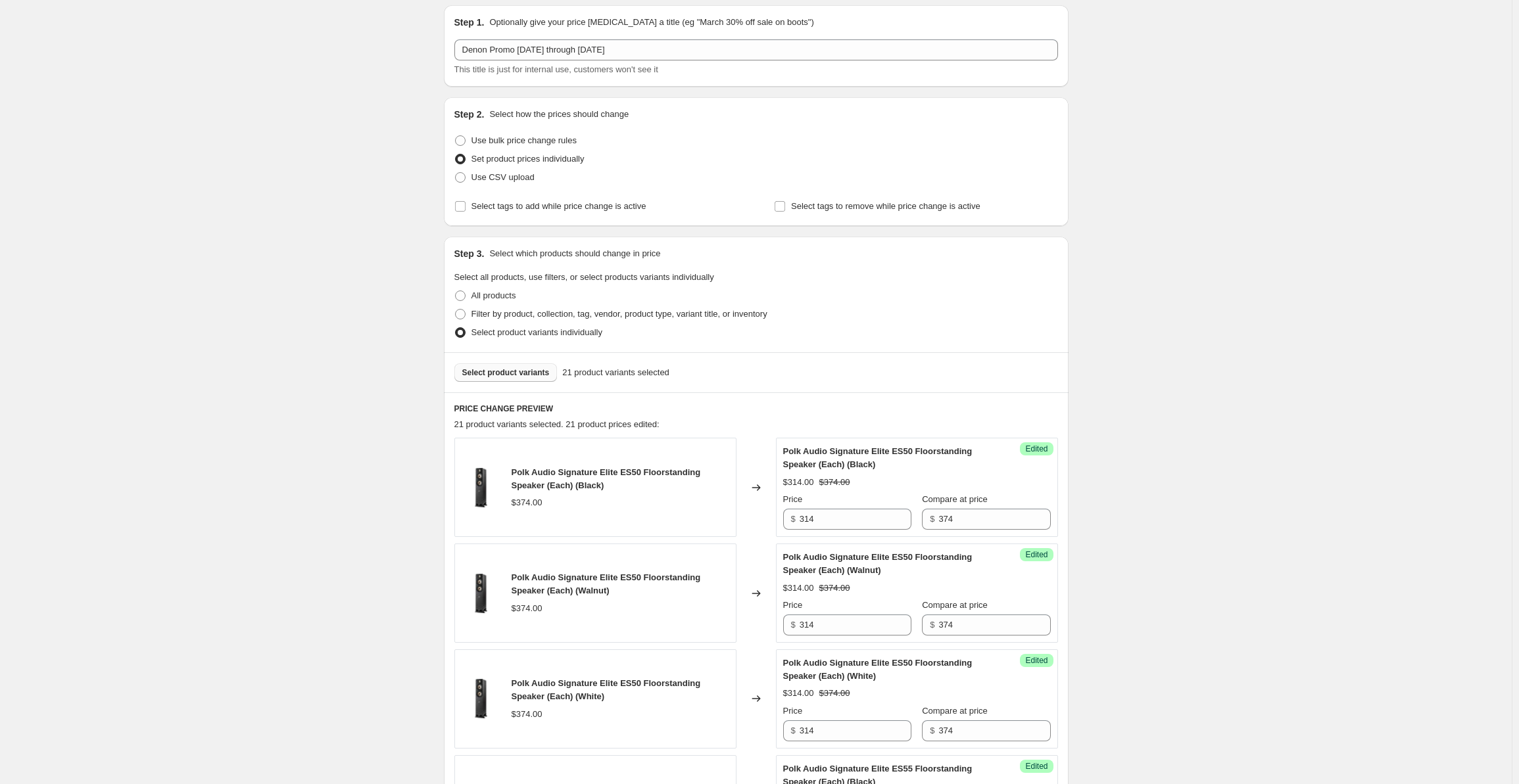
scroll to position [0, 0]
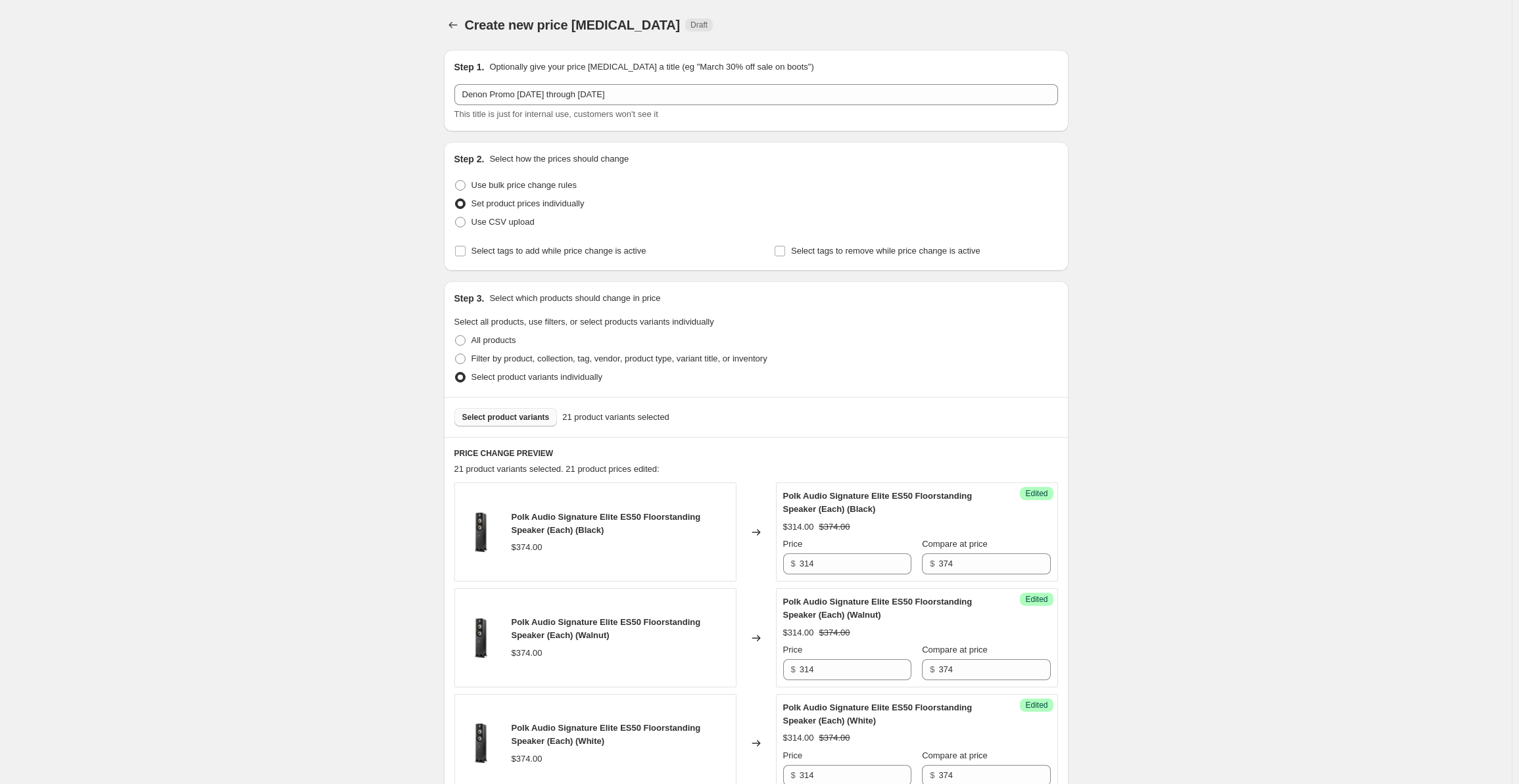
click at [506, 422] on button "Select product variants" at bounding box center [506, 417] width 103 height 19
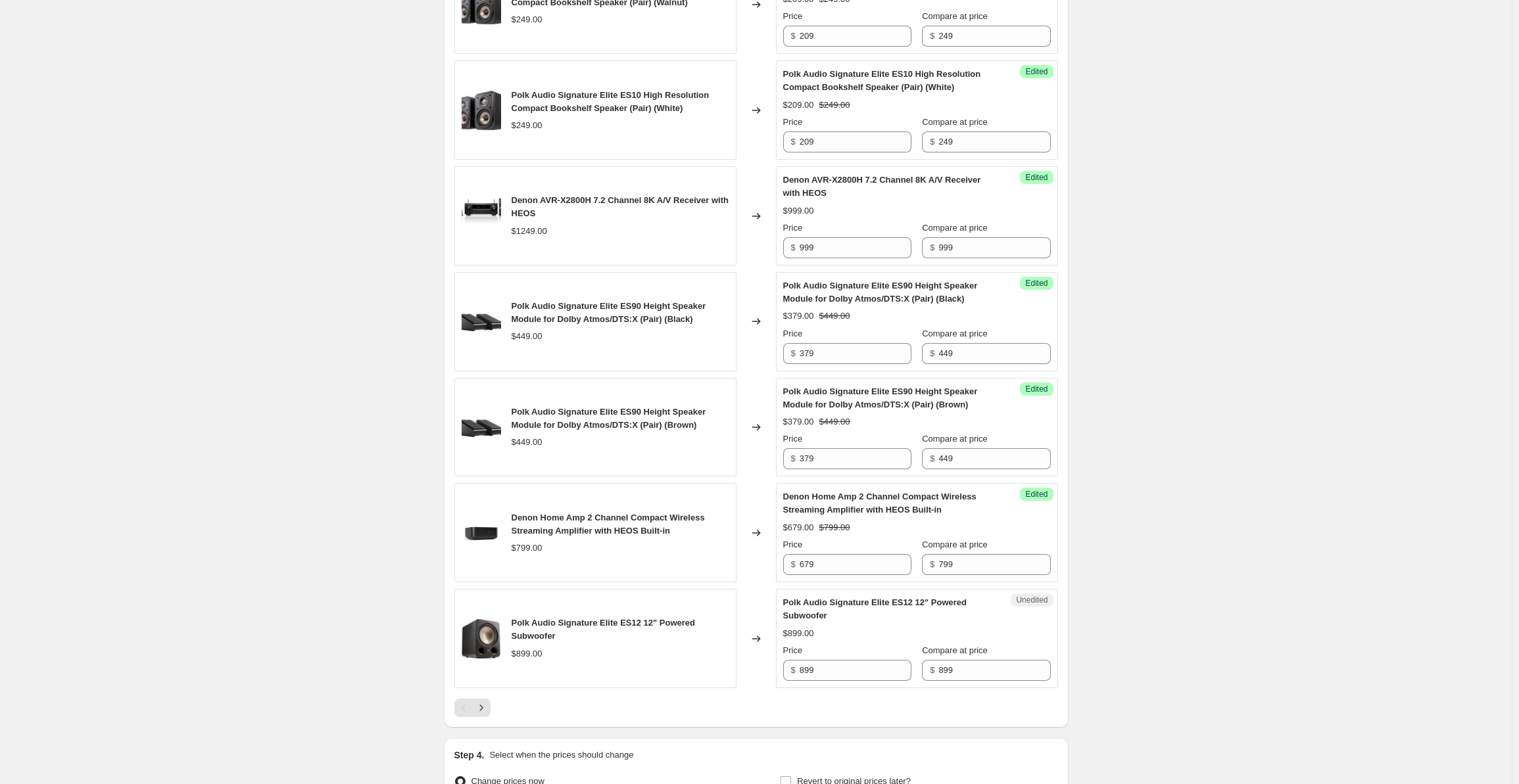
scroll to position [2038, 0]
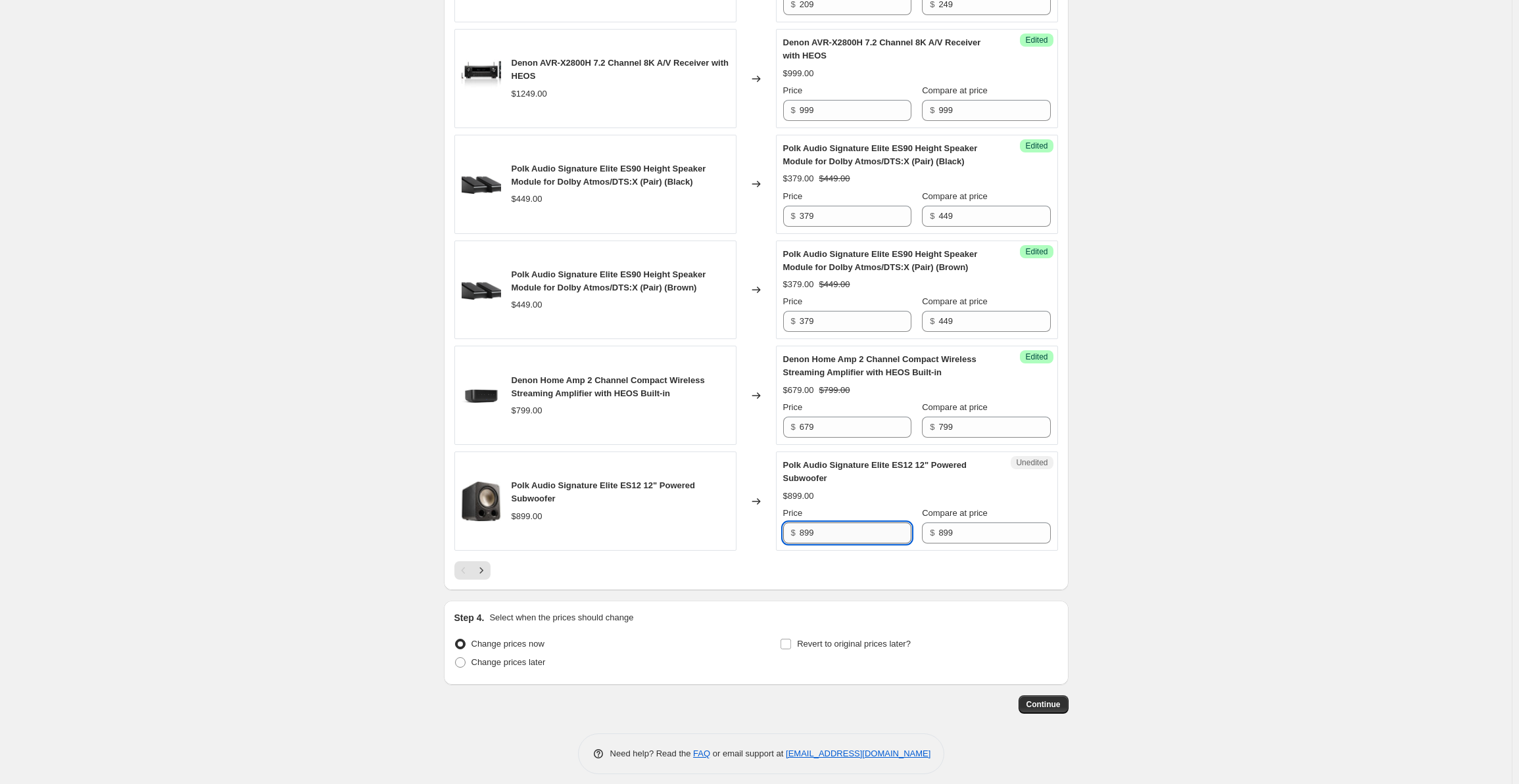
click at [830, 526] on input "899" at bounding box center [855, 533] width 111 height 21
drag, startPoint x: 839, startPoint y: 526, endPoint x: 737, endPoint y: 521, distance: 102.1
click at [737, 521] on div "Polk Audio Signature Elite ES12 12" Powered Subwoofer $899.00 Changed to Unedit…" at bounding box center [756, 501] width 603 height 99
type input "769"
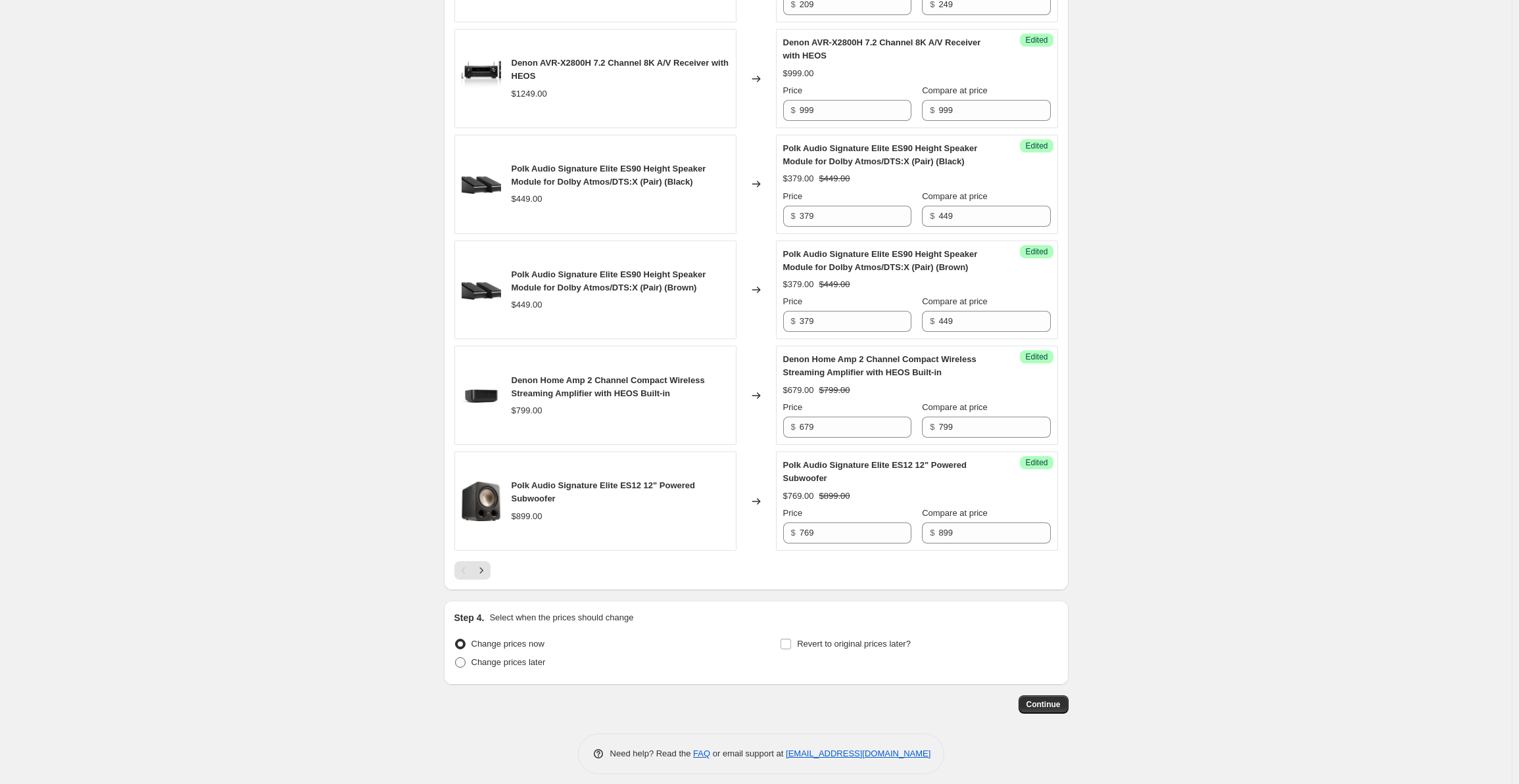
click at [504, 657] on span "Change prices later" at bounding box center [508, 662] width 75 height 10
click at [455, 657] on input "Change prices later" at bounding box center [455, 657] width 1 height 1
radio input "true"
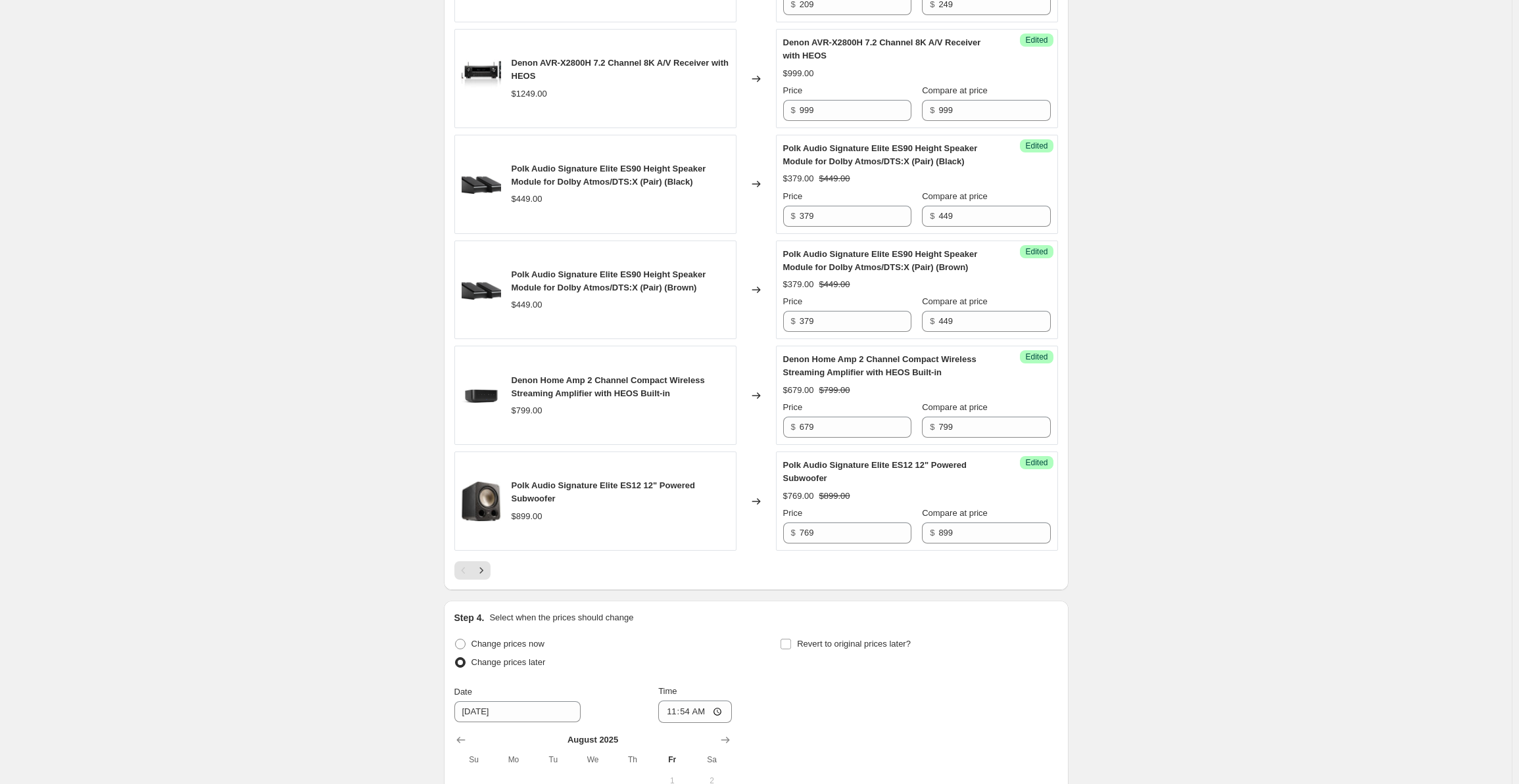
scroll to position [2284, 0]
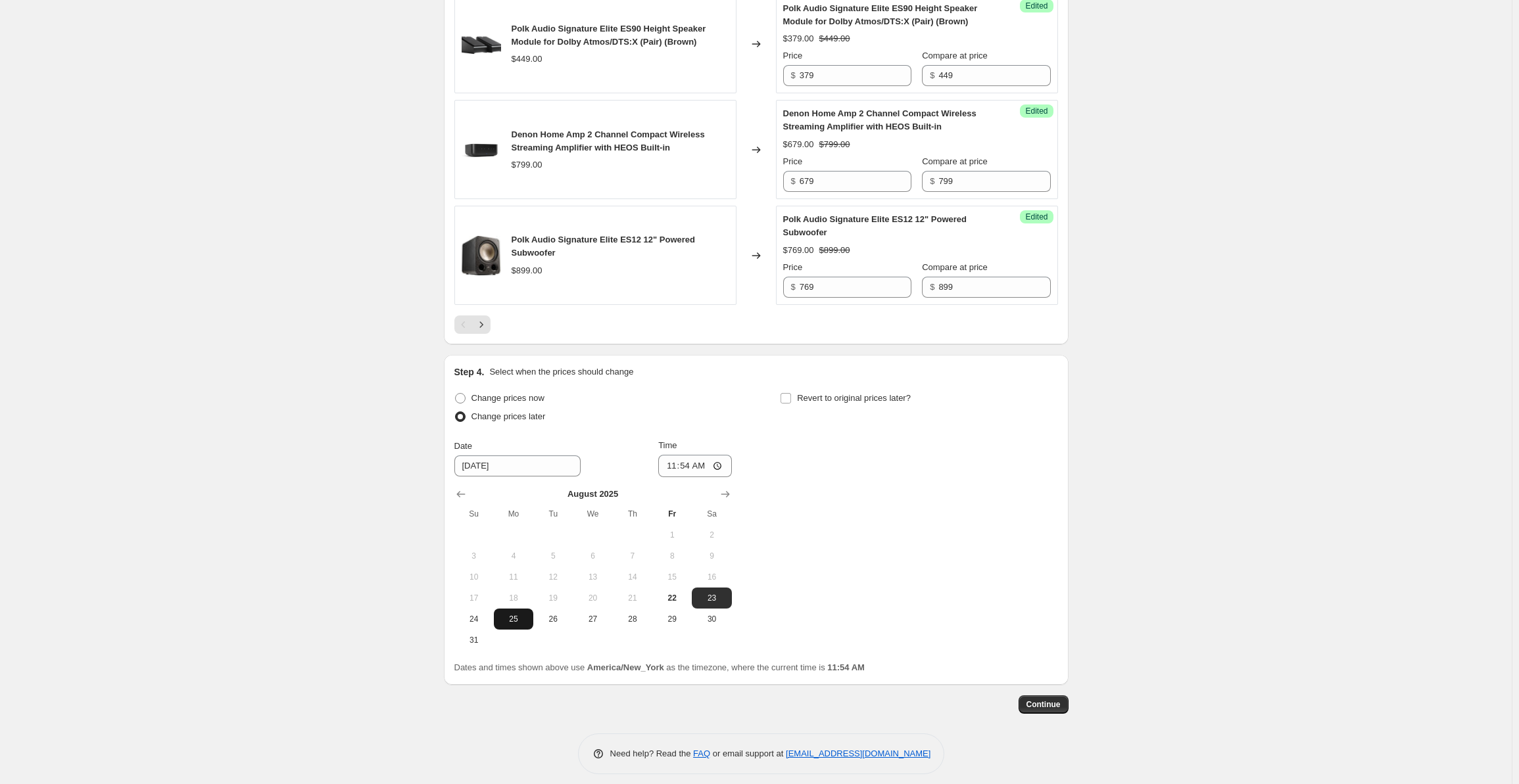
click at [523, 614] on span "25" at bounding box center [513, 619] width 29 height 11
type input "[DATE]"
click at [674, 463] on input "11:54" at bounding box center [695, 466] width 74 height 22
type input "00:00"
click at [791, 392] on input "Revert to original prices later?" at bounding box center [785, 397] width 11 height 11
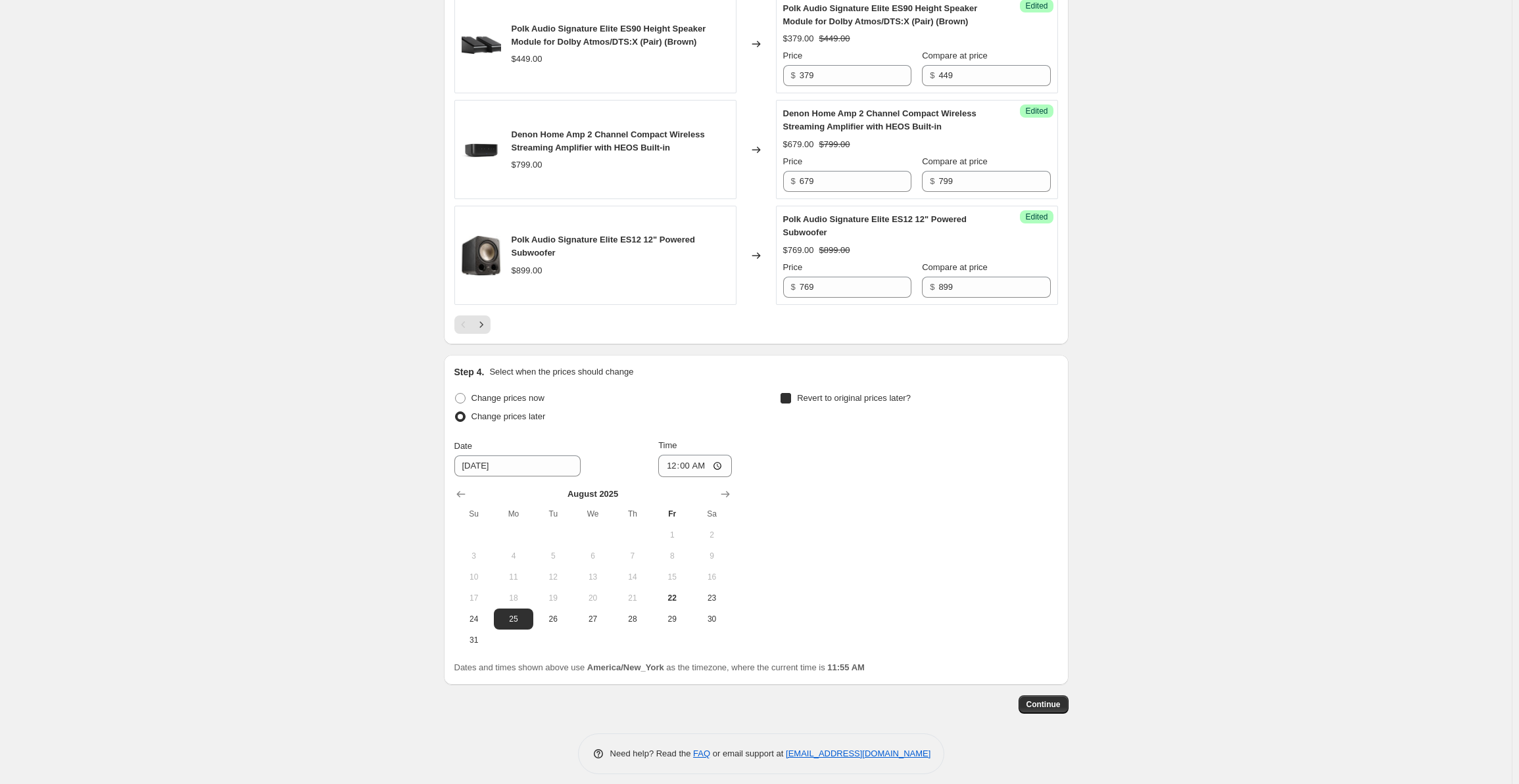
checkbox input "true"
click at [855, 459] on input "[DATE]" at bounding box center [842, 465] width 126 height 21
click at [1050, 488] on icon "Show next month, September 2025" at bounding box center [1051, 494] width 13 height 13
click at [843, 550] on span "8" at bounding box center [839, 555] width 29 height 11
type input "[DATE]"
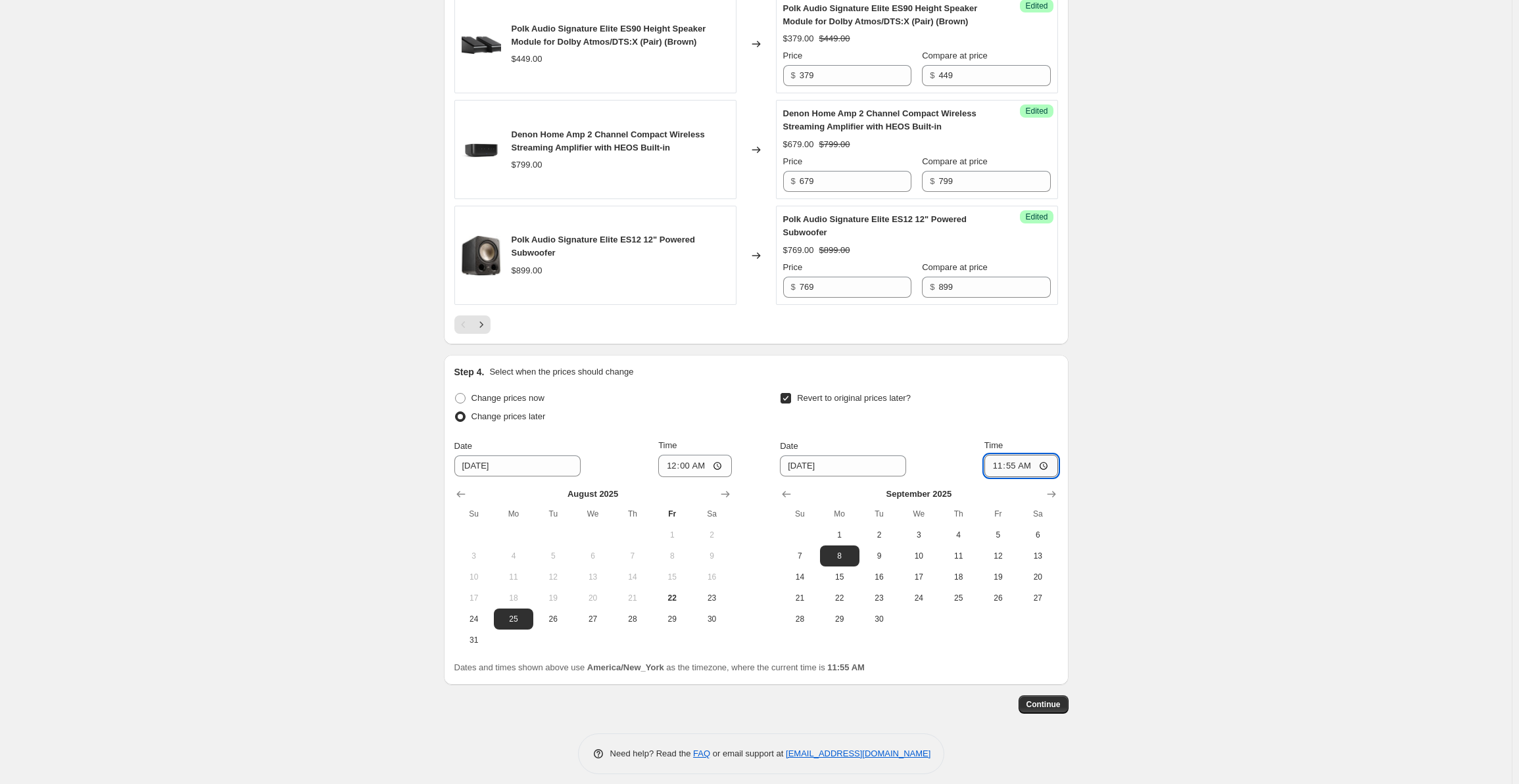
click at [997, 465] on input "11:55" at bounding box center [1021, 466] width 74 height 22
type input "00:00"
click at [1056, 700] on span "Continue" at bounding box center [1043, 705] width 34 height 11
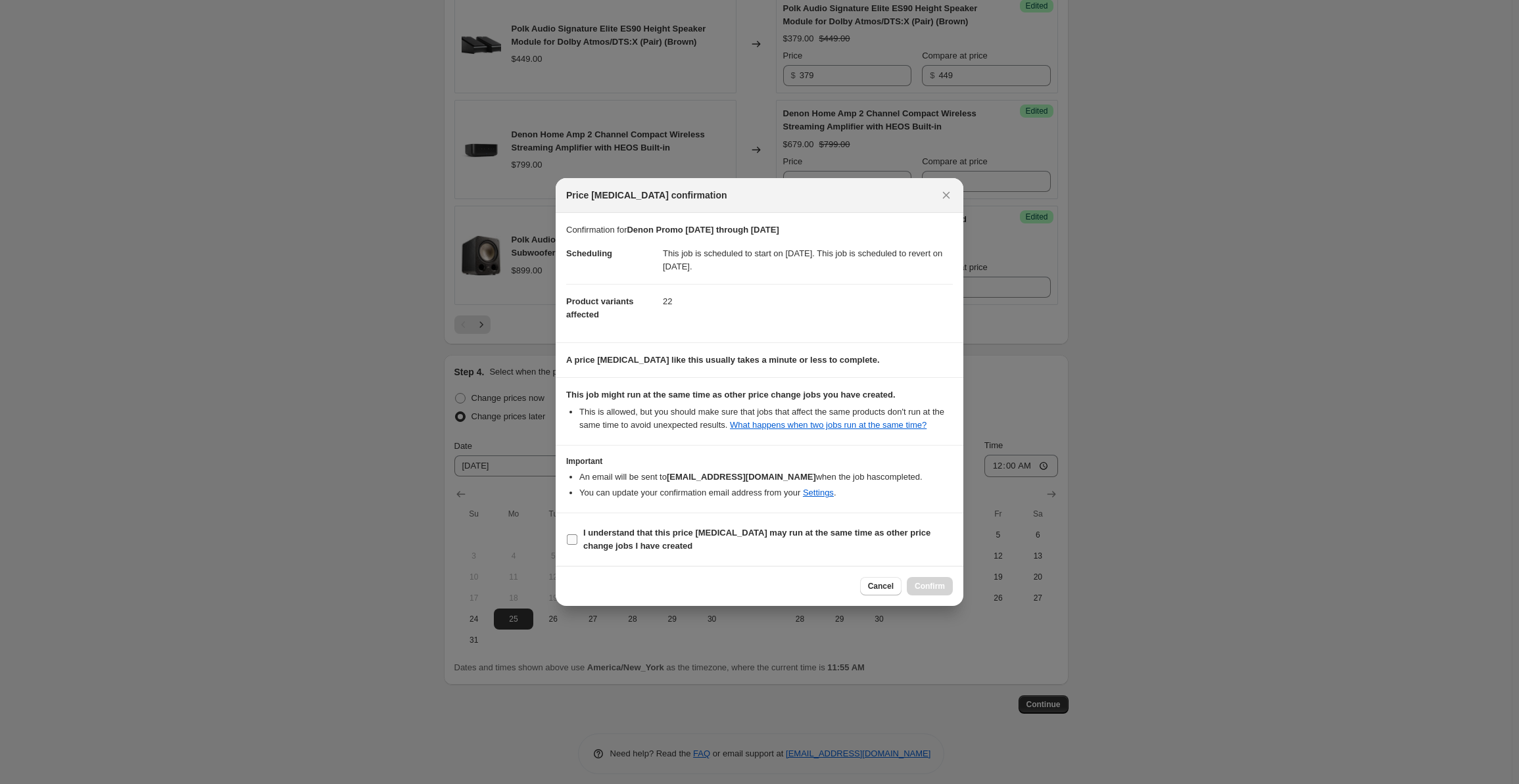
click at [604, 536] on b "I understand that this price [MEDICAL_DATA] may run at the same time as other p…" at bounding box center [757, 539] width 347 height 23
click at [578, 536] on input "I understand that this price [MEDICAL_DATA] may run at the same time as other p…" at bounding box center [572, 540] width 11 height 11
checkbox input "true"
click at [938, 593] on button "Confirm" at bounding box center [929, 586] width 46 height 19
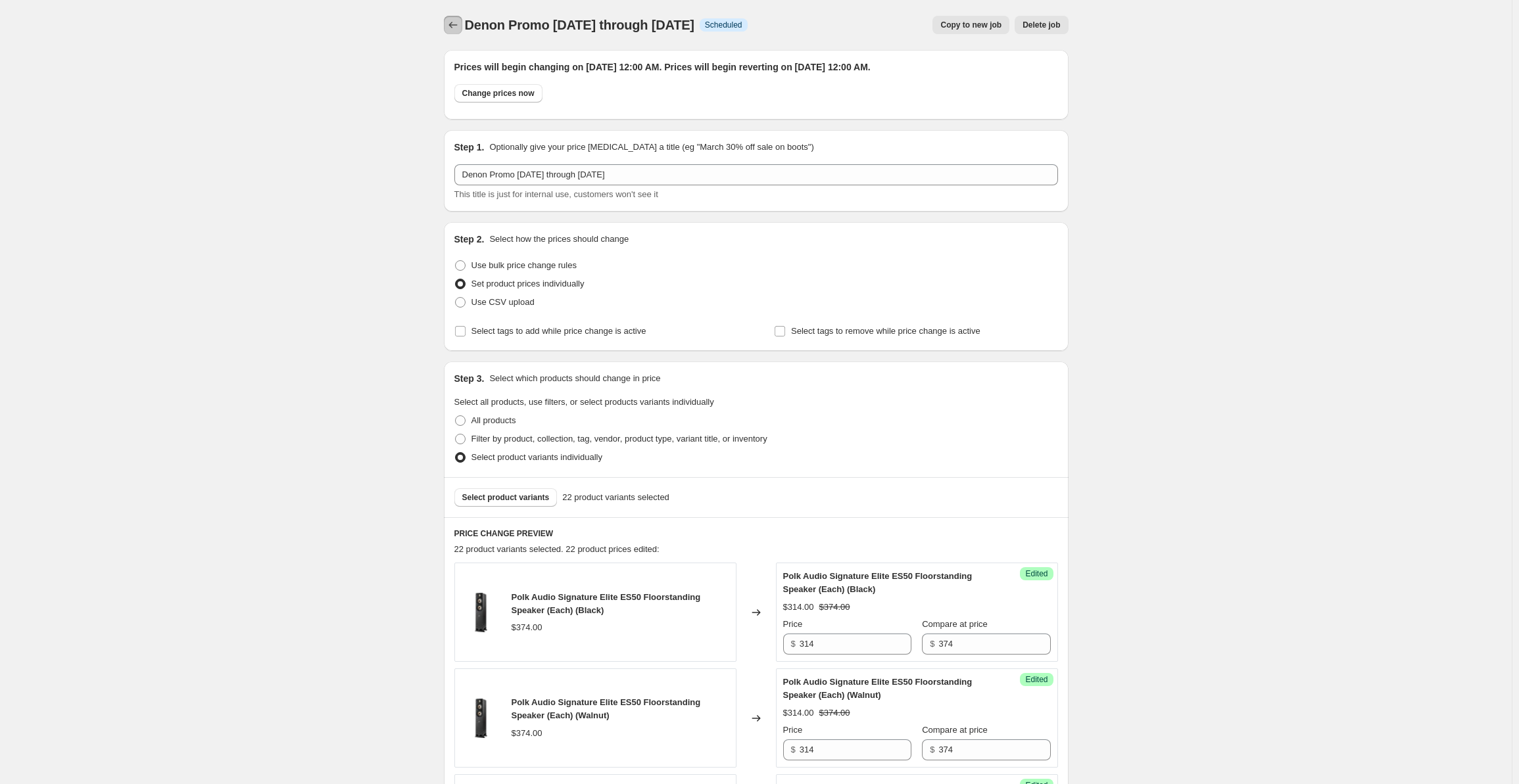
click at [456, 28] on icon "Price change jobs" at bounding box center [452, 25] width 13 height 13
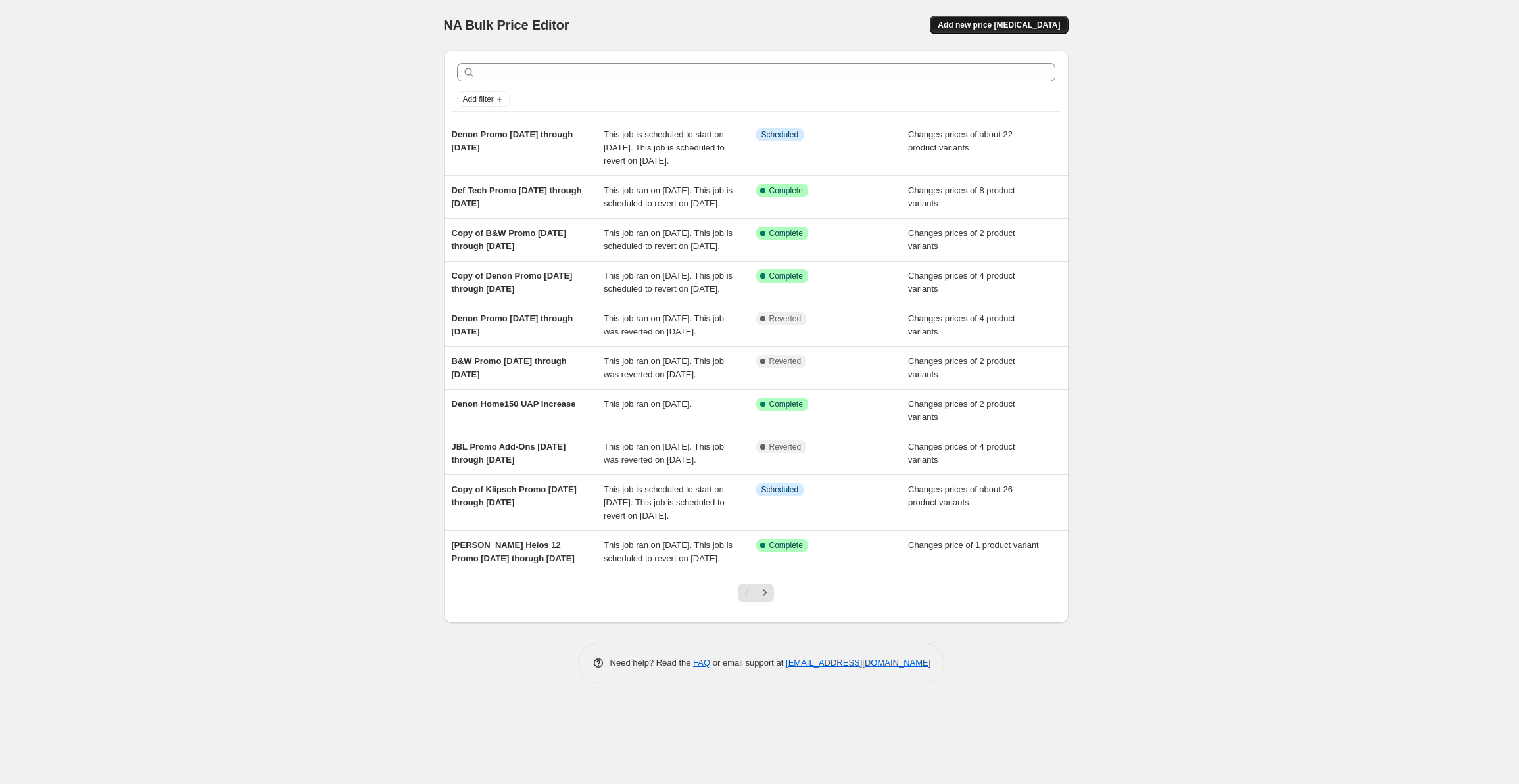
click at [969, 26] on button "Add new price [MEDICAL_DATA]" at bounding box center [998, 25] width 138 height 19
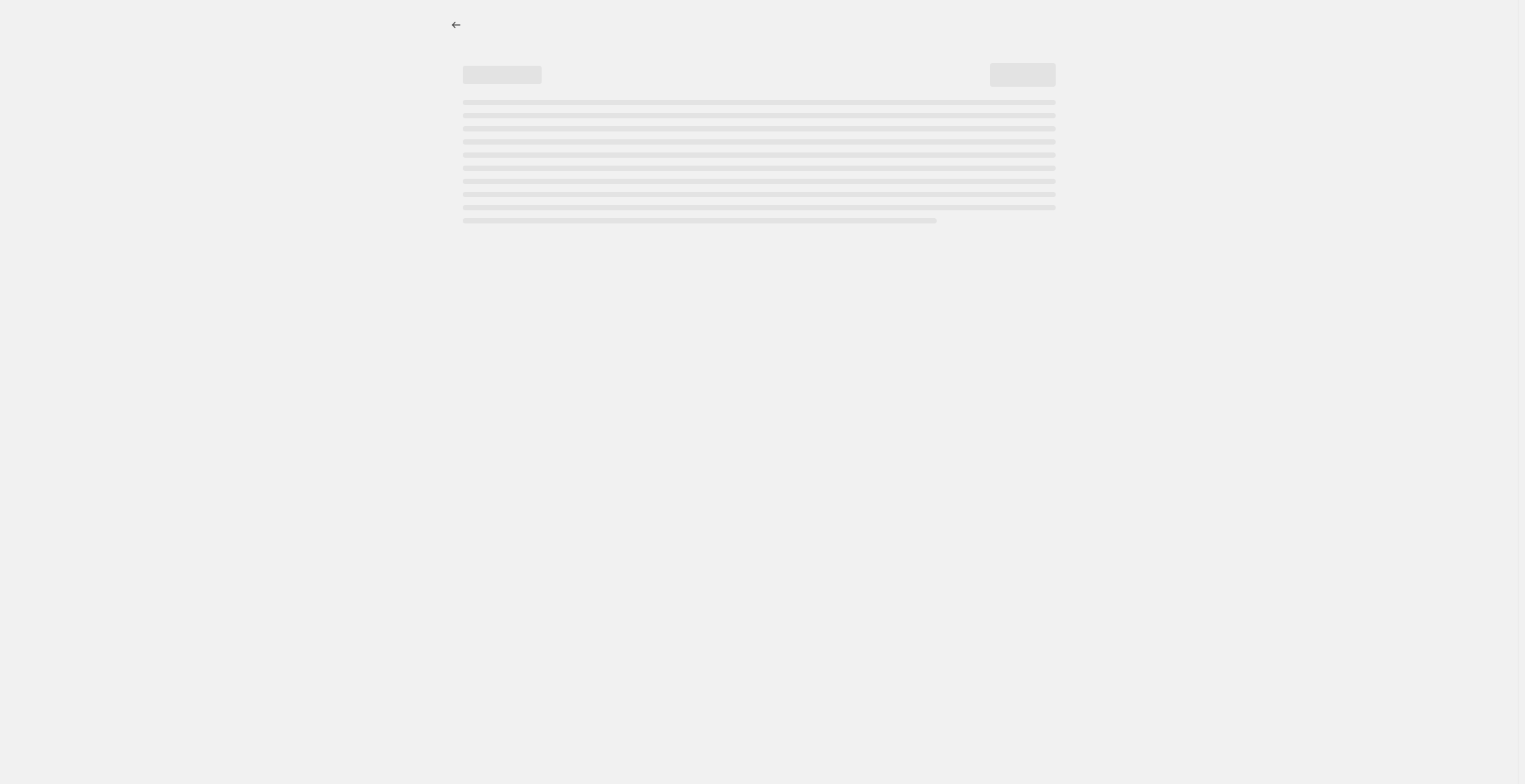
select select "percentage"
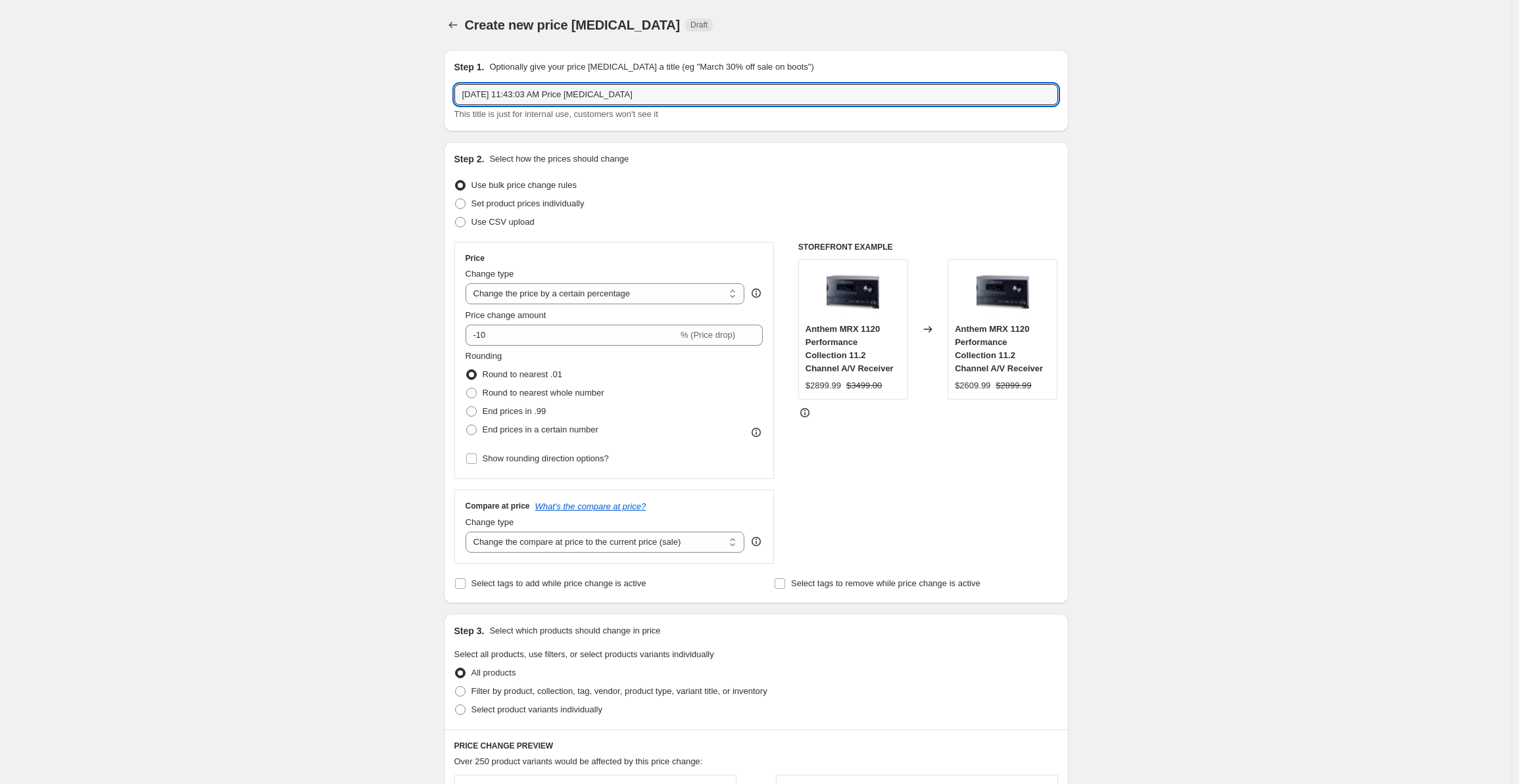
drag, startPoint x: 672, startPoint y: 96, endPoint x: 415, endPoint y: 94, distance: 257.0
click at [415, 94] on div "Create new price [MEDICAL_DATA]. This page is ready Create new price [MEDICAL_D…" at bounding box center [756, 667] width 1511 height 1334
type input "Polk Reserve Promo [DATE] through [DATE]"
click at [505, 207] on span "Set product prices individually" at bounding box center [528, 204] width 113 height 10
click at [455, 199] on input "Set product prices individually" at bounding box center [455, 199] width 1 height 1
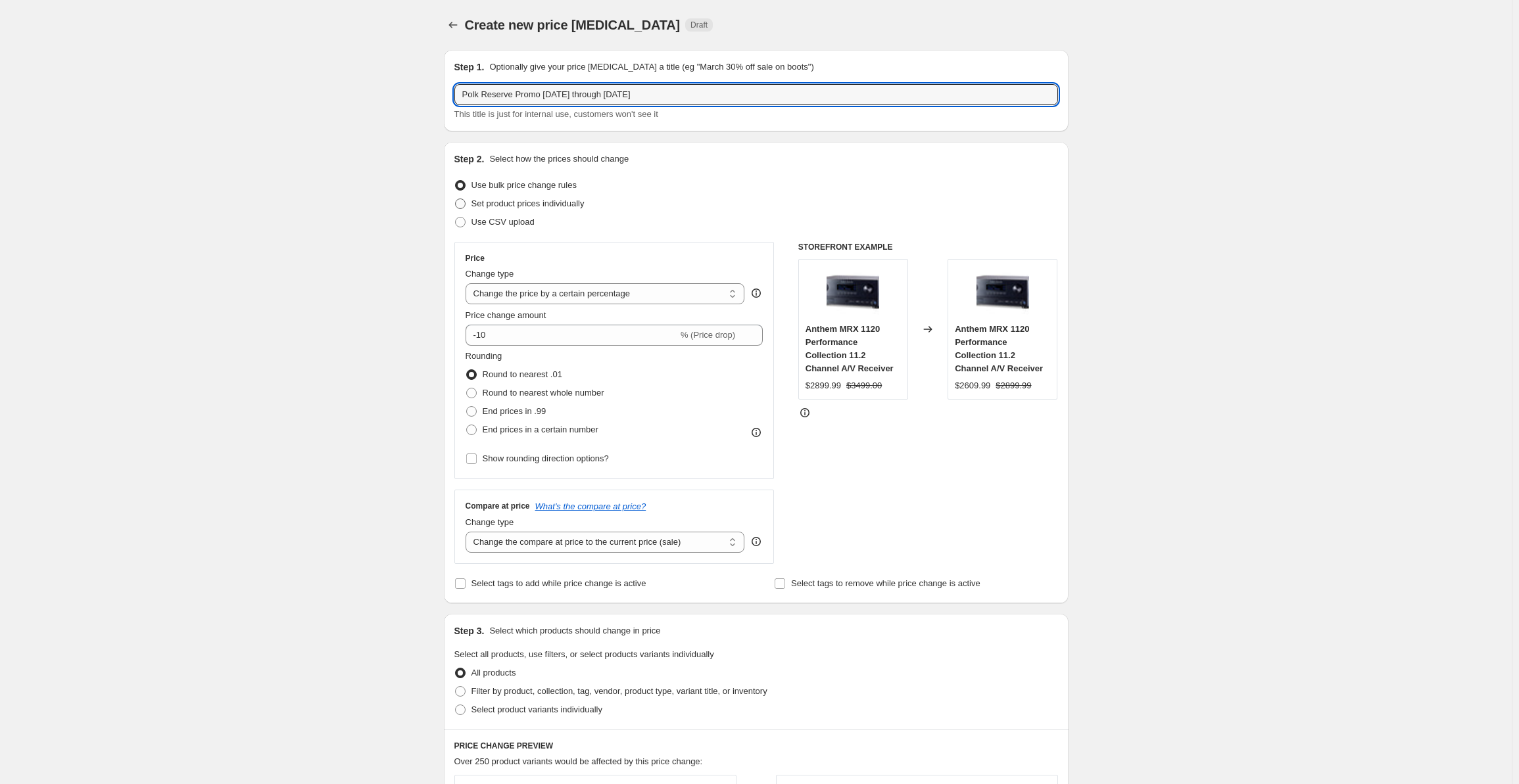
radio input "true"
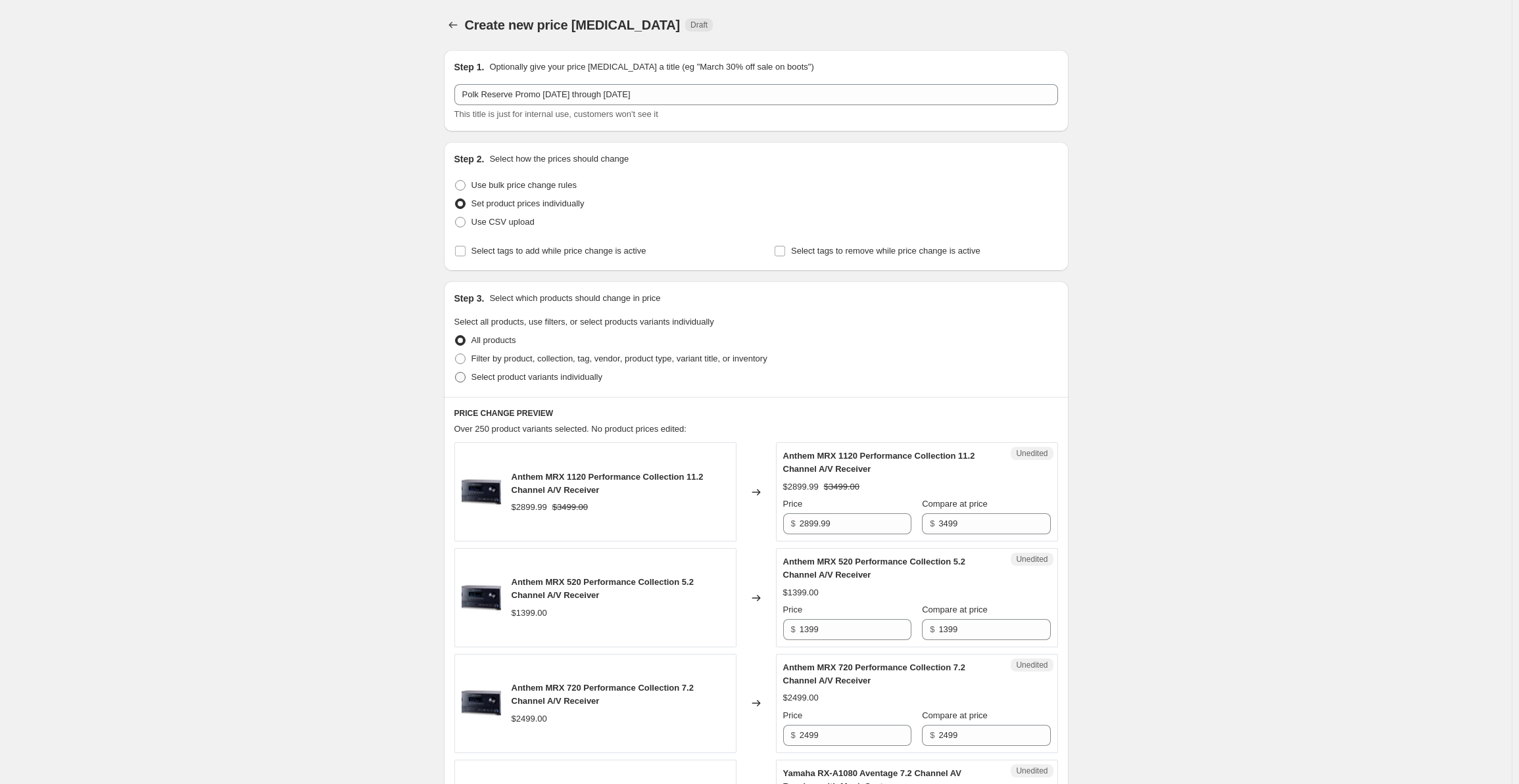
click at [522, 376] on span "Select product variants individually" at bounding box center [537, 377] width 131 height 10
click at [455, 373] on input "Select product variants individually" at bounding box center [455, 372] width 1 height 1
radio input "true"
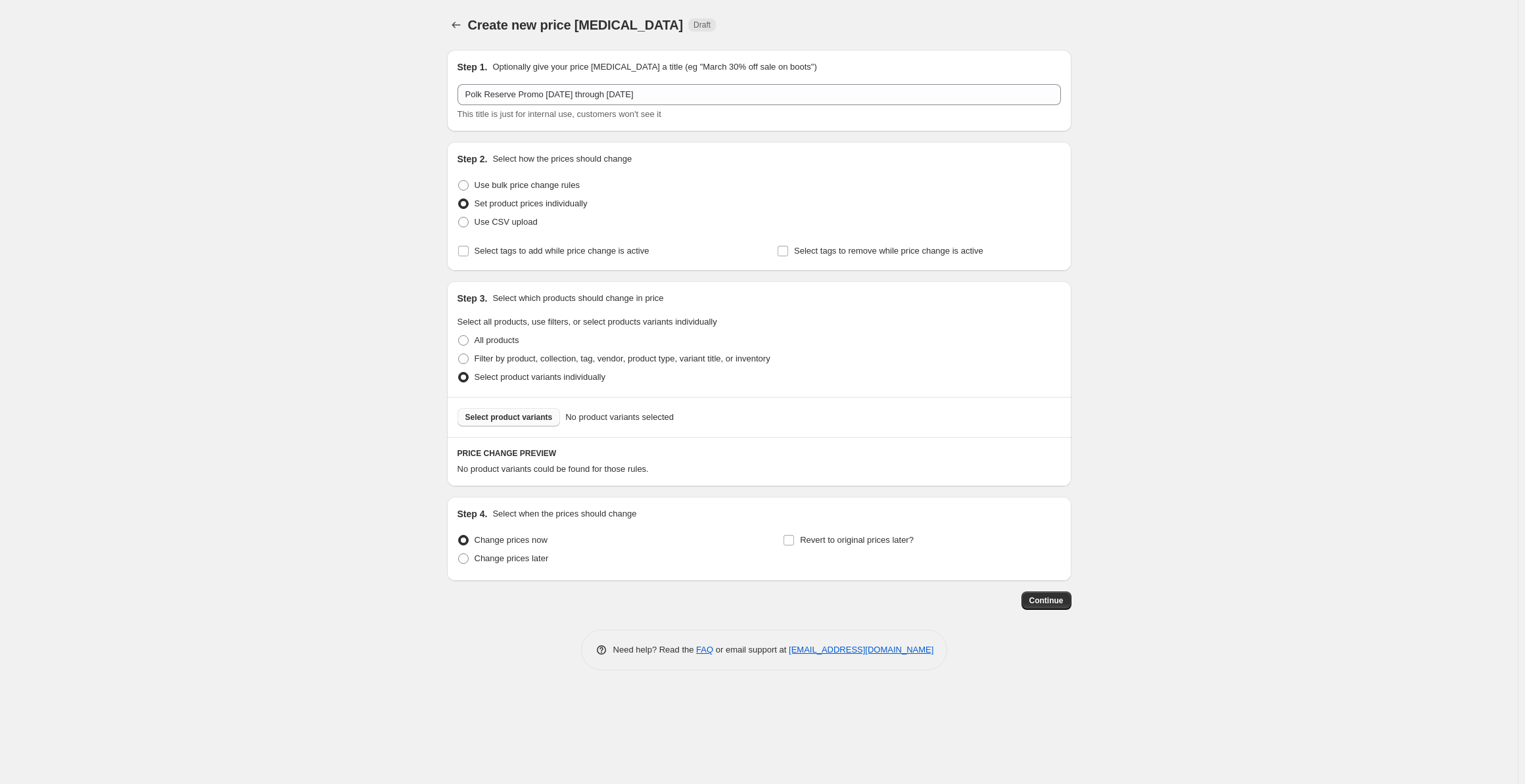
click at [510, 418] on span "Select product variants" at bounding box center [509, 417] width 87 height 11
